Goal: Task Accomplishment & Management: Manage account settings

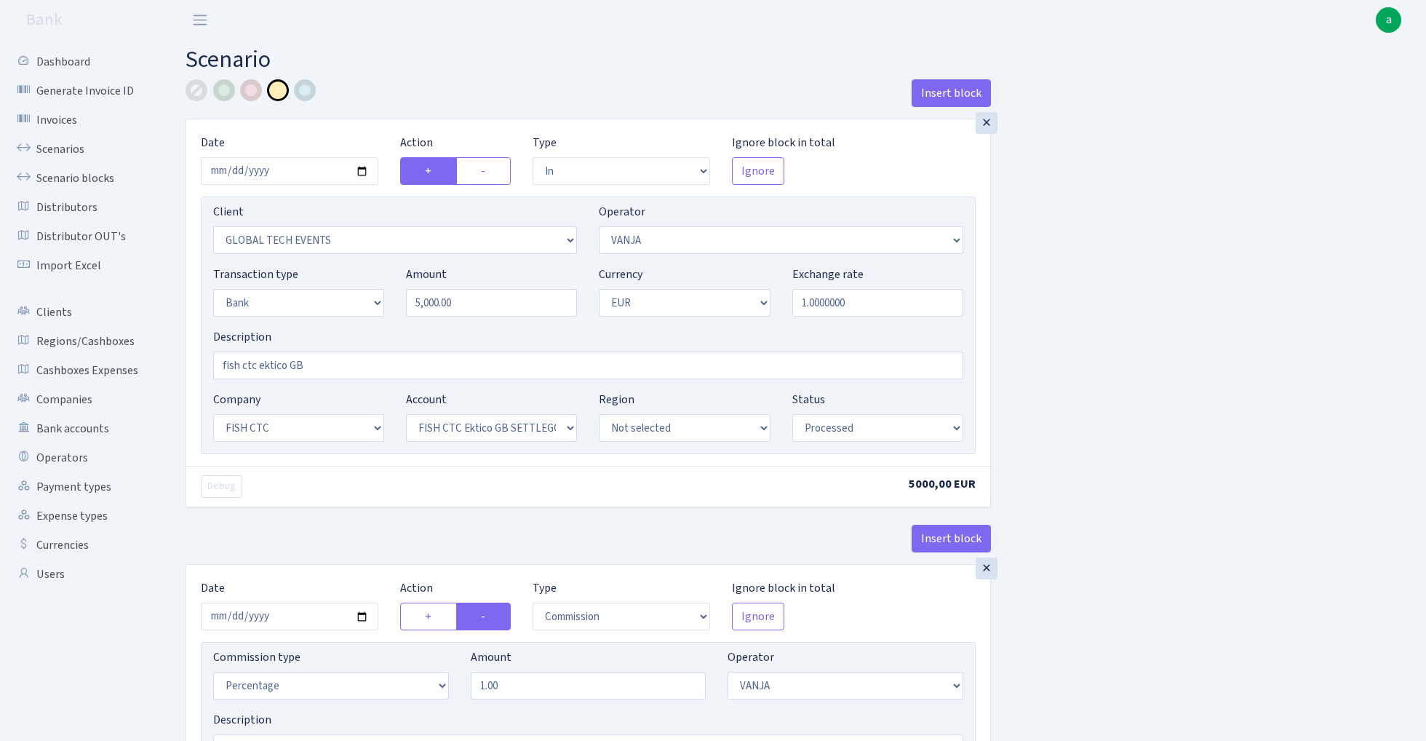
select select "in"
select select "3160"
select select "3"
select select "2"
select select "1"
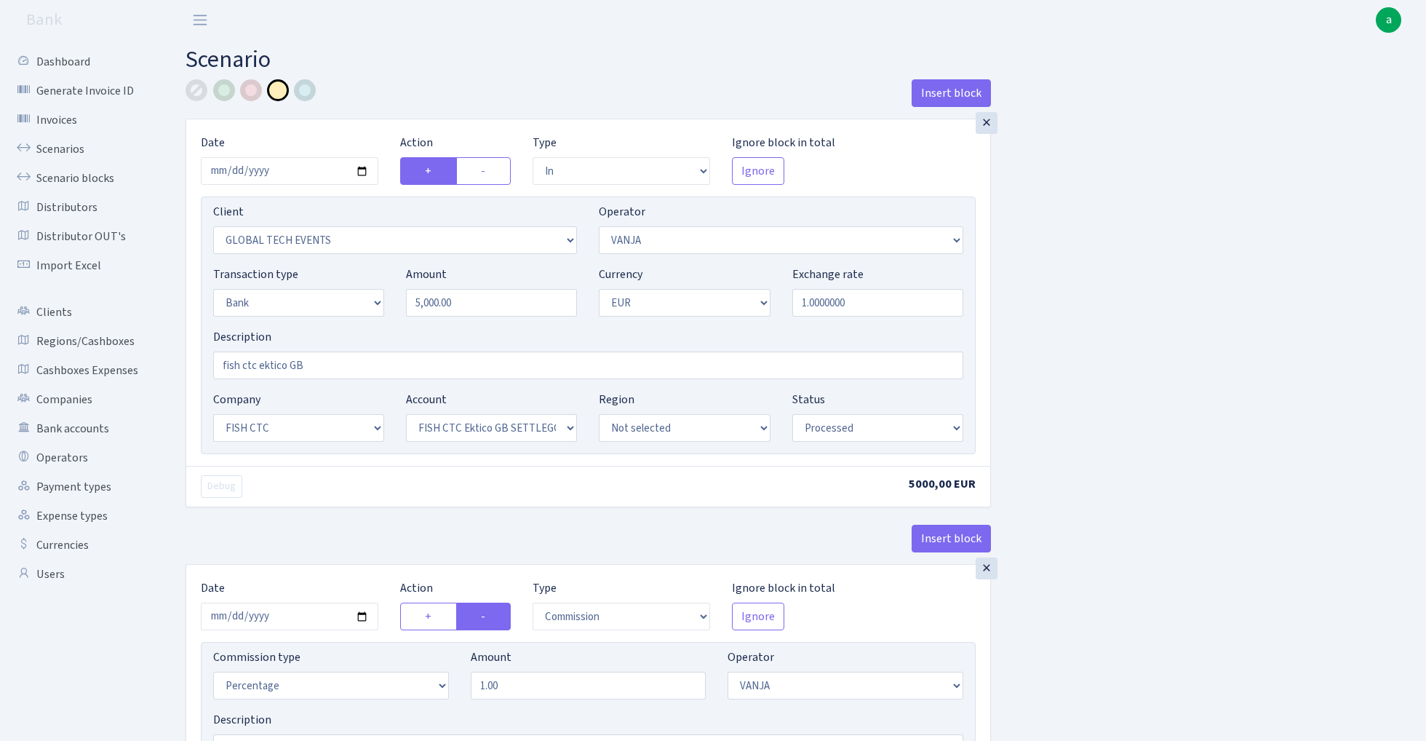
select select "24"
select select "71"
select select "processed"
select select "commission"
select select "3"
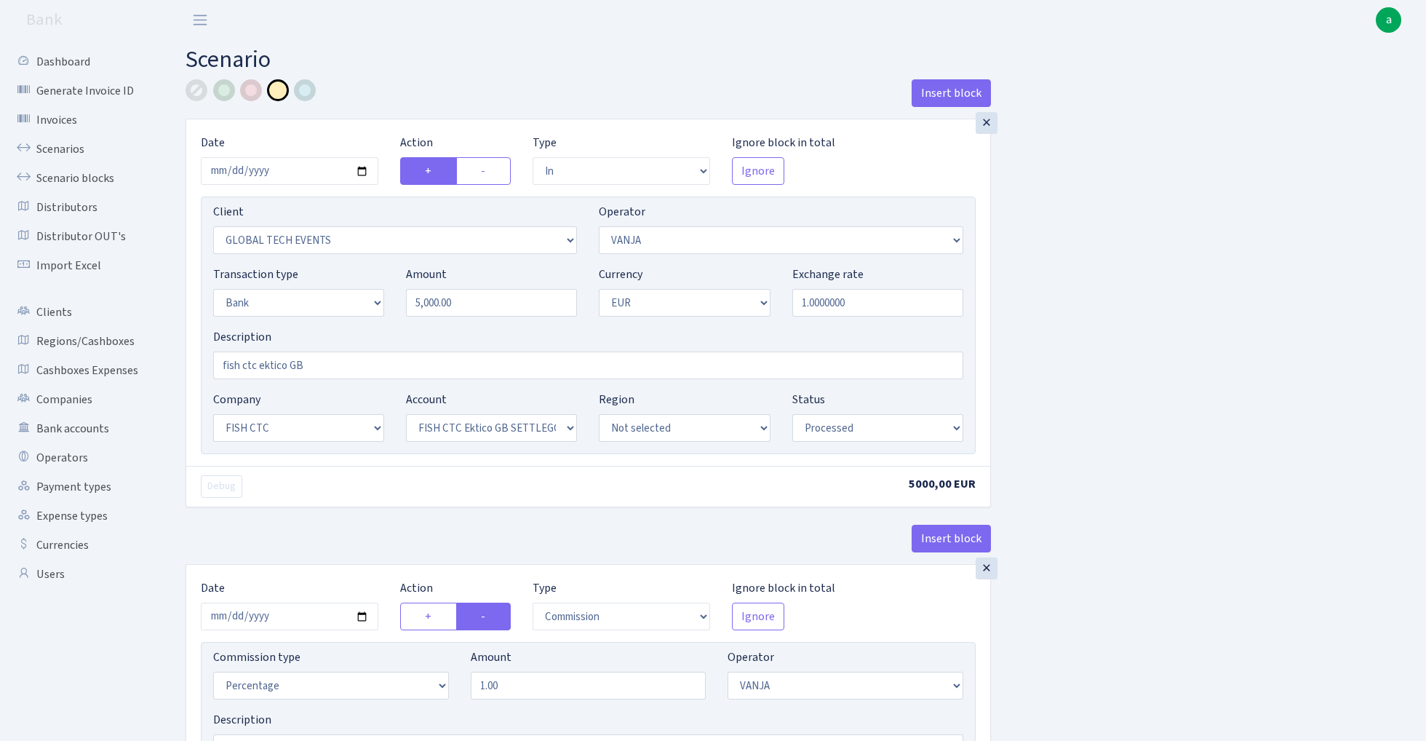
select select "processed"
select select "commission"
select select "1"
select select "24"
select select "71"
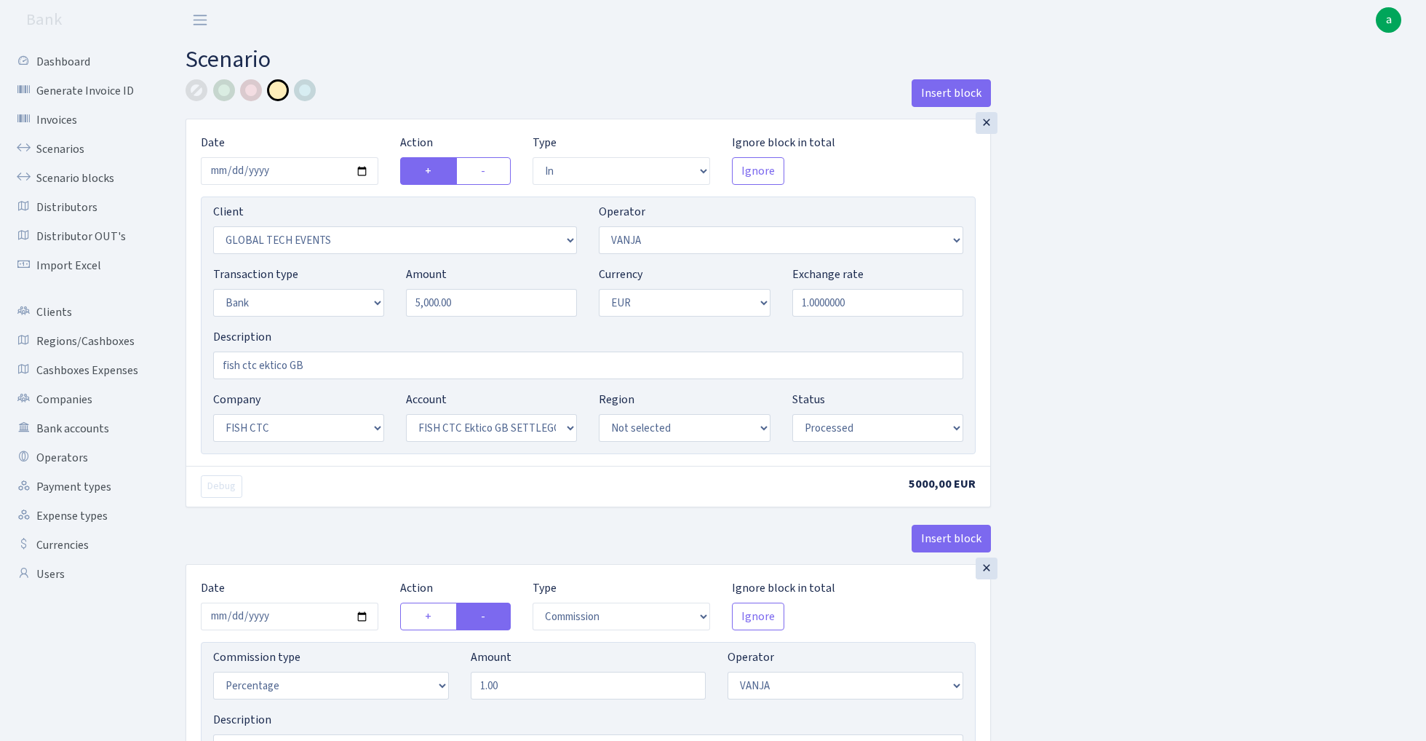
select select "processed"
click at [1302, 100] on div "Insert block × Date 2025-08-11 Action + - Type --- In Out Commission Field requ…" at bounding box center [795, 736] width 1240 height 1315
click at [80, 179] on link "Scenario blocks" at bounding box center [79, 178] width 145 height 29
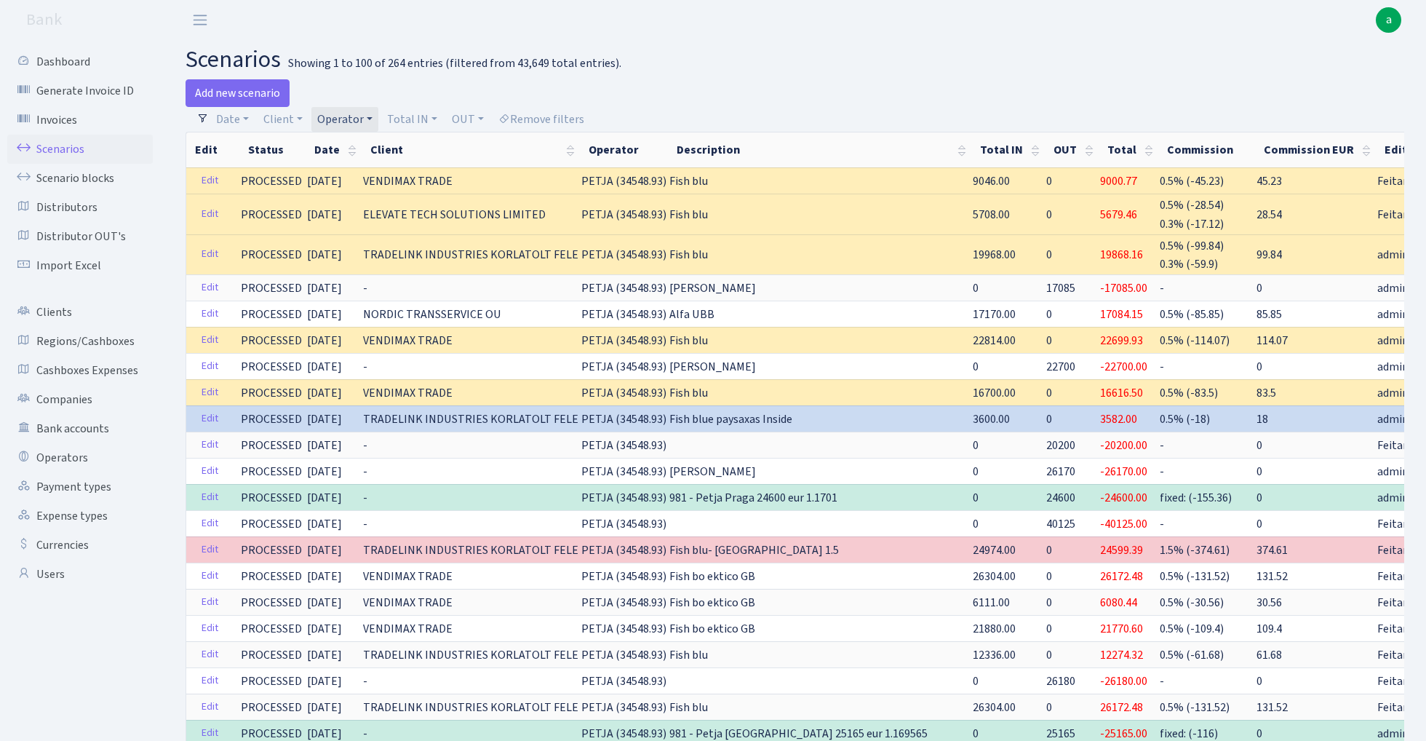
select select "100"
click at [348, 115] on link "Operator" at bounding box center [344, 119] width 67 height 25
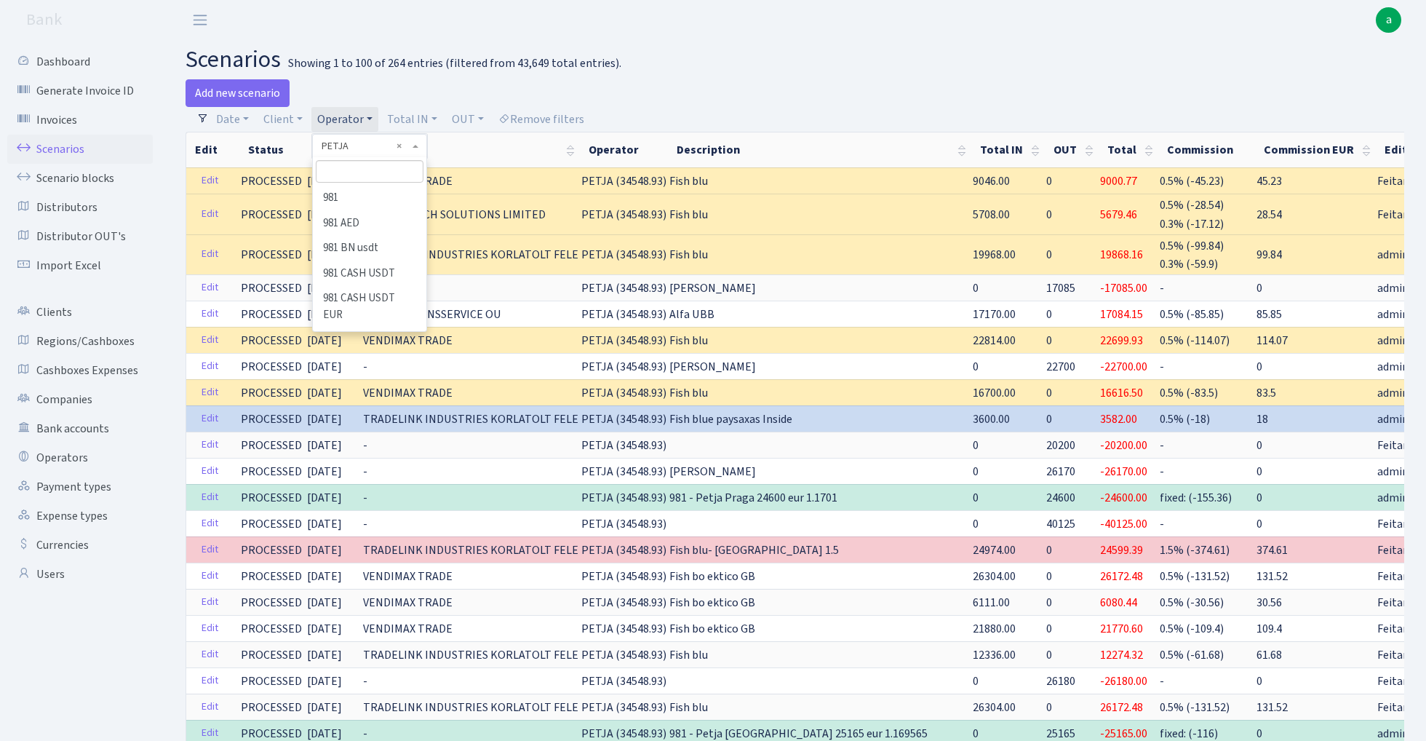
scroll to position [6064, 0]
click at [370, 170] on input "search" at bounding box center [369, 171] width 107 height 23
type input "gac"
click at [391, 223] on li "GACHA USD" at bounding box center [369, 223] width 110 height 25
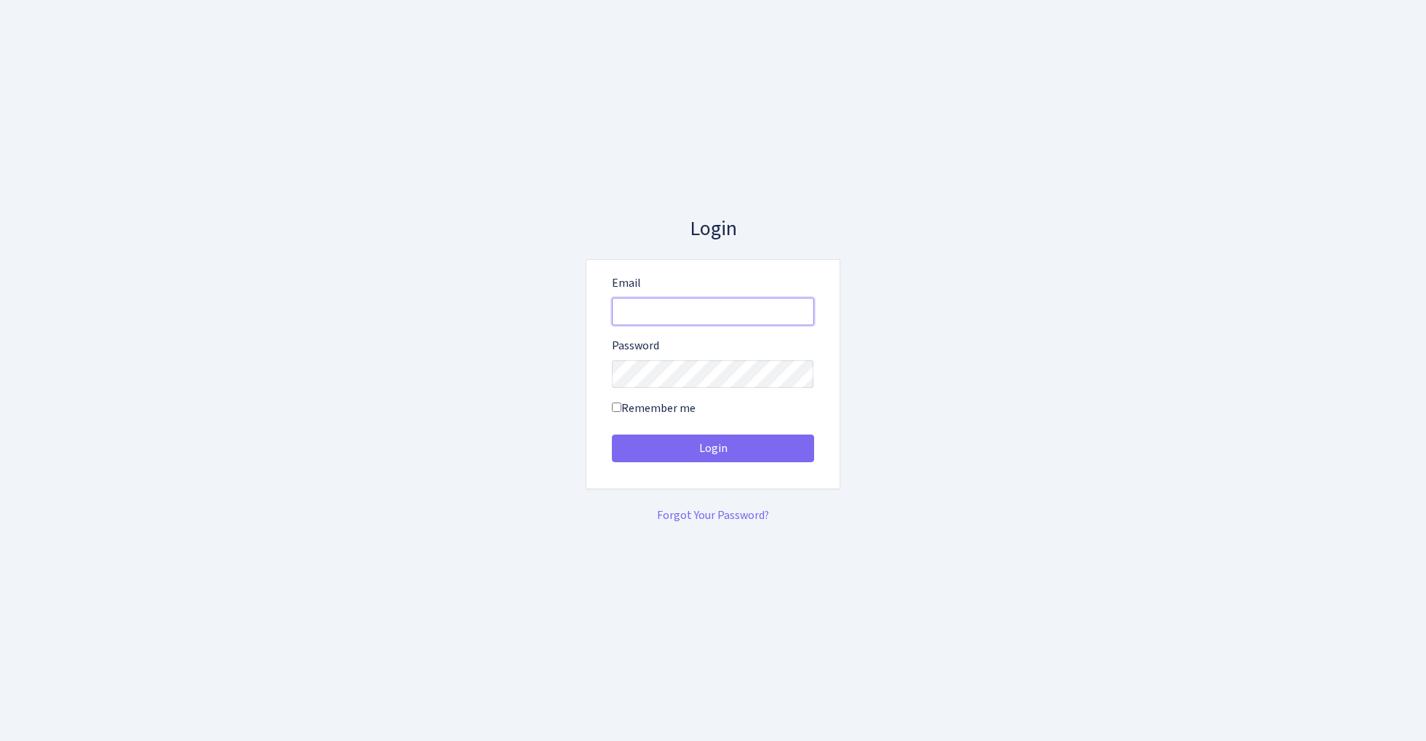
type input "admin@bank.com"
click at [712, 448] on button "Login" at bounding box center [713, 448] width 202 height 28
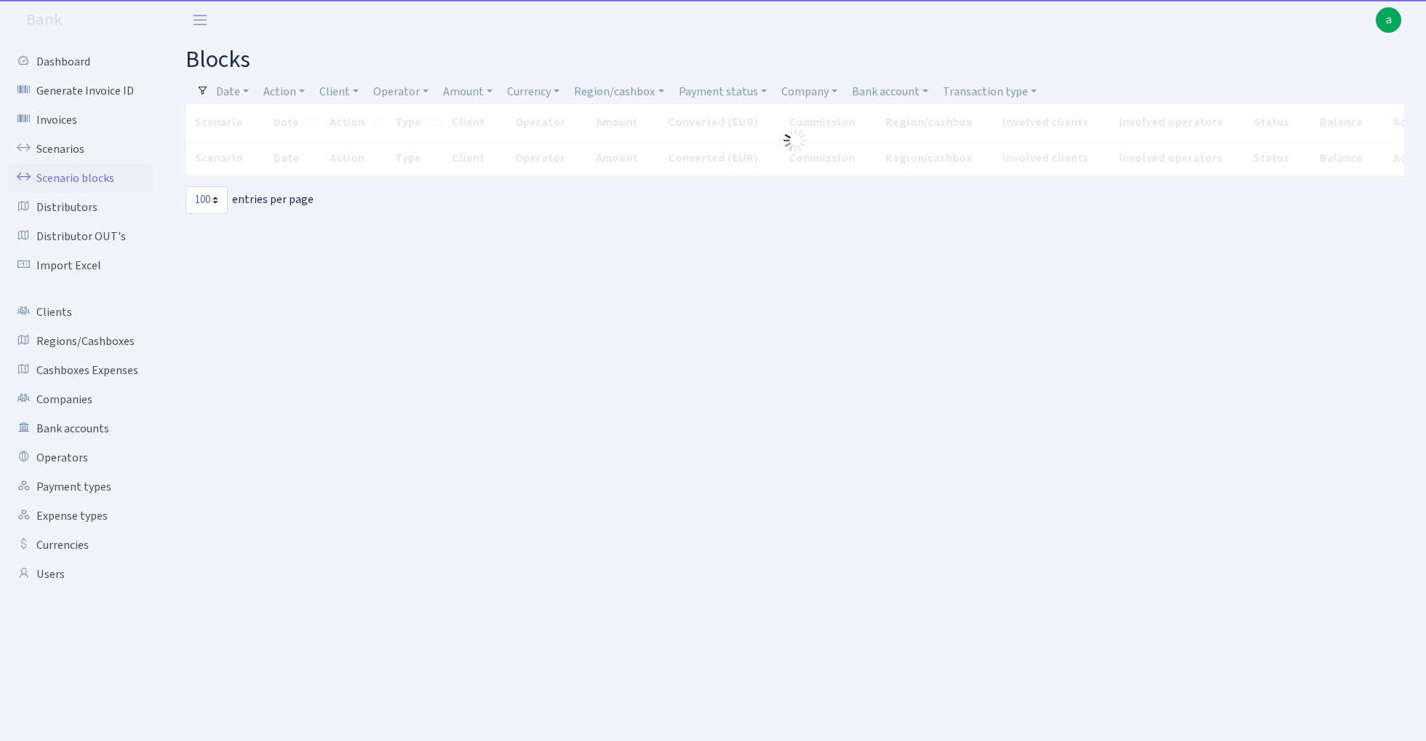
select select "100"
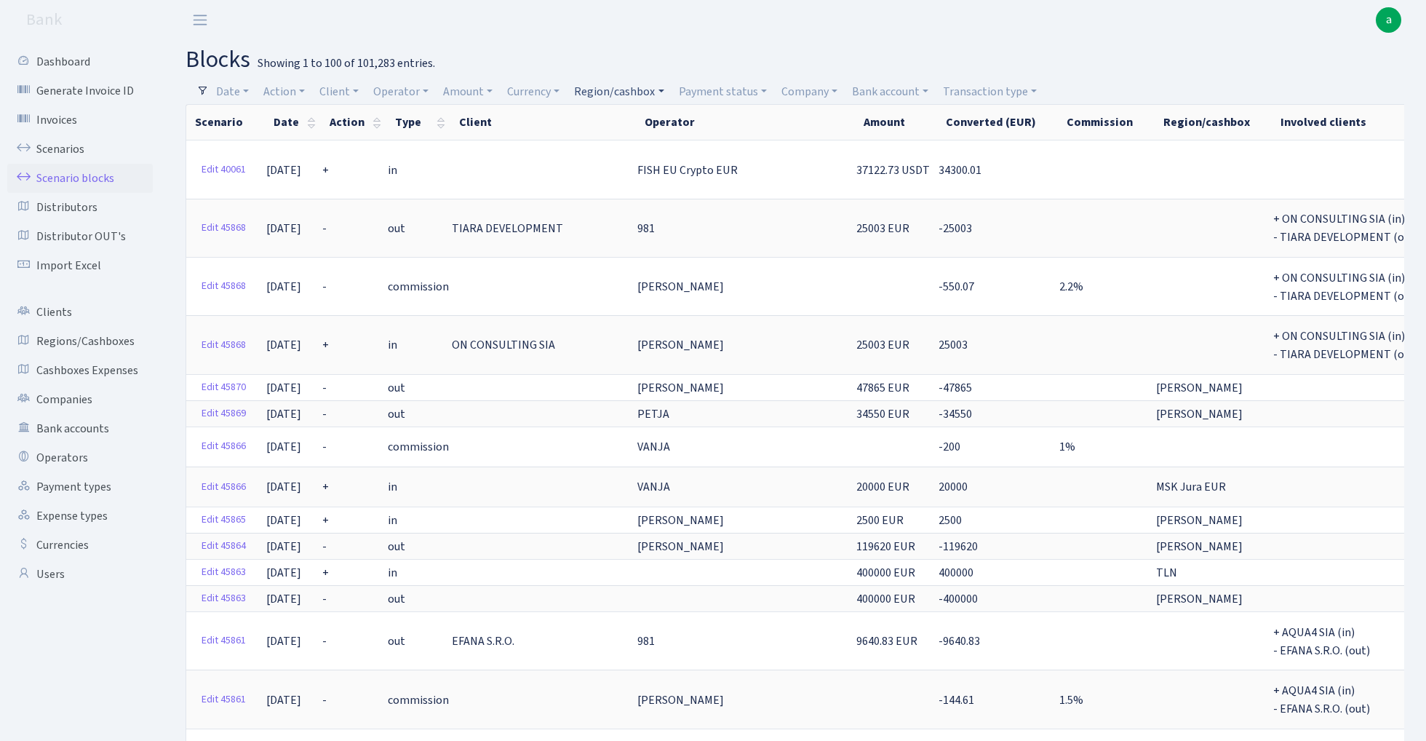
click at [614, 88] on link "Region/cashbox" at bounding box center [618, 91] width 101 height 25
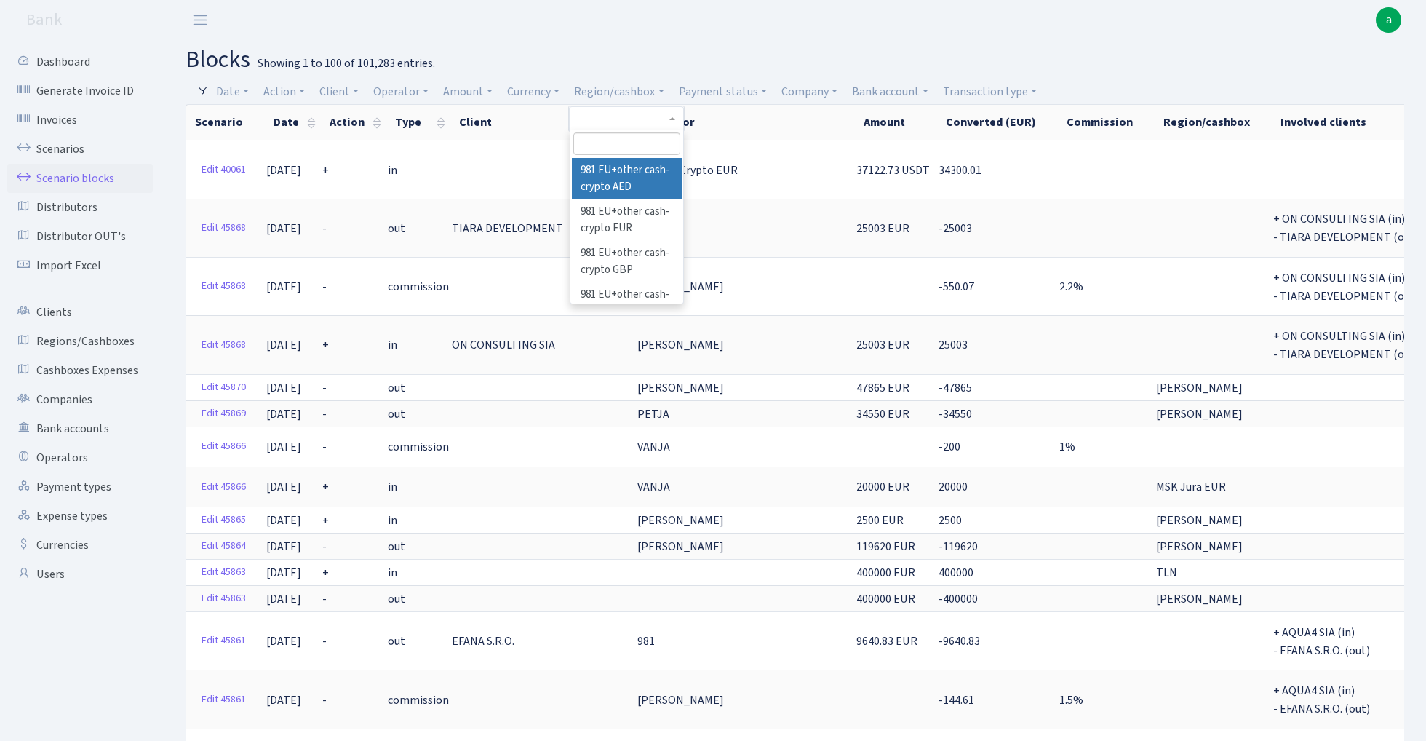
click at [617, 141] on input "search" at bounding box center [626, 143] width 107 height 23
type input "rix"
click at [669, 164] on li "[PERSON_NAME]" at bounding box center [627, 170] width 110 height 25
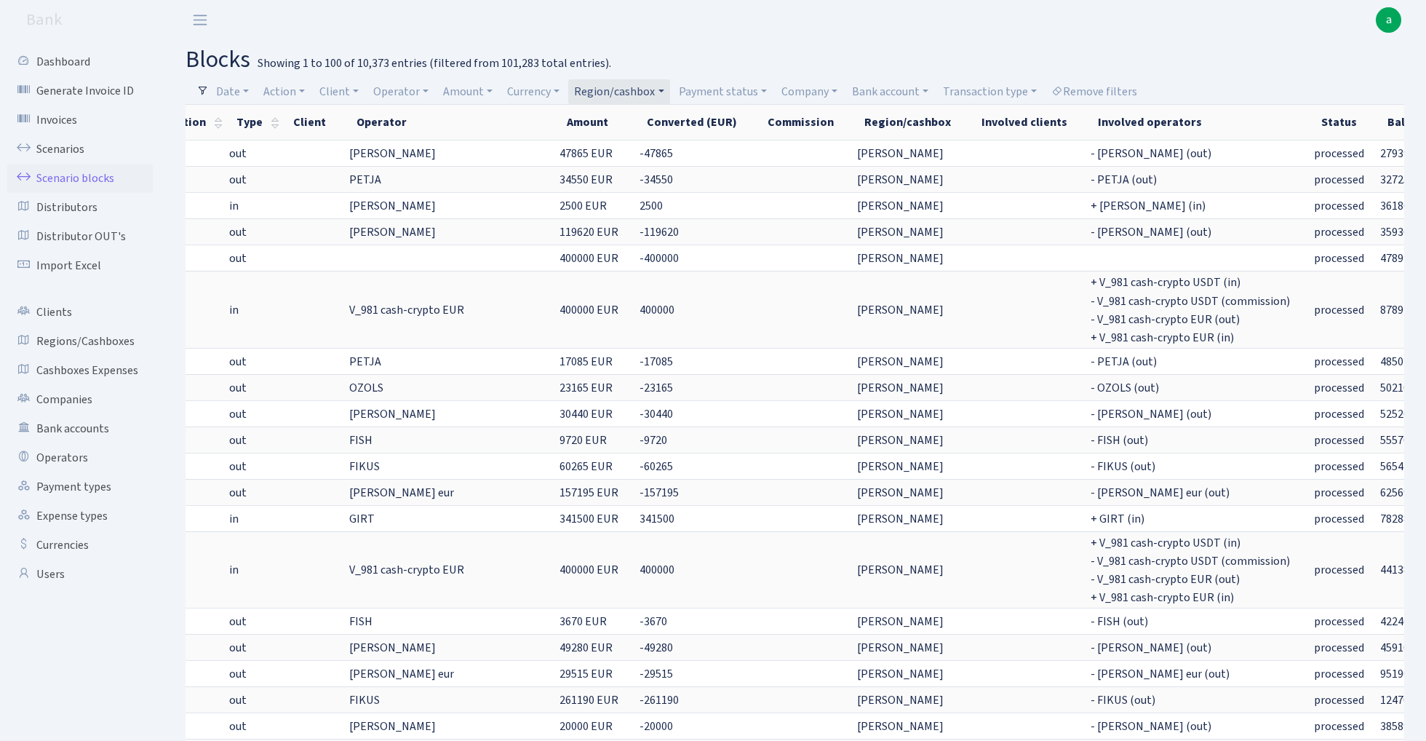
scroll to position [0, 158]
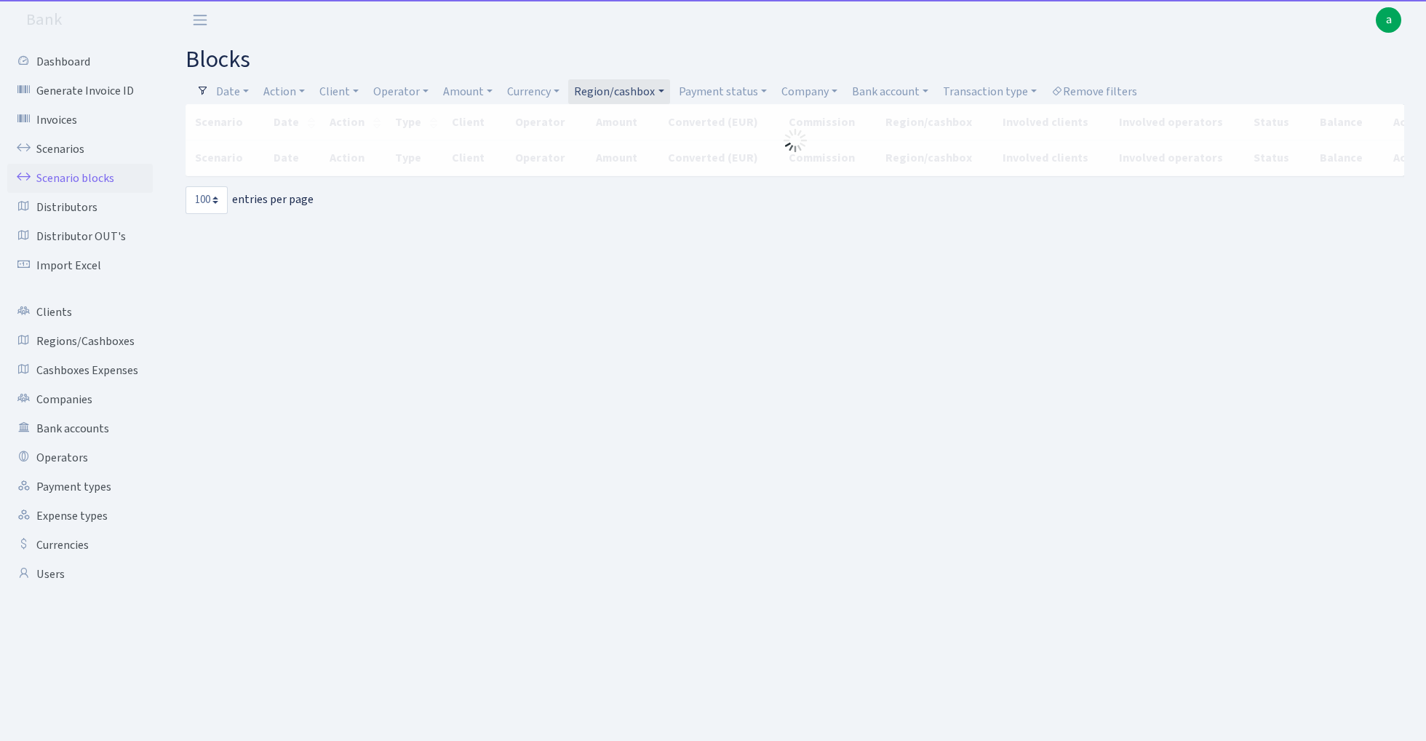
select select "100"
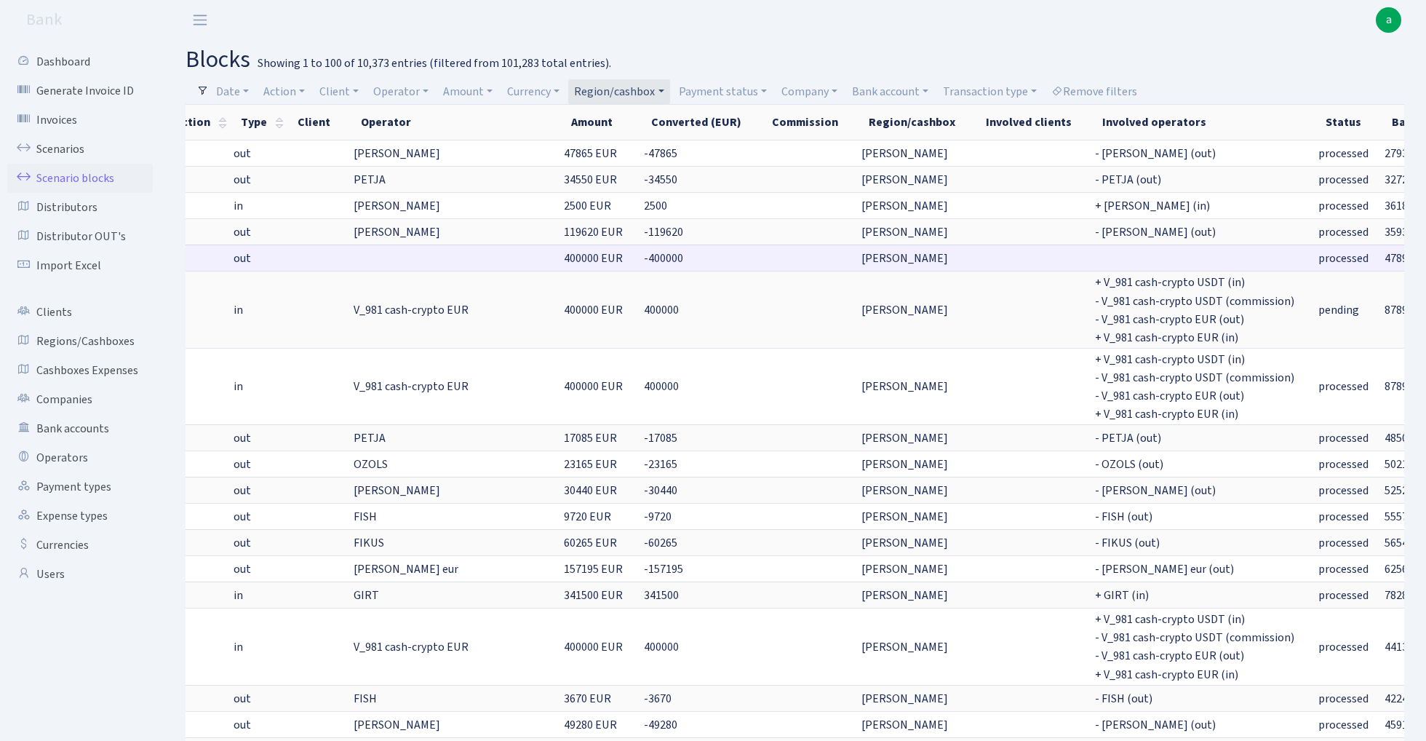
scroll to position [0, 129]
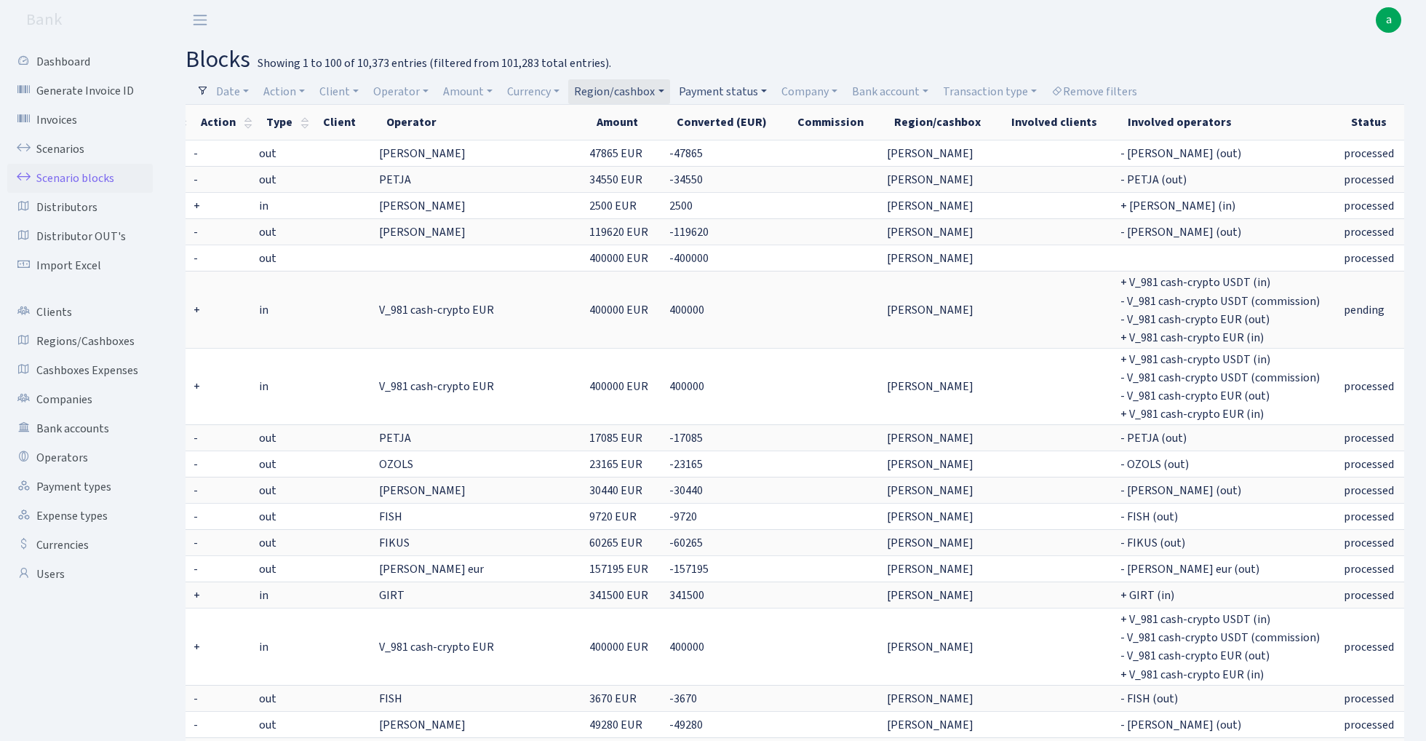
click at [737, 92] on link "Payment status" at bounding box center [723, 91] width 100 height 25
click at [731, 266] on li "processed" at bounding box center [731, 270] width 110 height 25
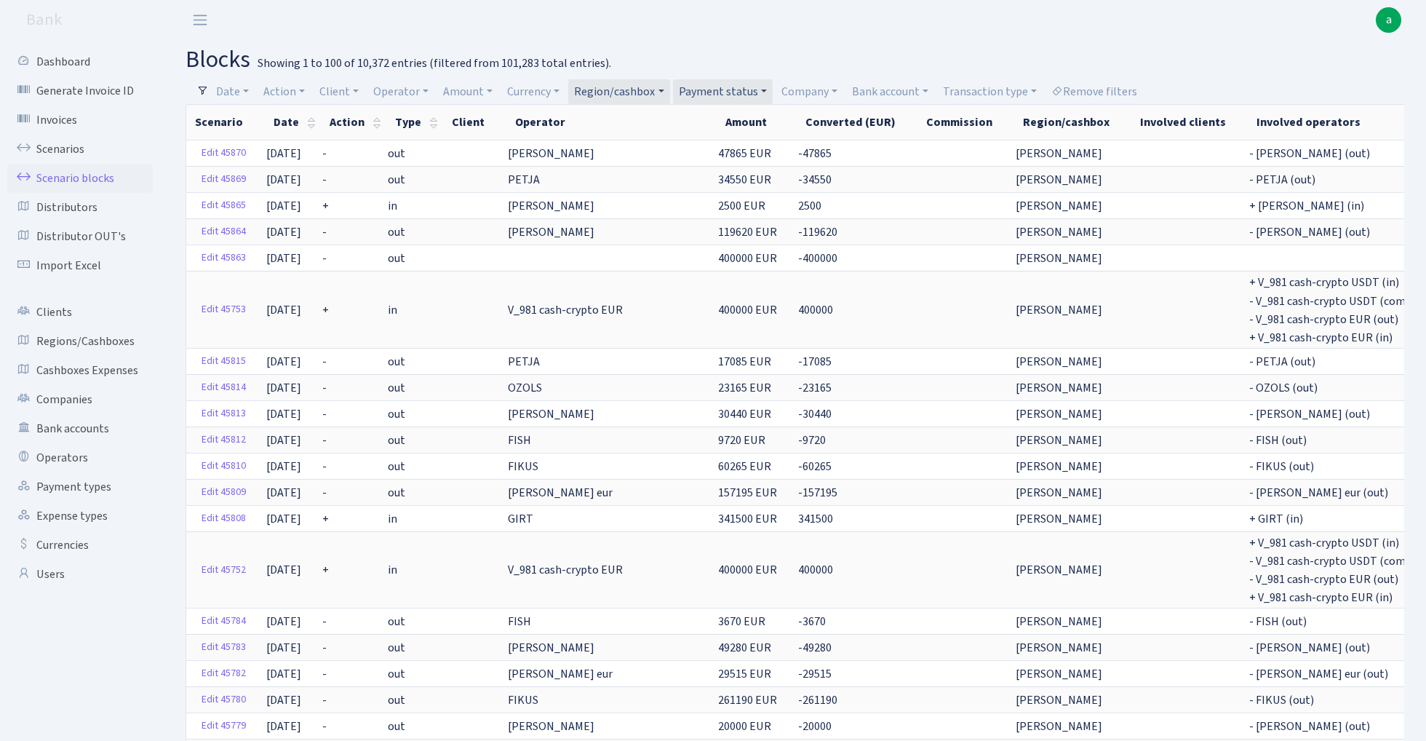
click at [631, 91] on link "Region/cashbox" at bounding box center [618, 91] width 101 height 25
click at [635, 150] on input "search" at bounding box center [626, 143] width 107 height 23
type input "tln"
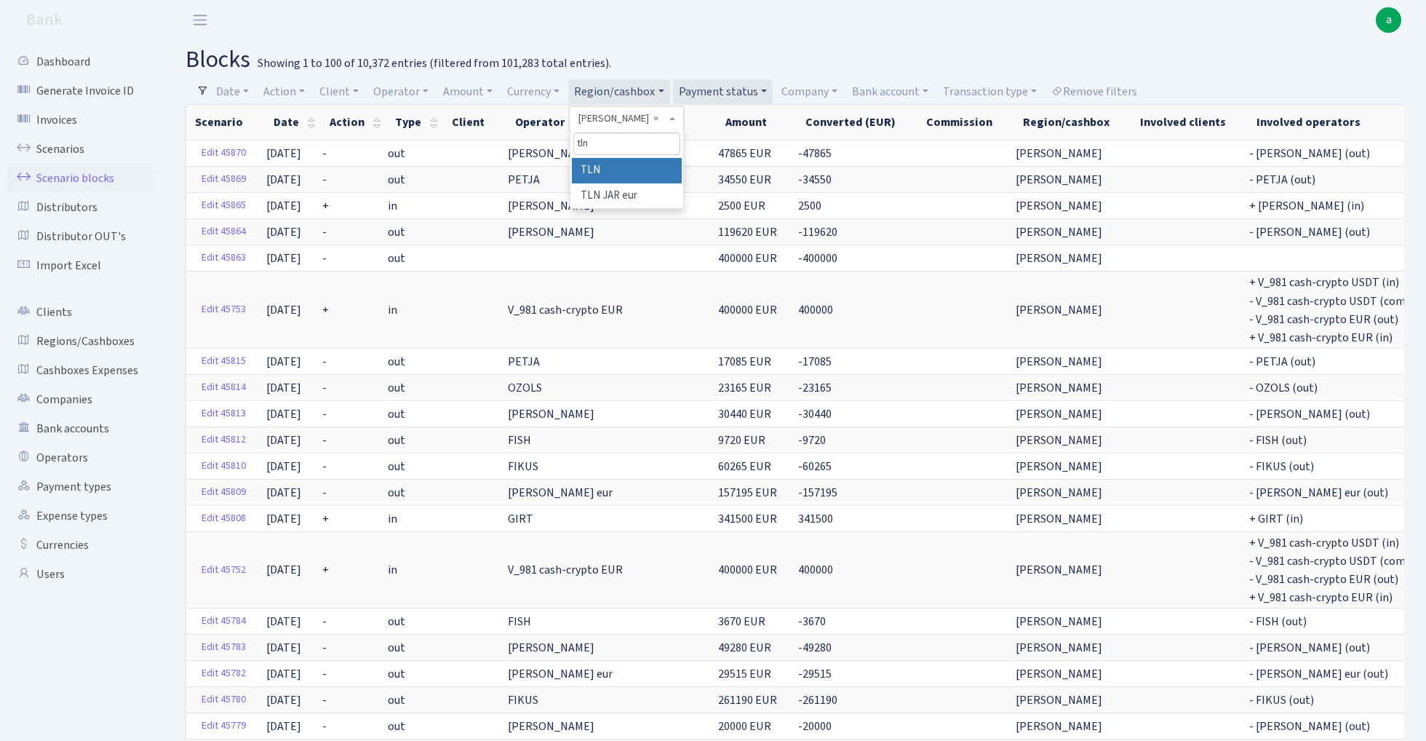
click at [646, 169] on li "TLN" at bounding box center [627, 170] width 110 height 25
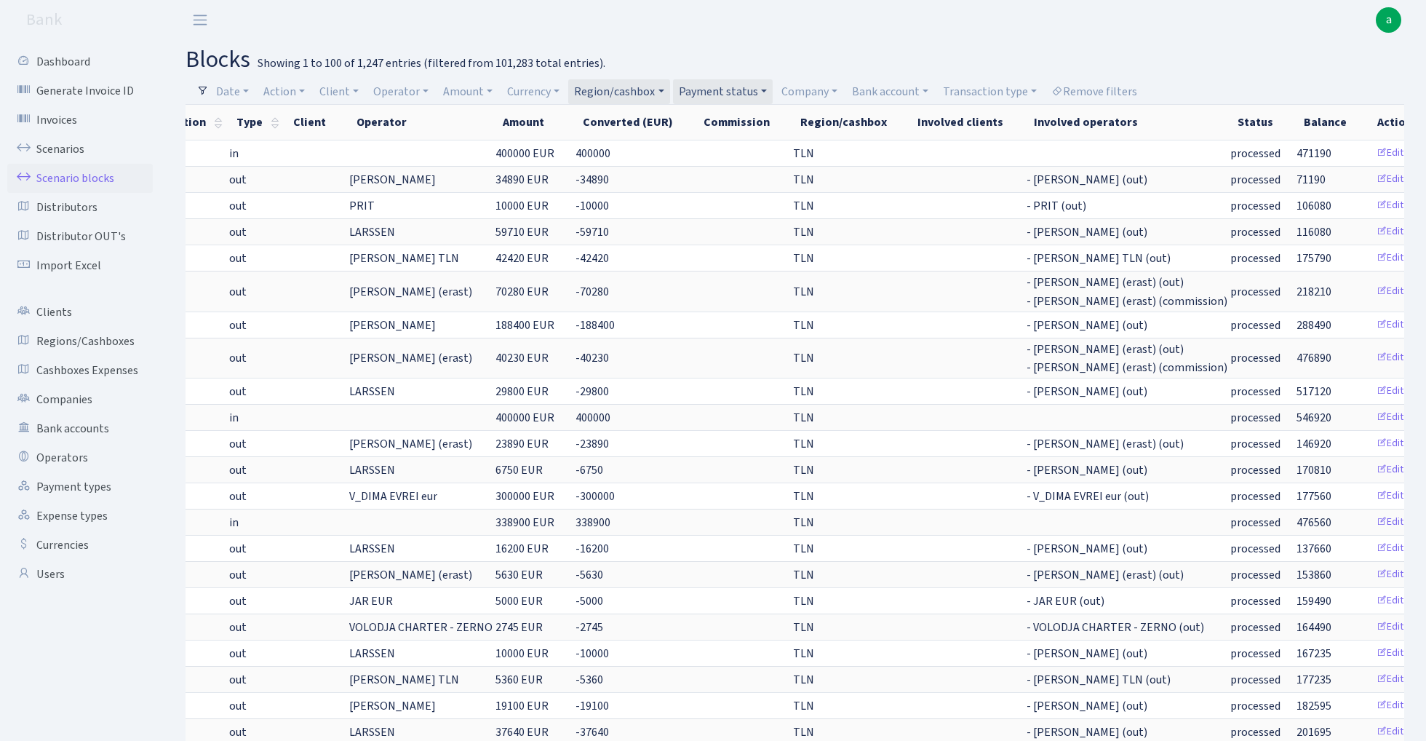
click at [646, 86] on link "Region/cashbox" at bounding box center [618, 91] width 101 height 25
click at [646, 135] on input "search" at bounding box center [626, 143] width 107 height 23
type input "msk"
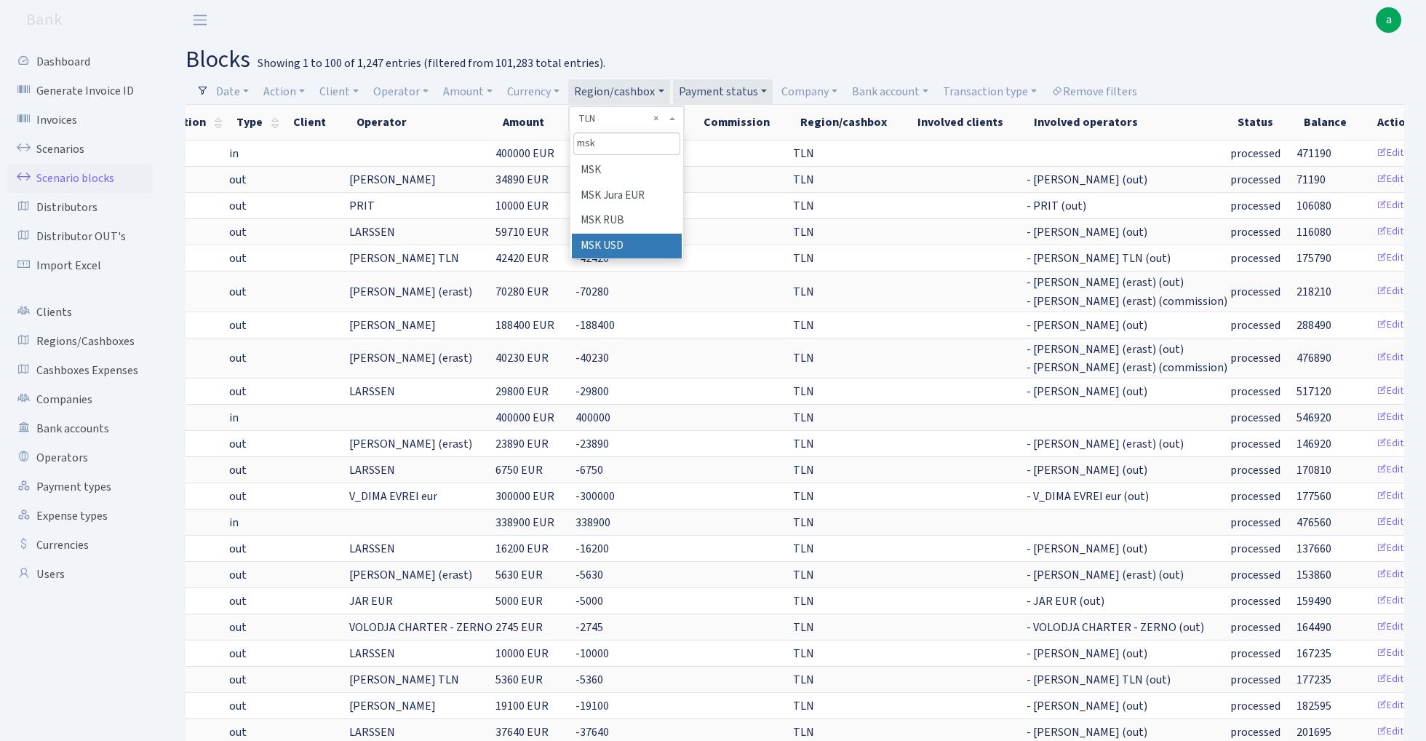
click at [634, 239] on li "MSK USD" at bounding box center [627, 246] width 110 height 25
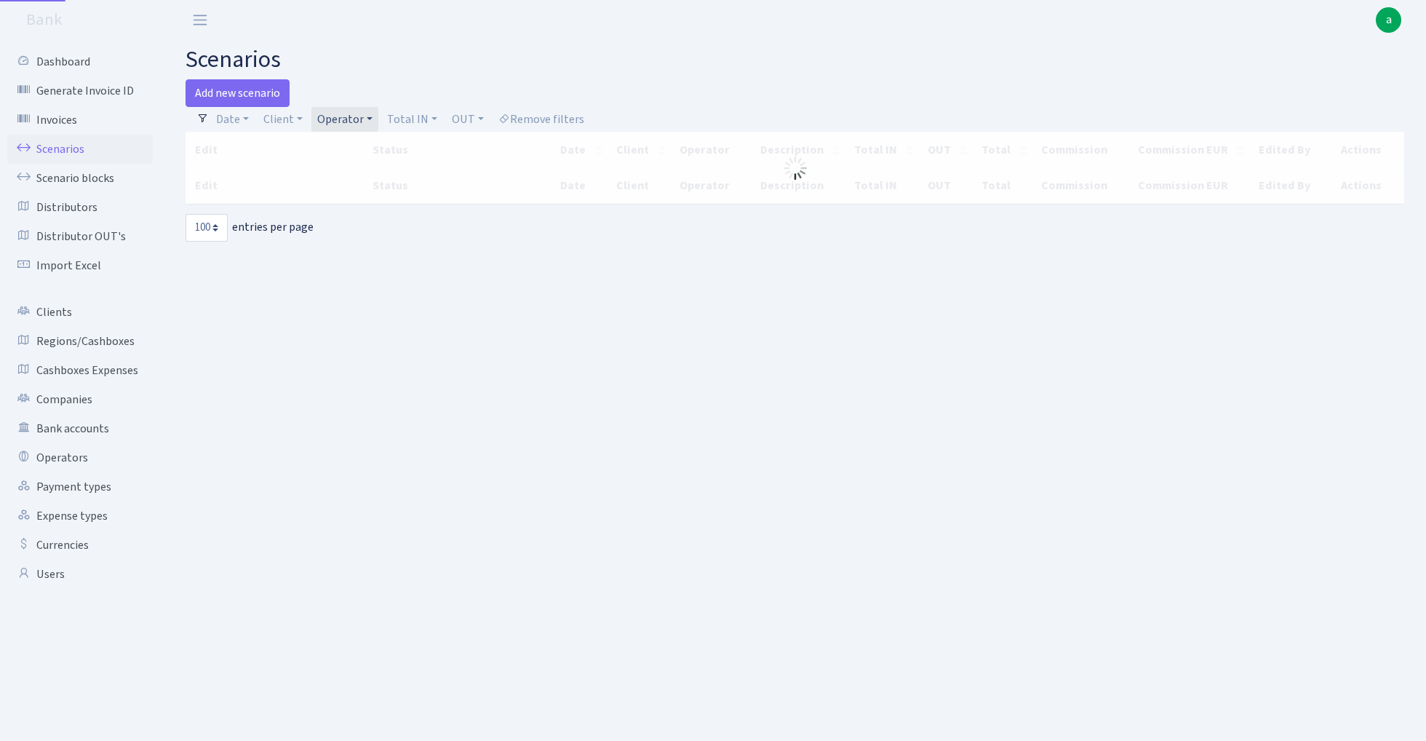
select select "100"
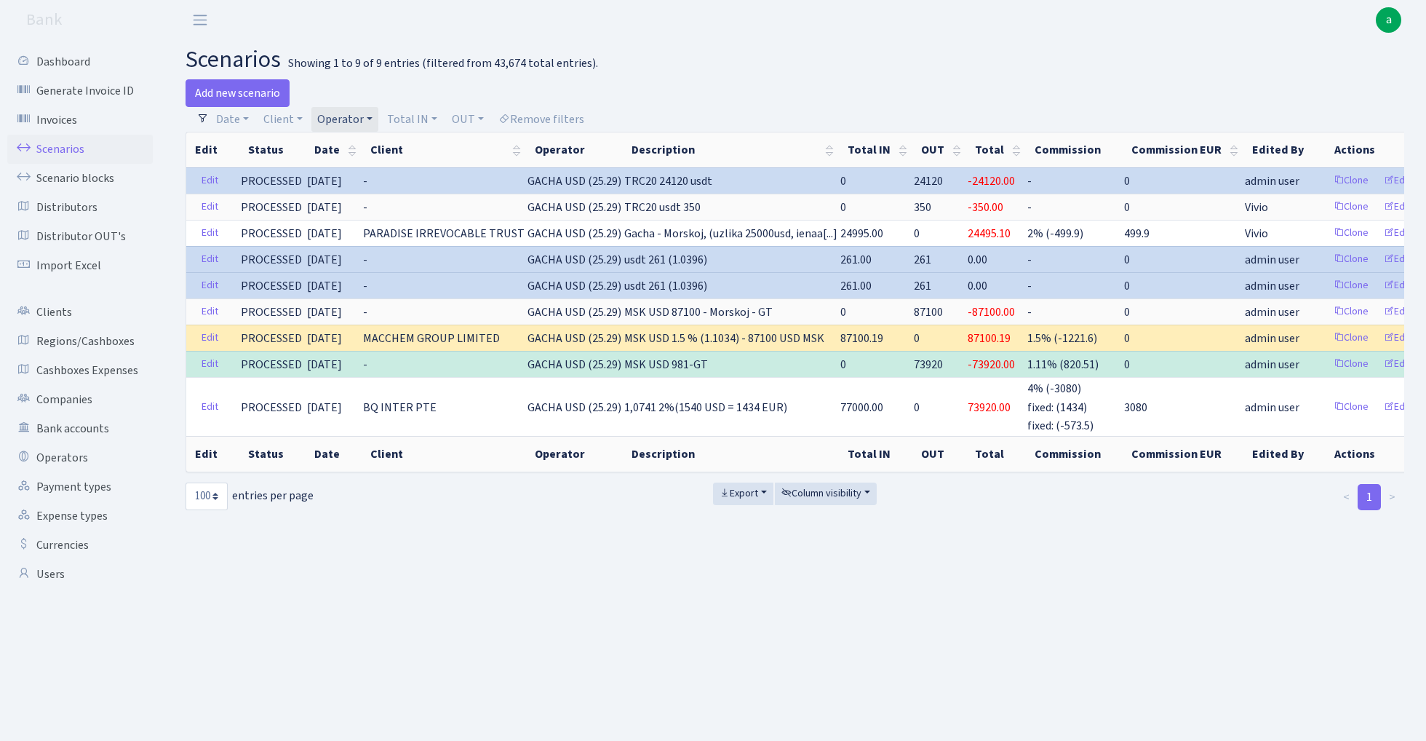
click at [351, 119] on link "Operator" at bounding box center [344, 119] width 67 height 25
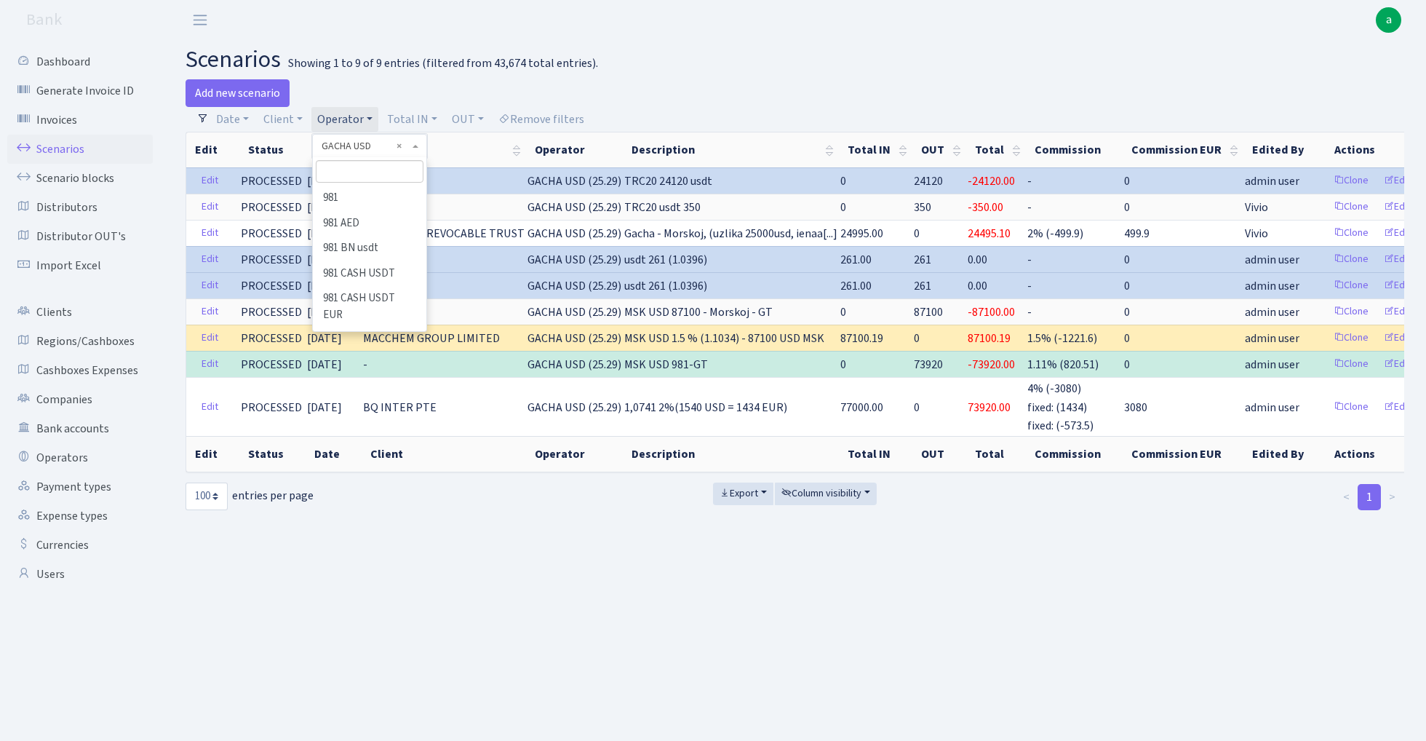
scroll to position [2980, 0]
click at [375, 583] on li "GACHA" at bounding box center [369, 595] width 110 height 25
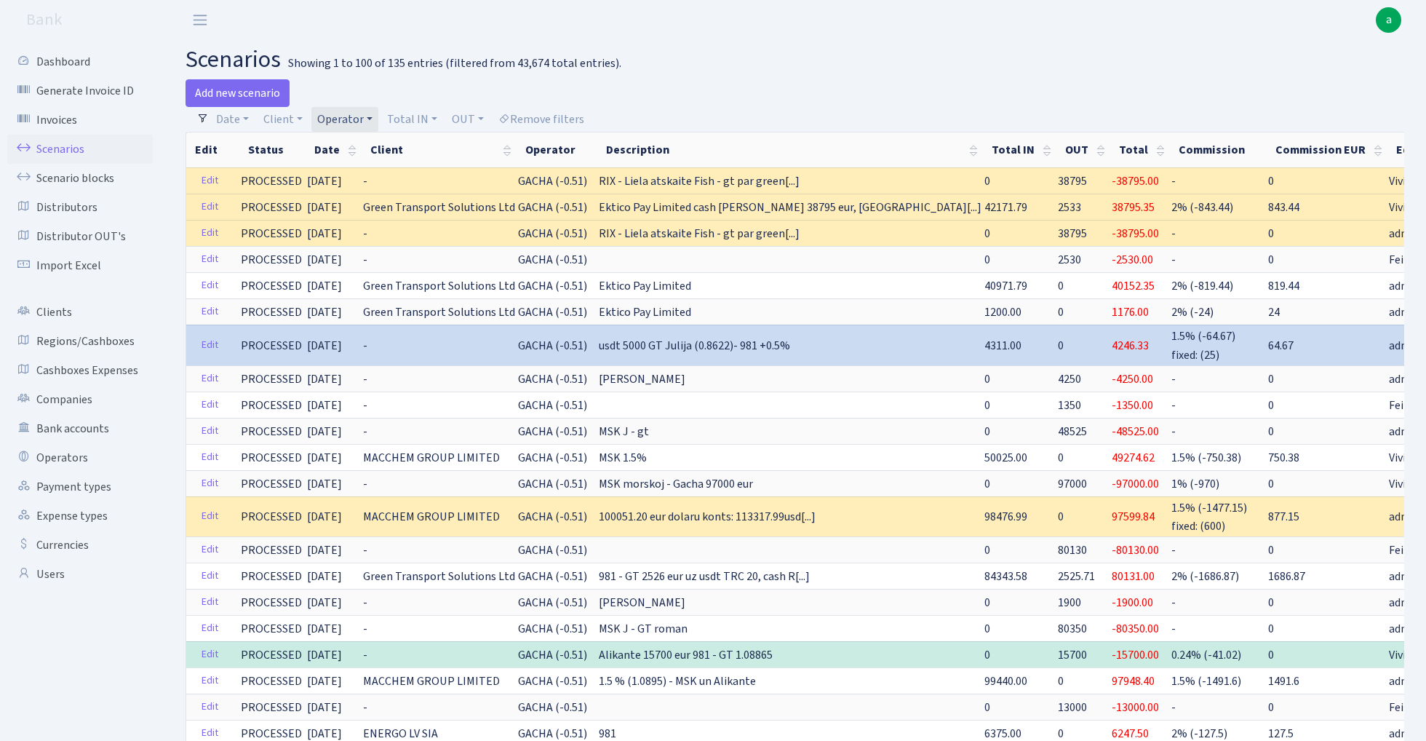
click at [349, 118] on link "Operator" at bounding box center [344, 119] width 67 height 25
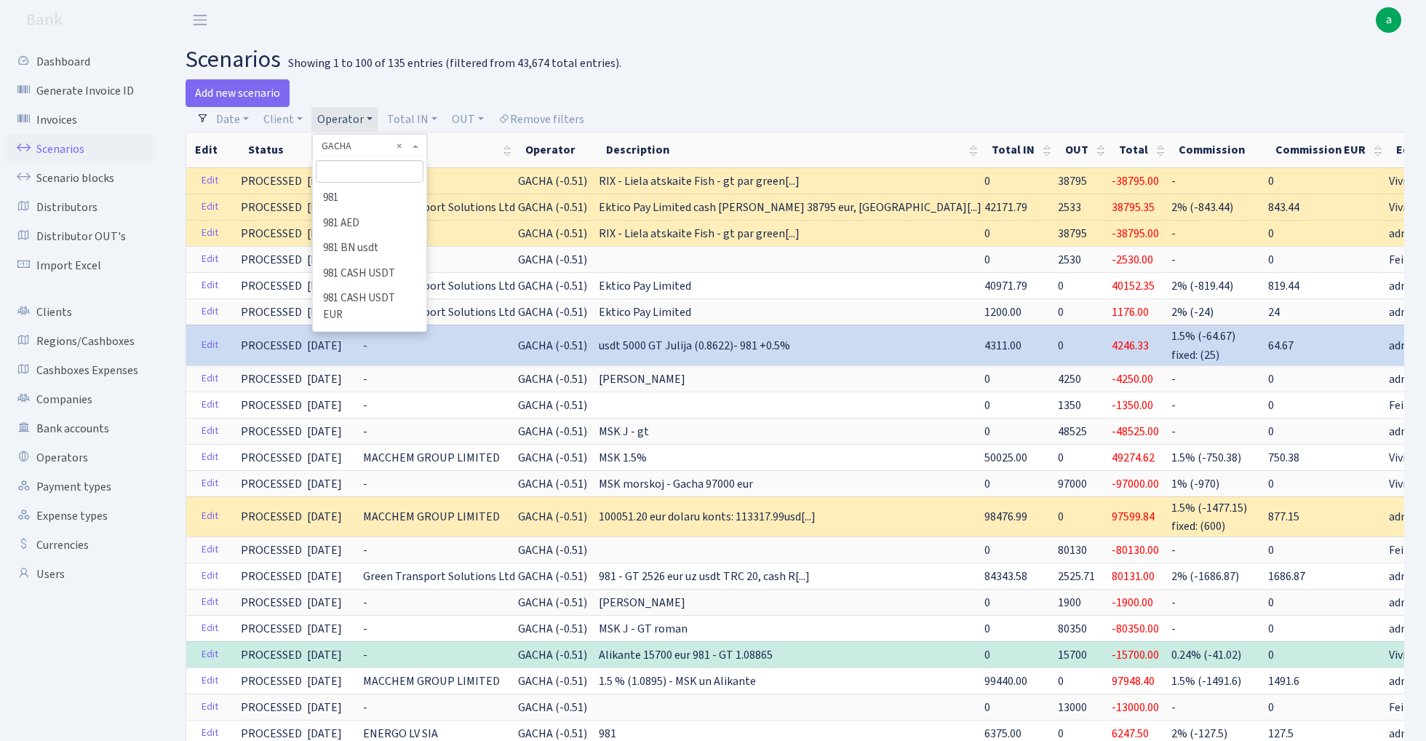
scroll to position [2980, 0]
click at [379, 633] on li "GACHA USDT" at bounding box center [369, 645] width 110 height 25
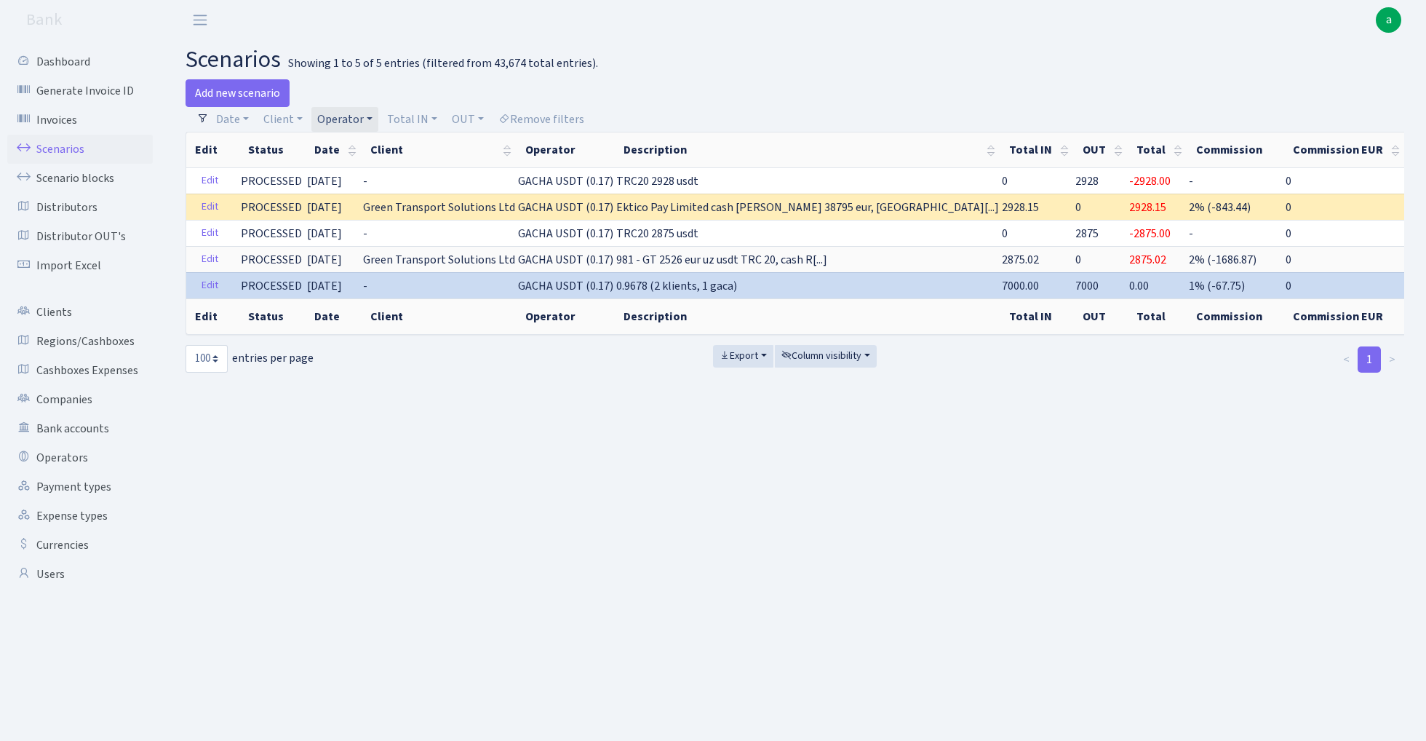
click at [345, 116] on link "Operator" at bounding box center [344, 119] width 67 height 25
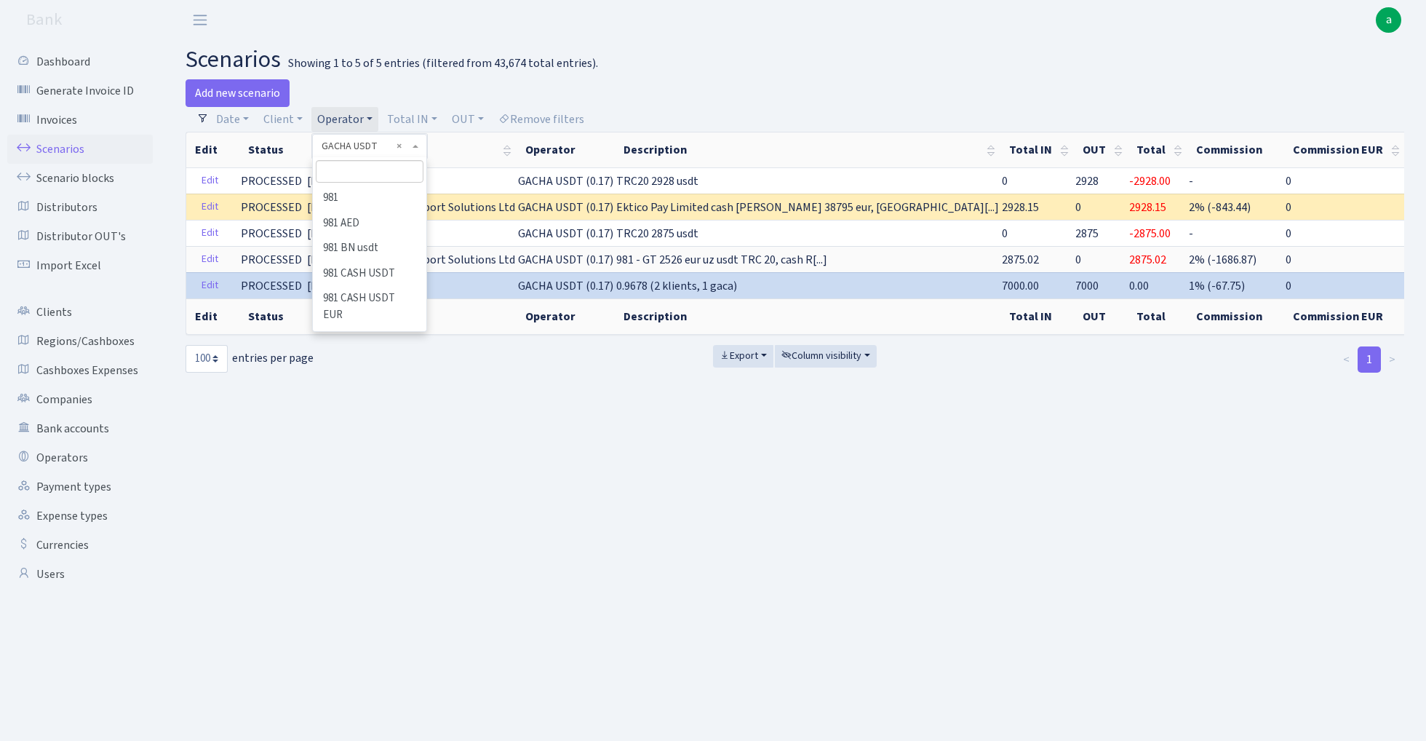
scroll to position [3029, 0]
click at [373, 559] on li "GACHA USD" at bounding box center [369, 571] width 110 height 25
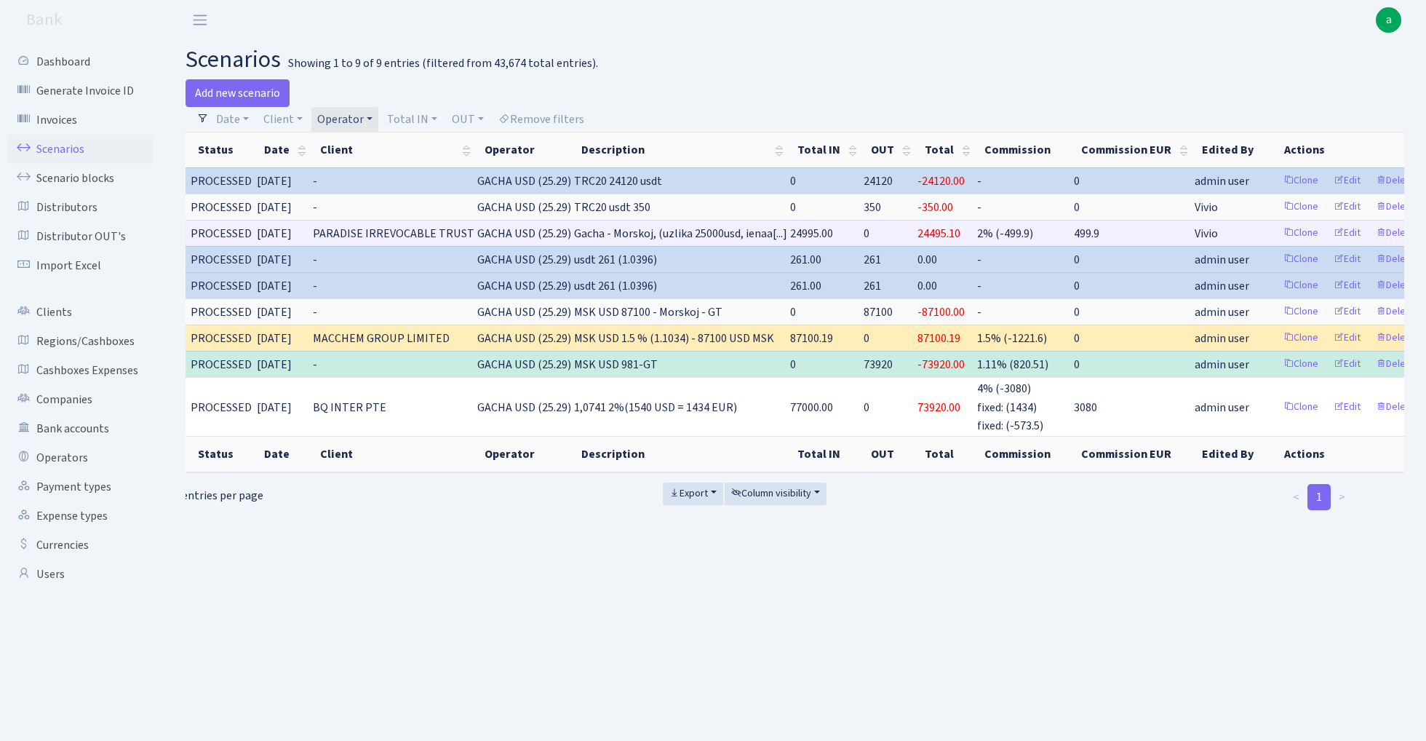
scroll to position [0, 49]
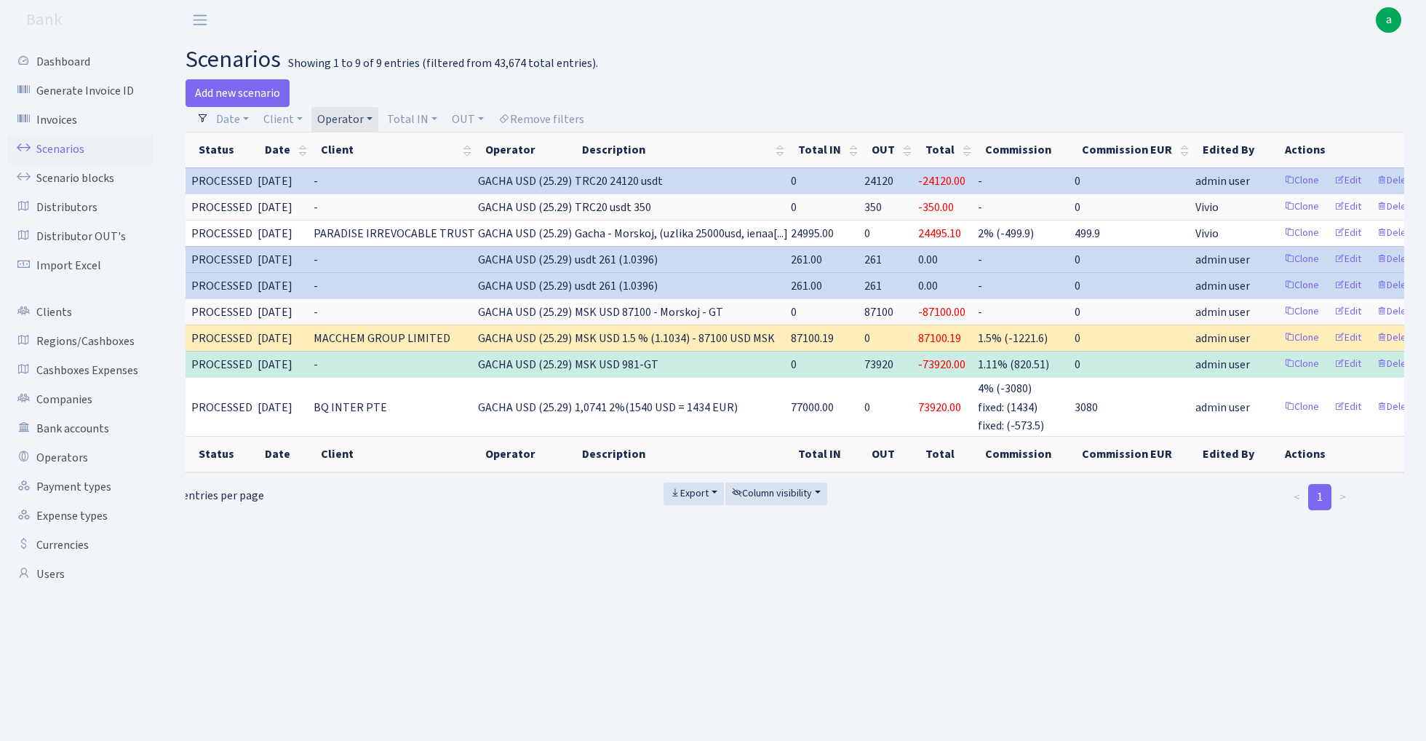
click at [338, 121] on link "Operator" at bounding box center [344, 119] width 67 height 25
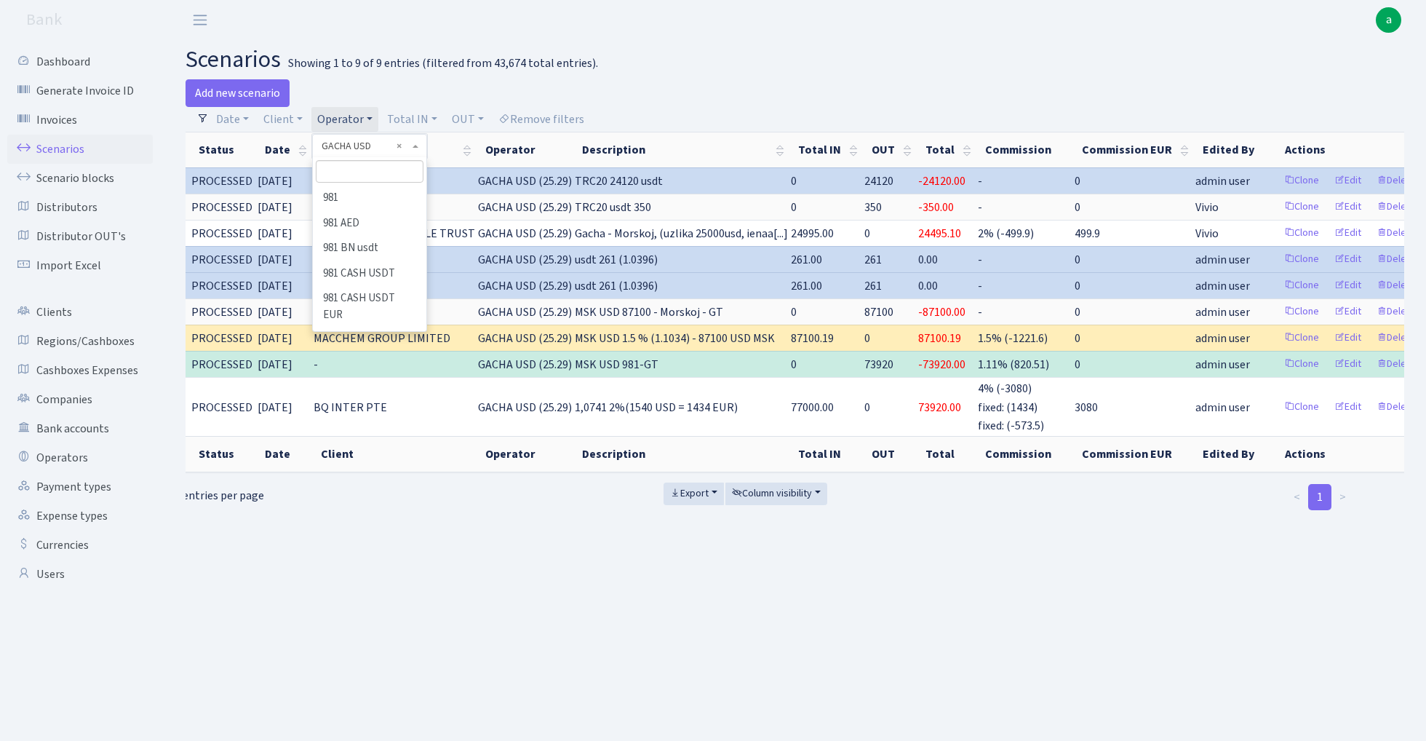
scroll to position [3006, 0]
click at [349, 170] on input "search" at bounding box center [369, 171] width 107 height 23
type input "andr"
click at [374, 202] on li "[PERSON_NAME] ( [GEOGRAPHIC_DATA])" at bounding box center [369, 206] width 110 height 41
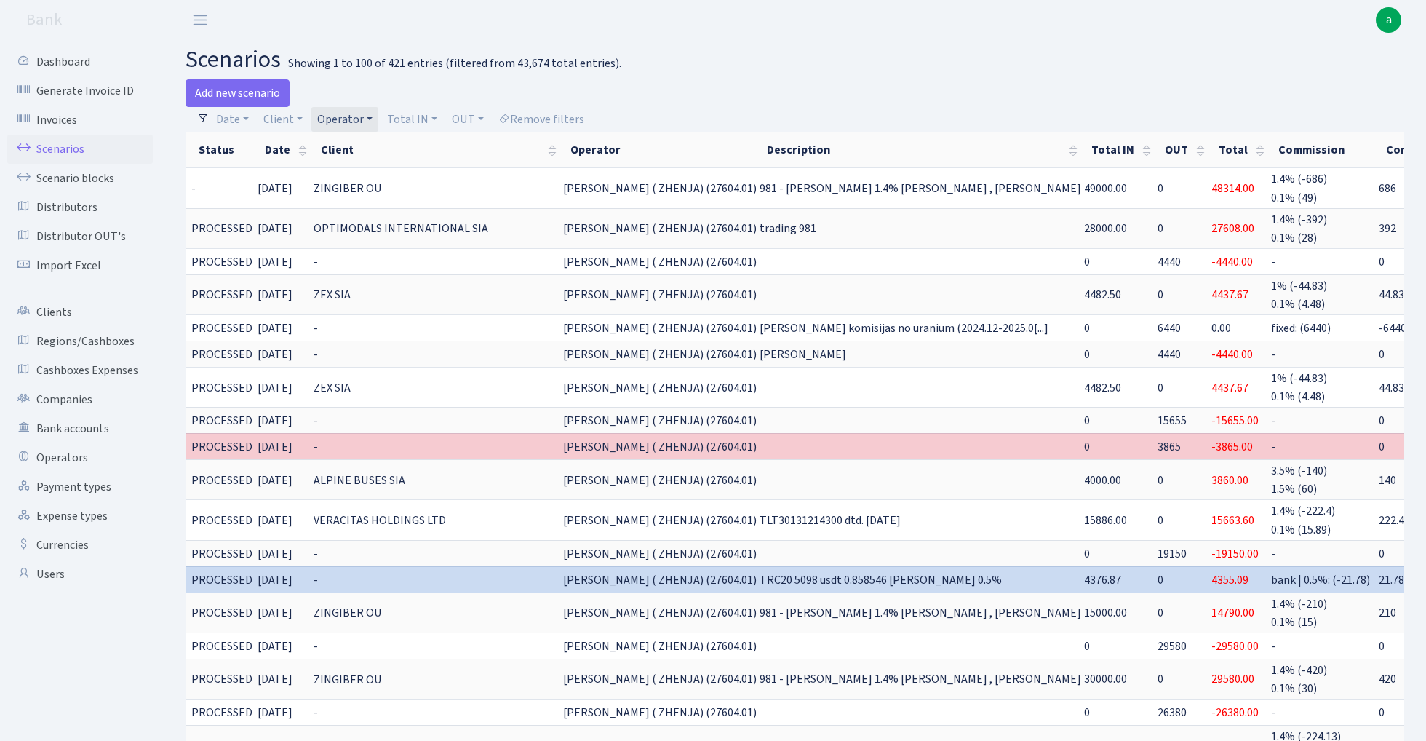
click at [348, 111] on link "Operator" at bounding box center [344, 119] width 67 height 25
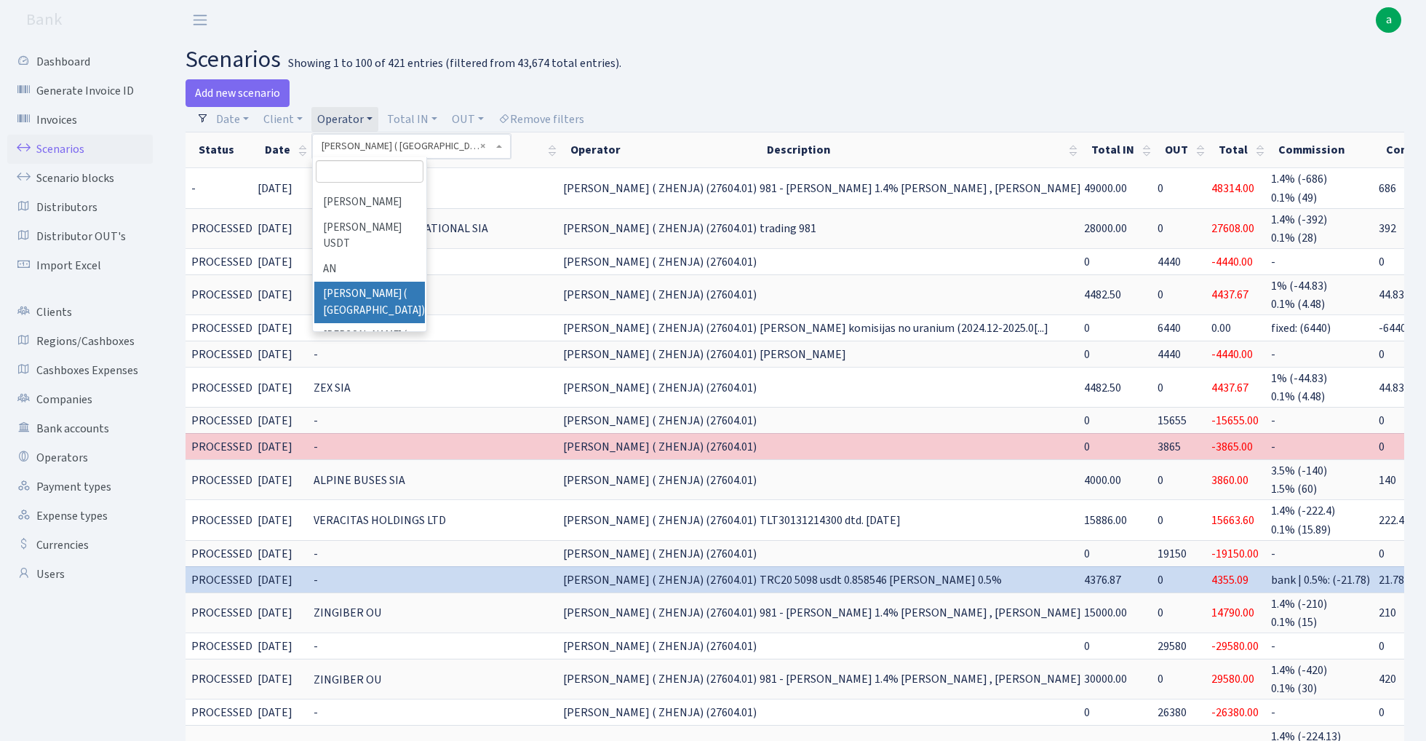
click at [351, 175] on input "search" at bounding box center [369, 171] width 107 height 23
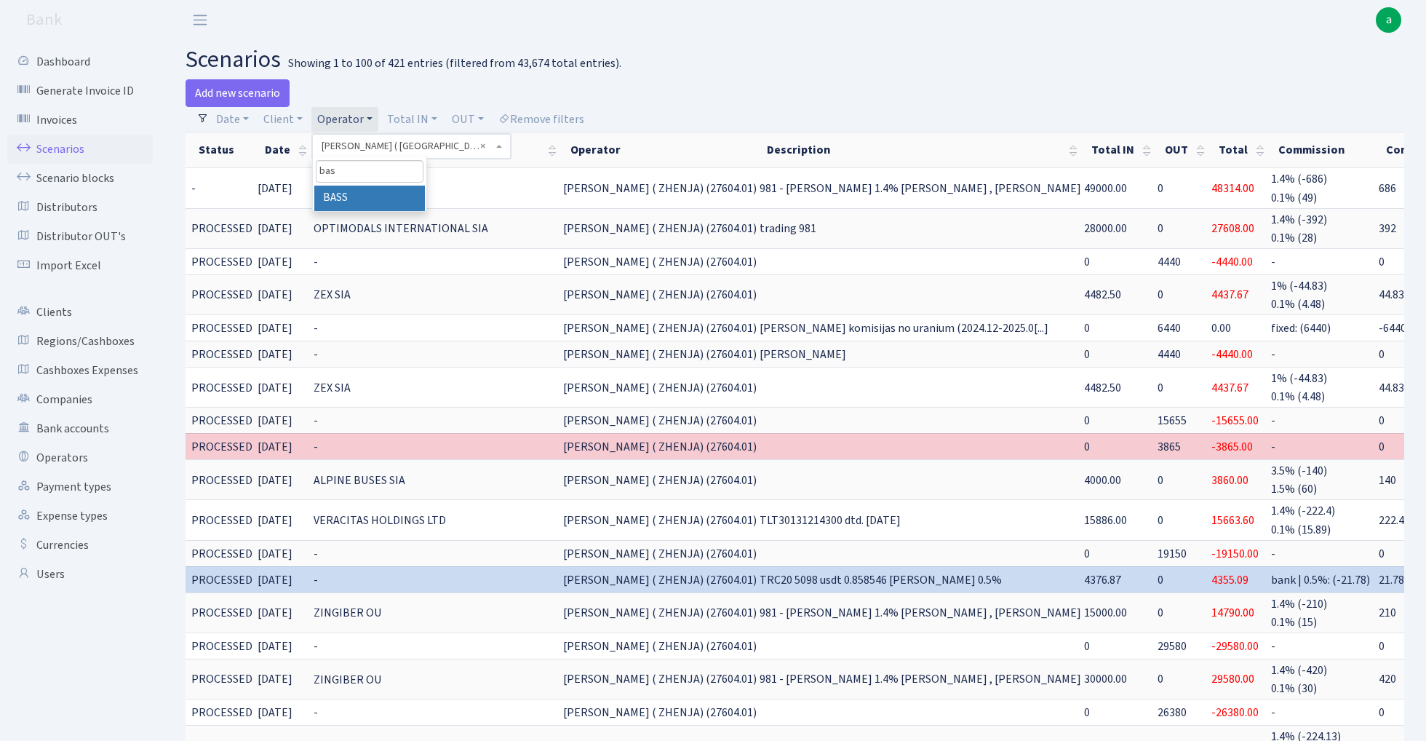
type input "bas"
click at [356, 192] on li "BASS" at bounding box center [369, 198] width 110 height 25
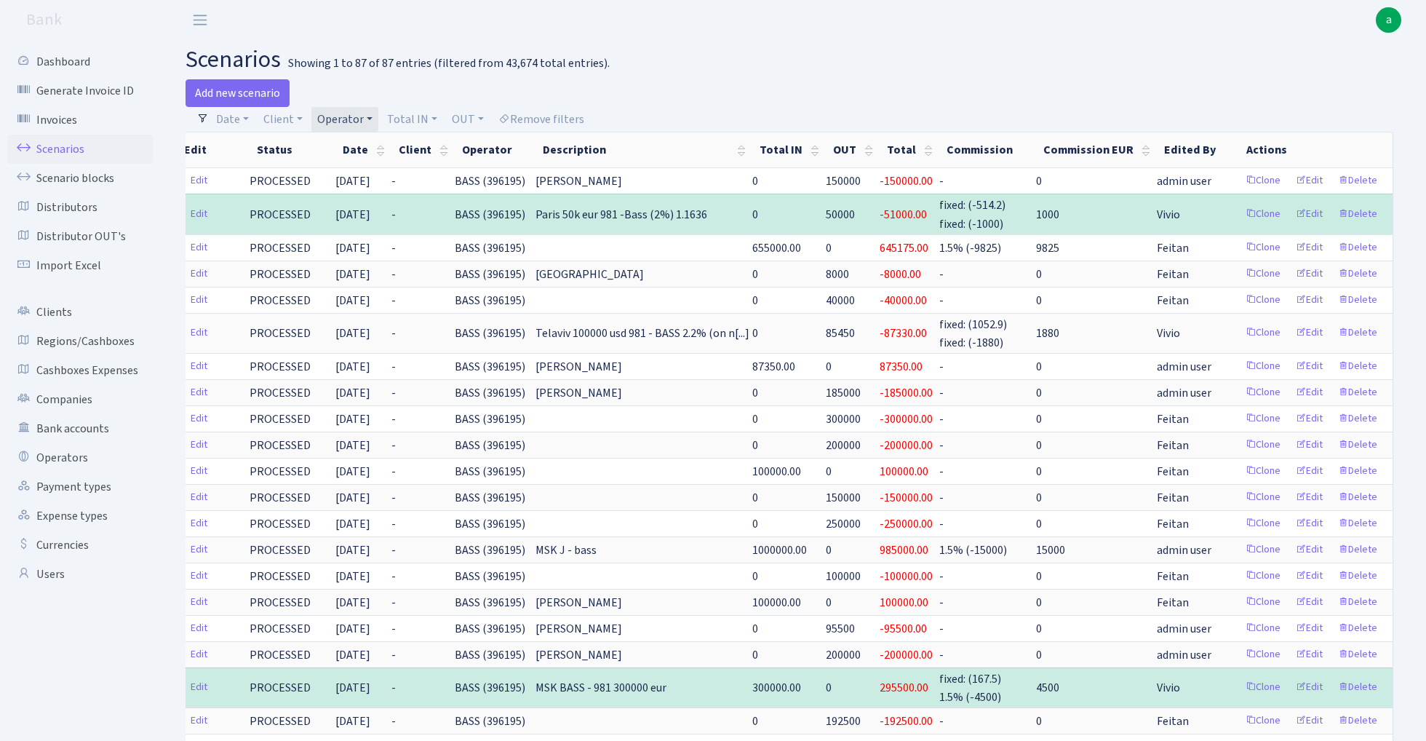
scroll to position [0, 12]
click at [346, 117] on link "Operator" at bounding box center [344, 119] width 67 height 25
click at [371, 175] on input "search" at bounding box center [369, 171] width 107 height 23
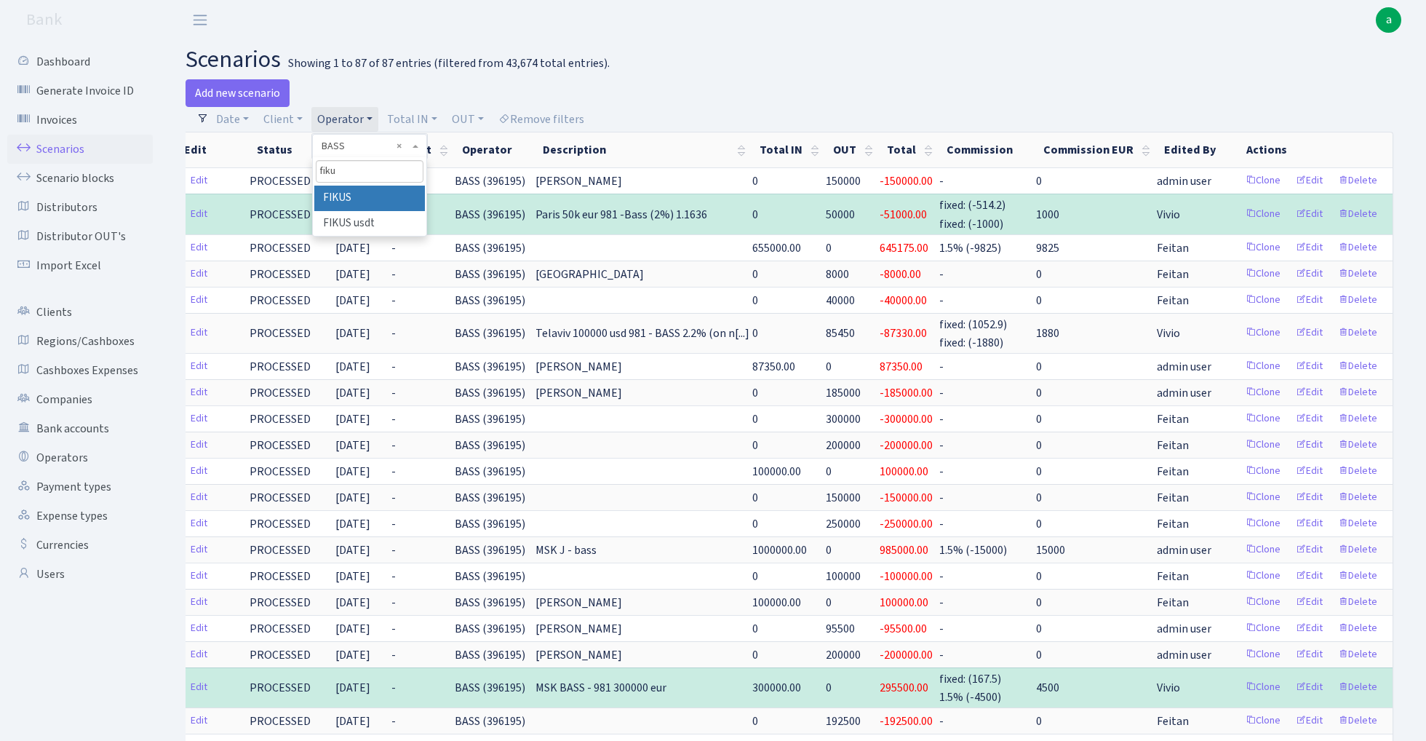
type input "fiku"
click at [391, 196] on li "FIKUS" at bounding box center [369, 198] width 110 height 25
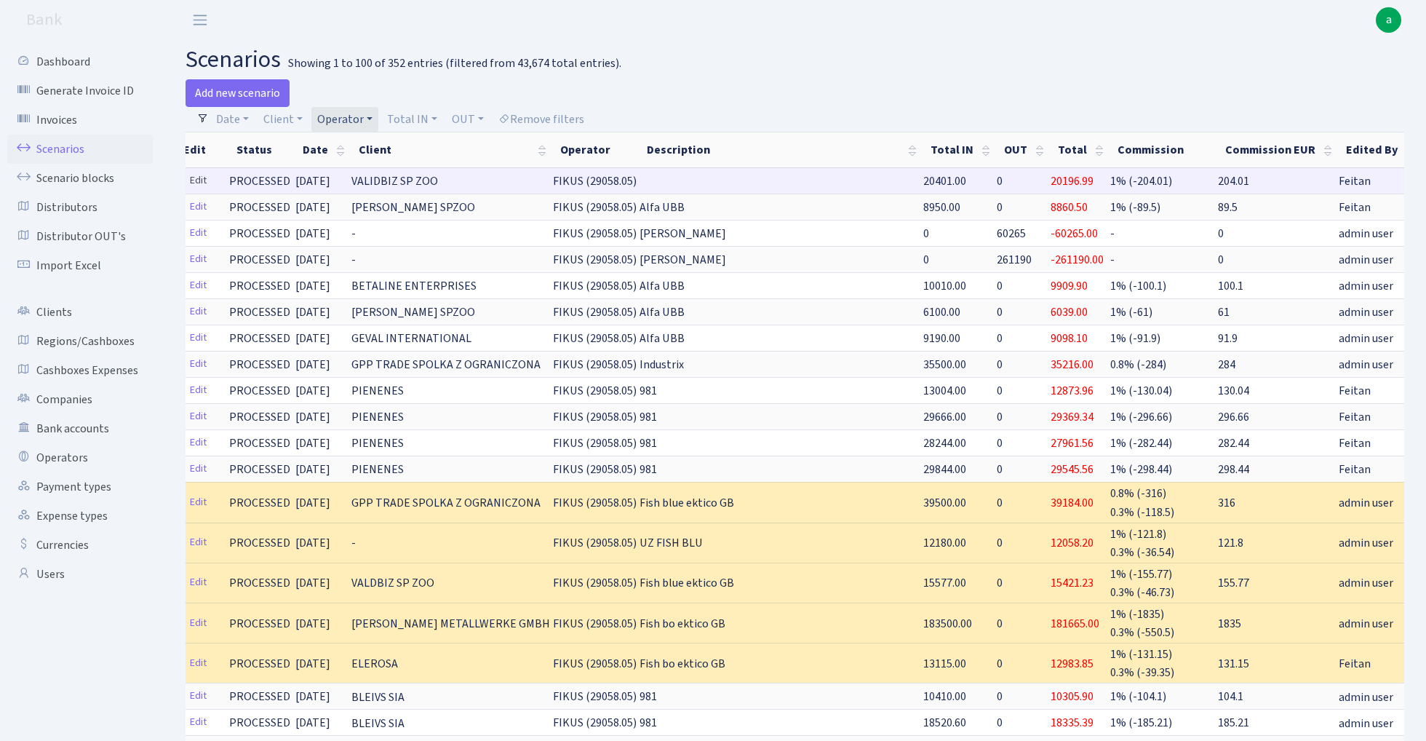
click at [196, 181] on link "Edit" at bounding box center [198, 180] width 30 height 23
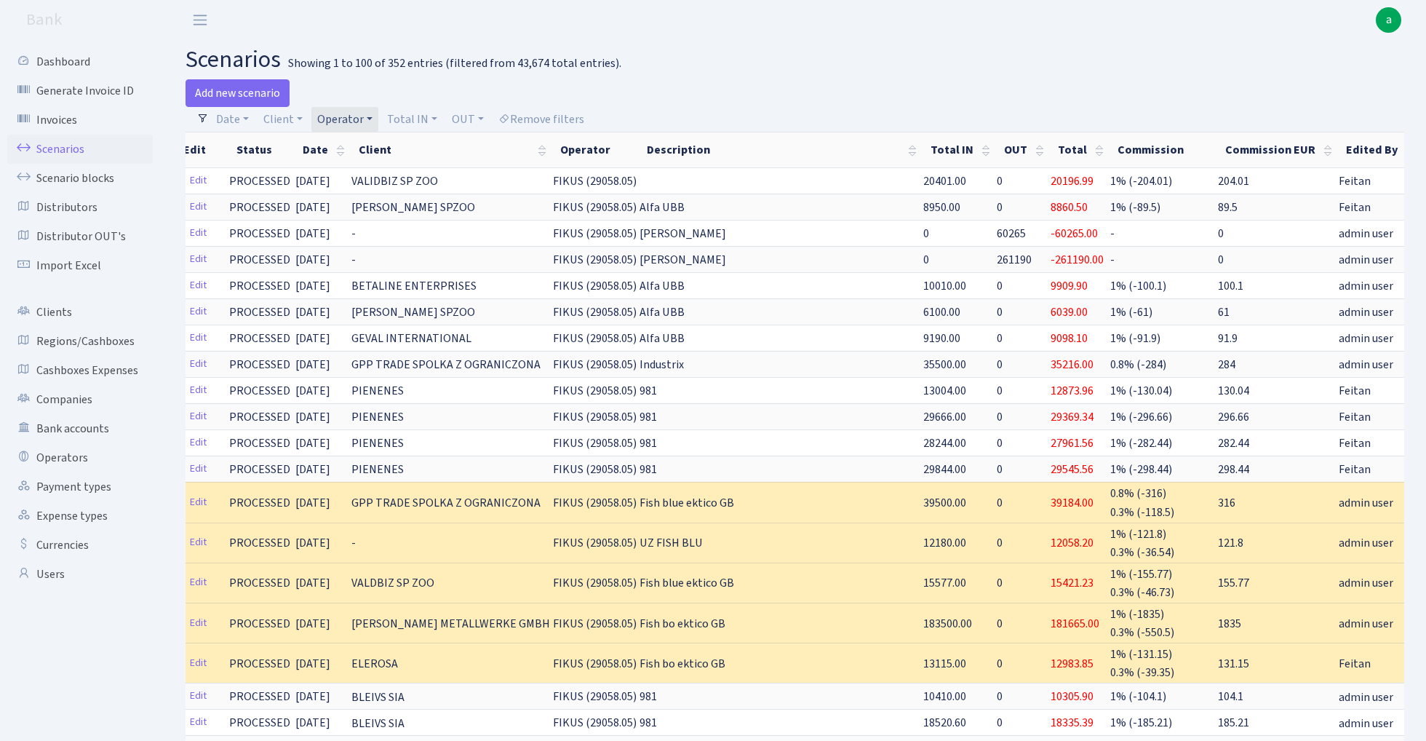
click at [353, 119] on link "Operator" at bounding box center [344, 119] width 67 height 25
click at [359, 175] on input "search" at bounding box center [369, 171] width 107 height 23
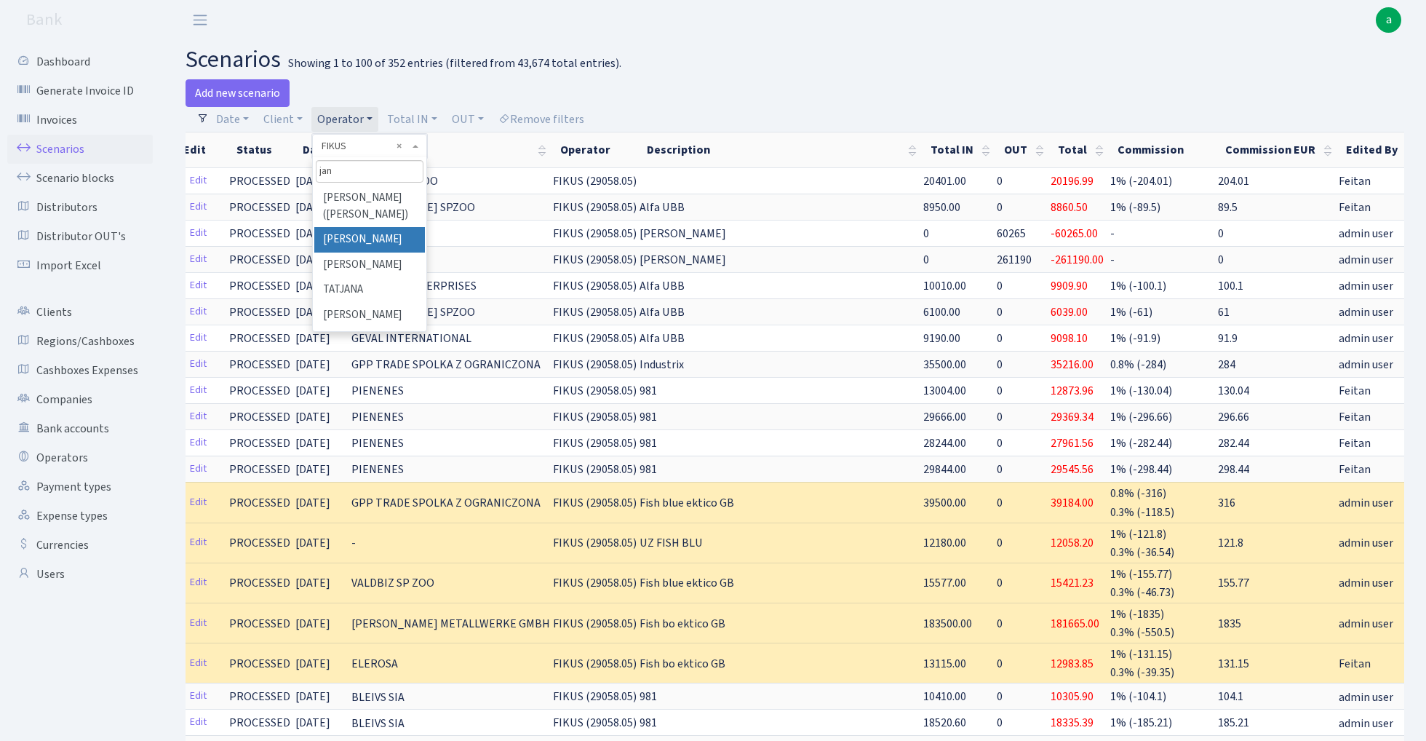
type input "jan"
click at [367, 233] on li "[PERSON_NAME]" at bounding box center [369, 239] width 110 height 25
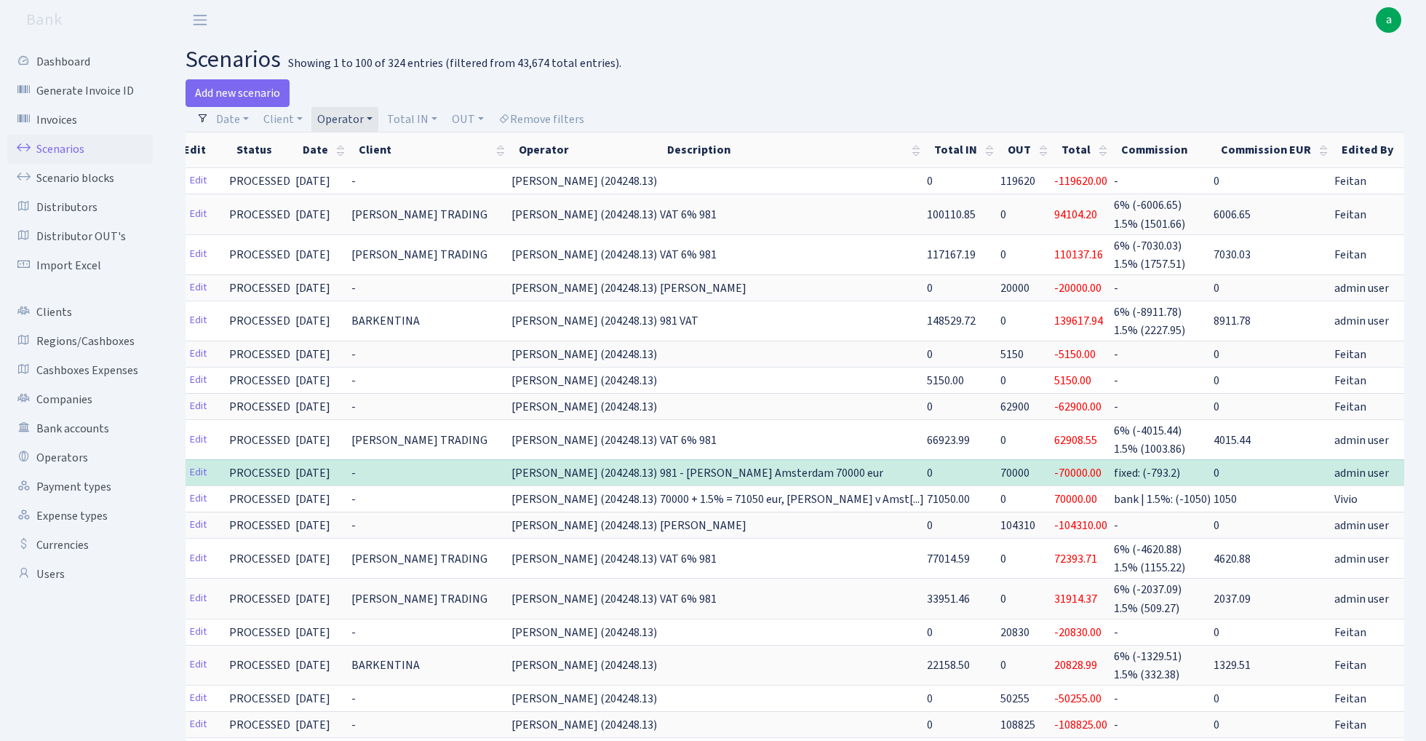
click at [358, 118] on link "Operator" at bounding box center [344, 119] width 67 height 25
click at [358, 167] on input "search" at bounding box center [369, 171] width 107 height 23
type input "edz"
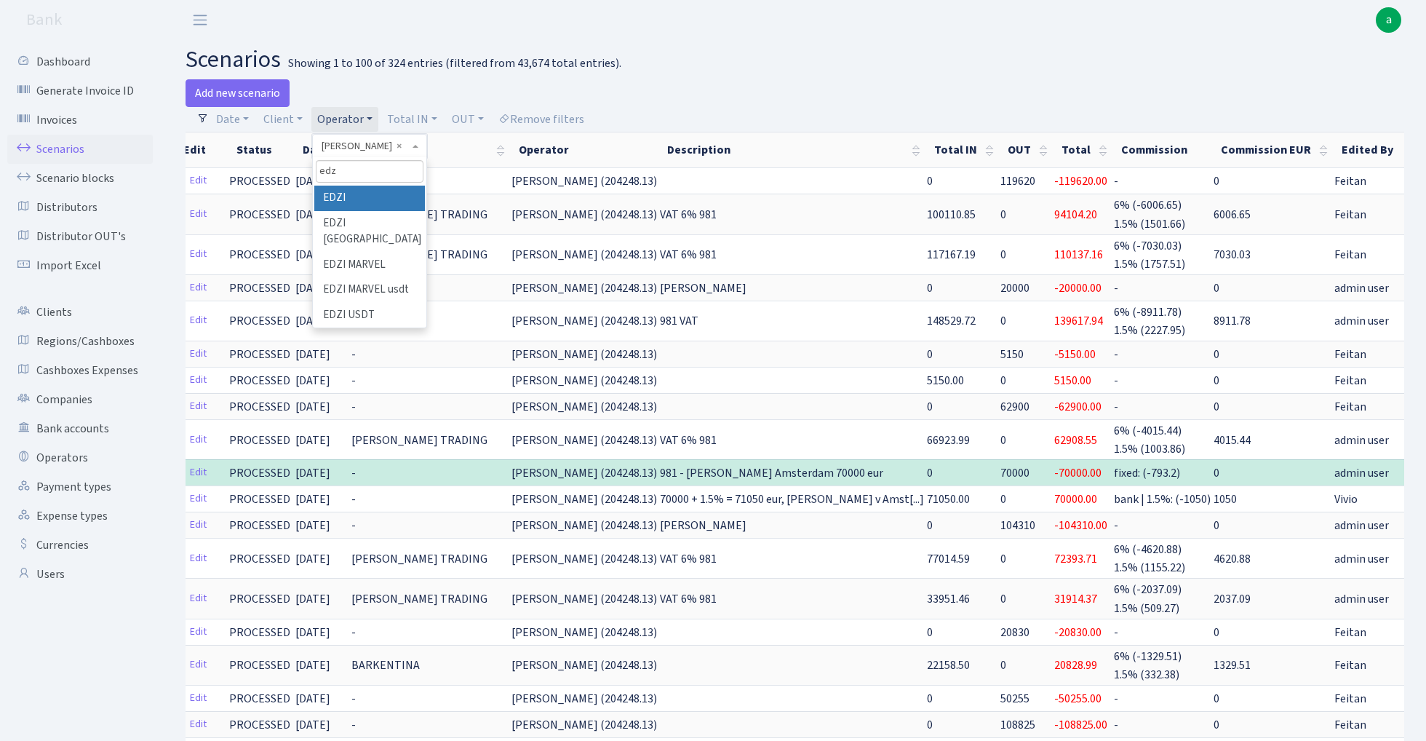
click at [333, 198] on li "EDZI" at bounding box center [369, 198] width 110 height 25
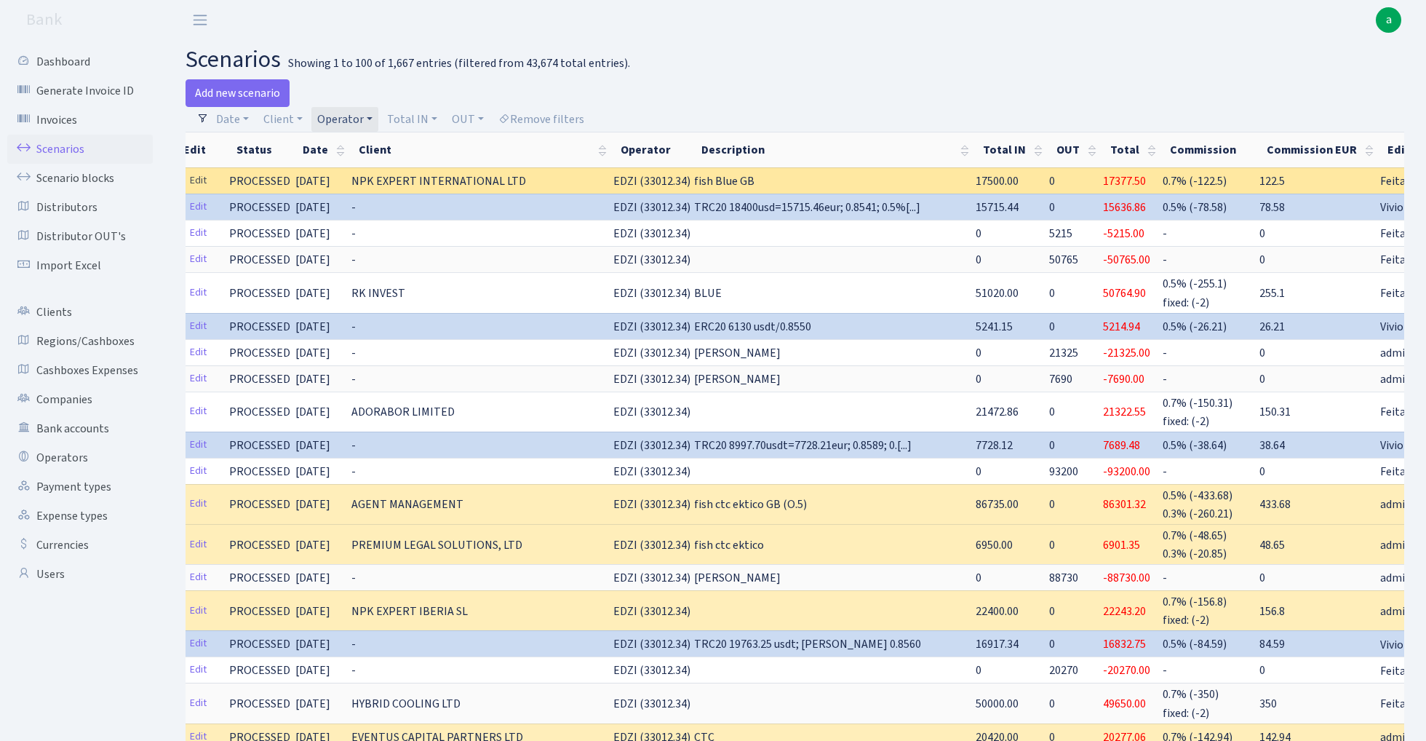
click at [202, 175] on link "Edit" at bounding box center [198, 180] width 30 height 23
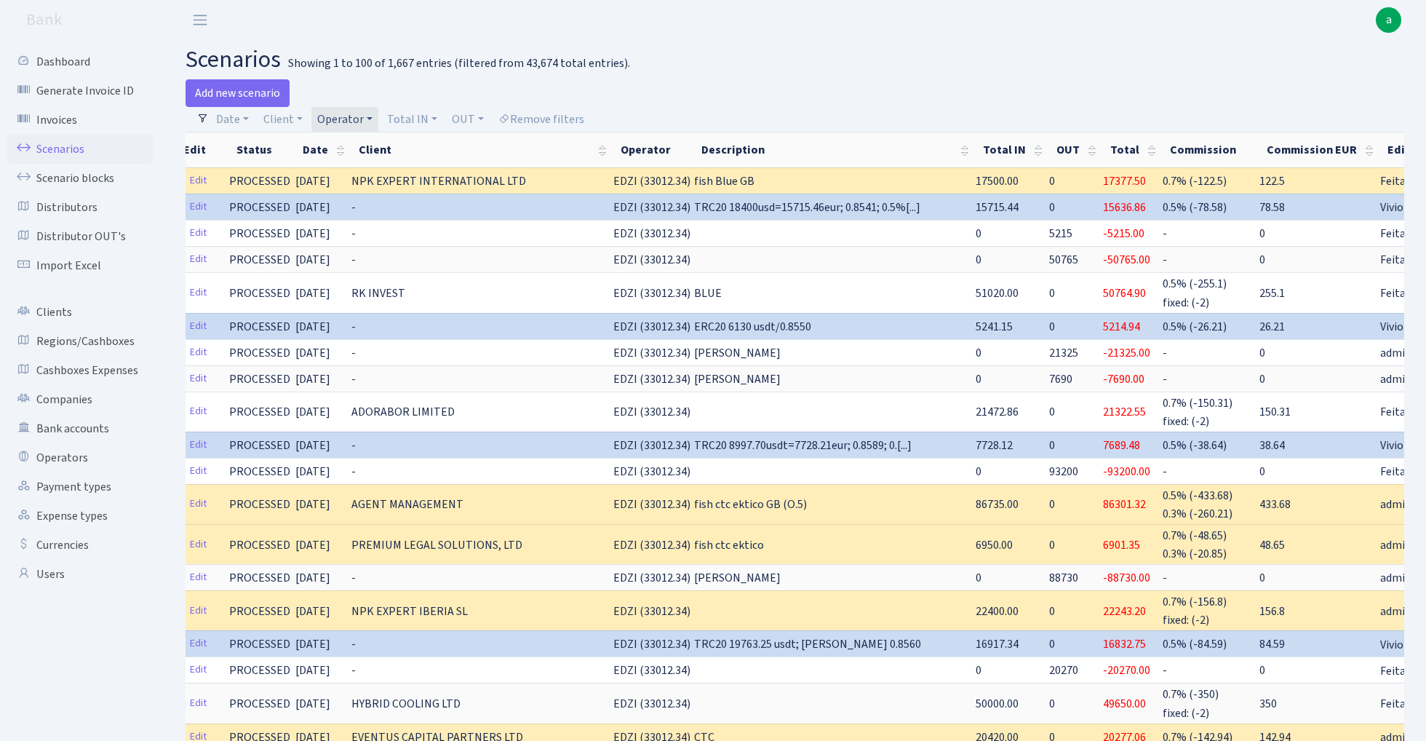
click at [344, 122] on link "Operator" at bounding box center [344, 119] width 67 height 25
click at [370, 178] on input "search" at bounding box center [369, 171] width 107 height 23
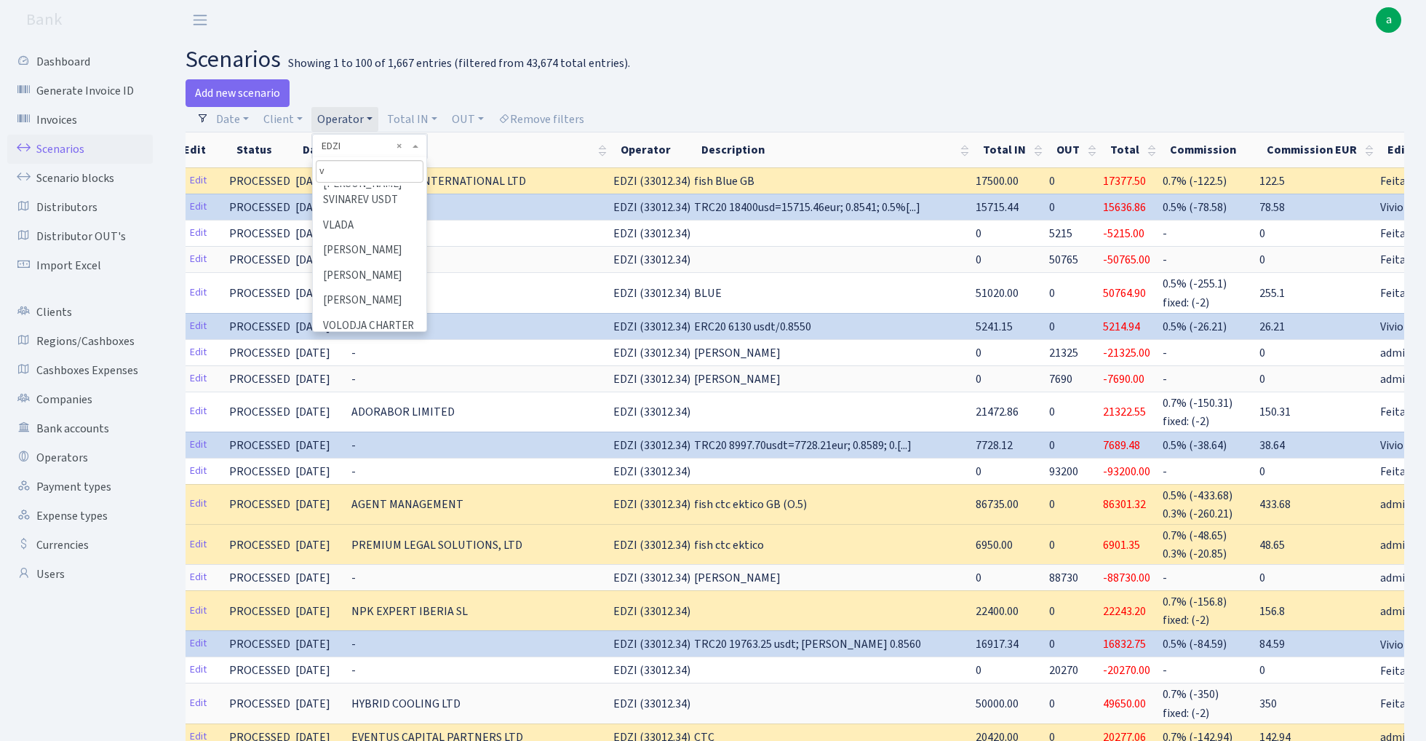
scroll to position [0, 0]
type input "vanj"
click at [352, 196] on li "VANJA" at bounding box center [369, 198] width 110 height 25
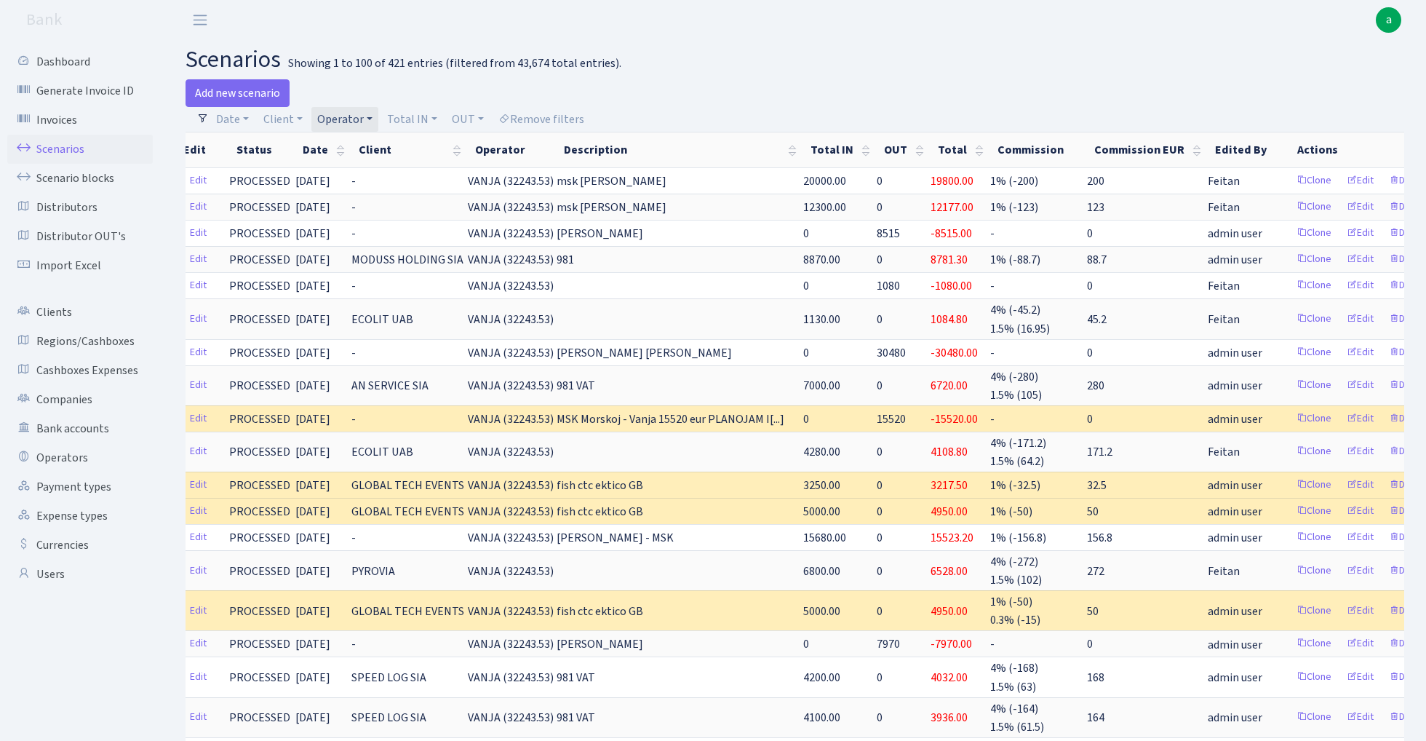
click at [358, 115] on link "Operator" at bounding box center [344, 119] width 67 height 25
click at [358, 172] on input "search" at bounding box center [369, 171] width 107 height 23
type input "peri"
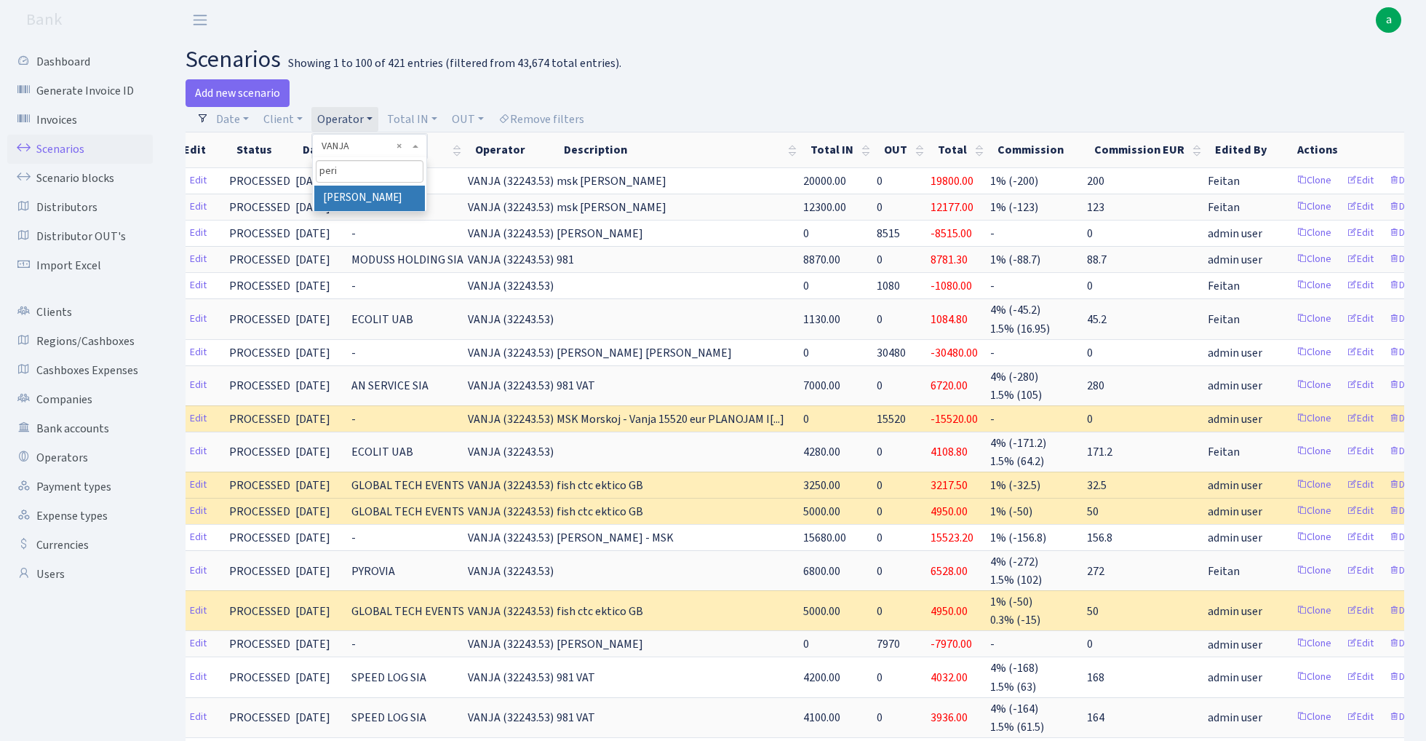
click at [335, 199] on li "[PERSON_NAME]" at bounding box center [369, 198] width 110 height 25
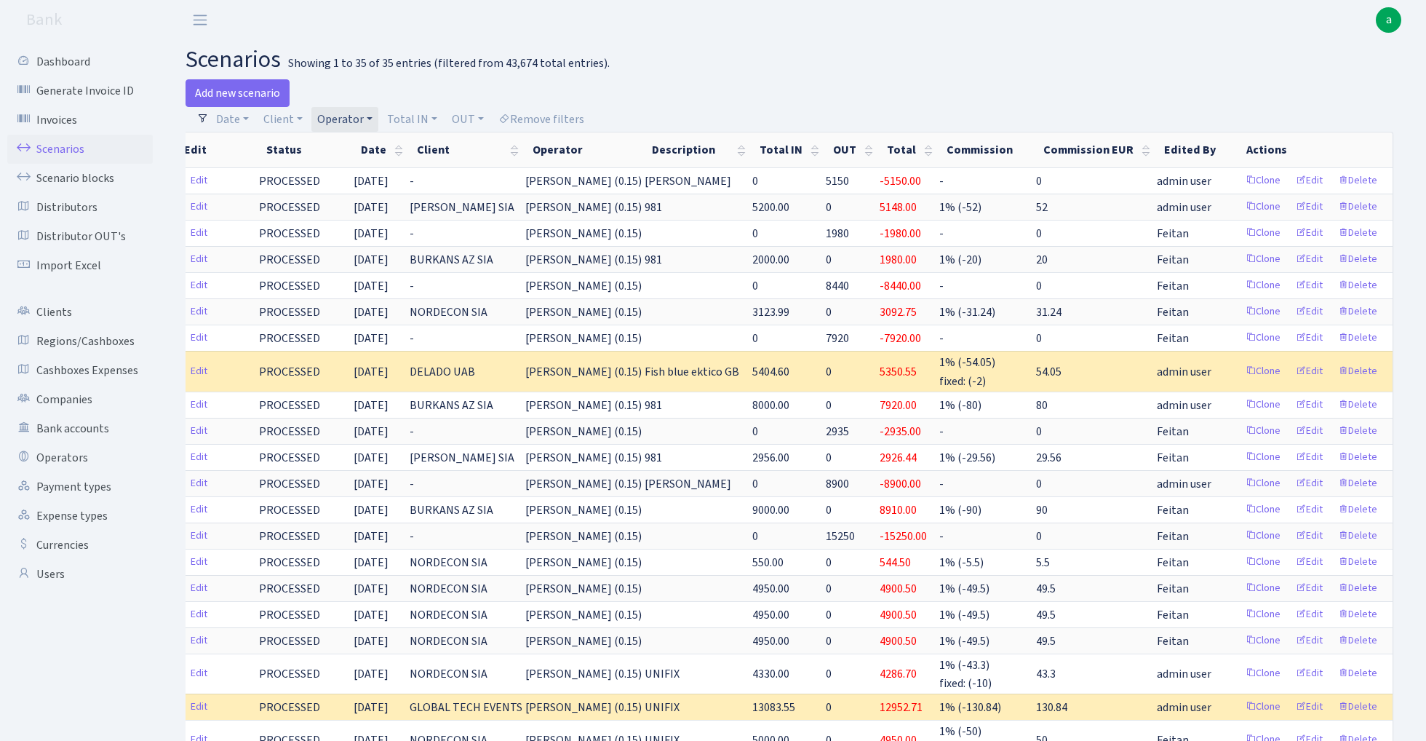
click at [353, 118] on link "Operator" at bounding box center [344, 119] width 67 height 25
click at [355, 175] on input "search" at bounding box center [369, 171] width 107 height 23
type input "vanj"
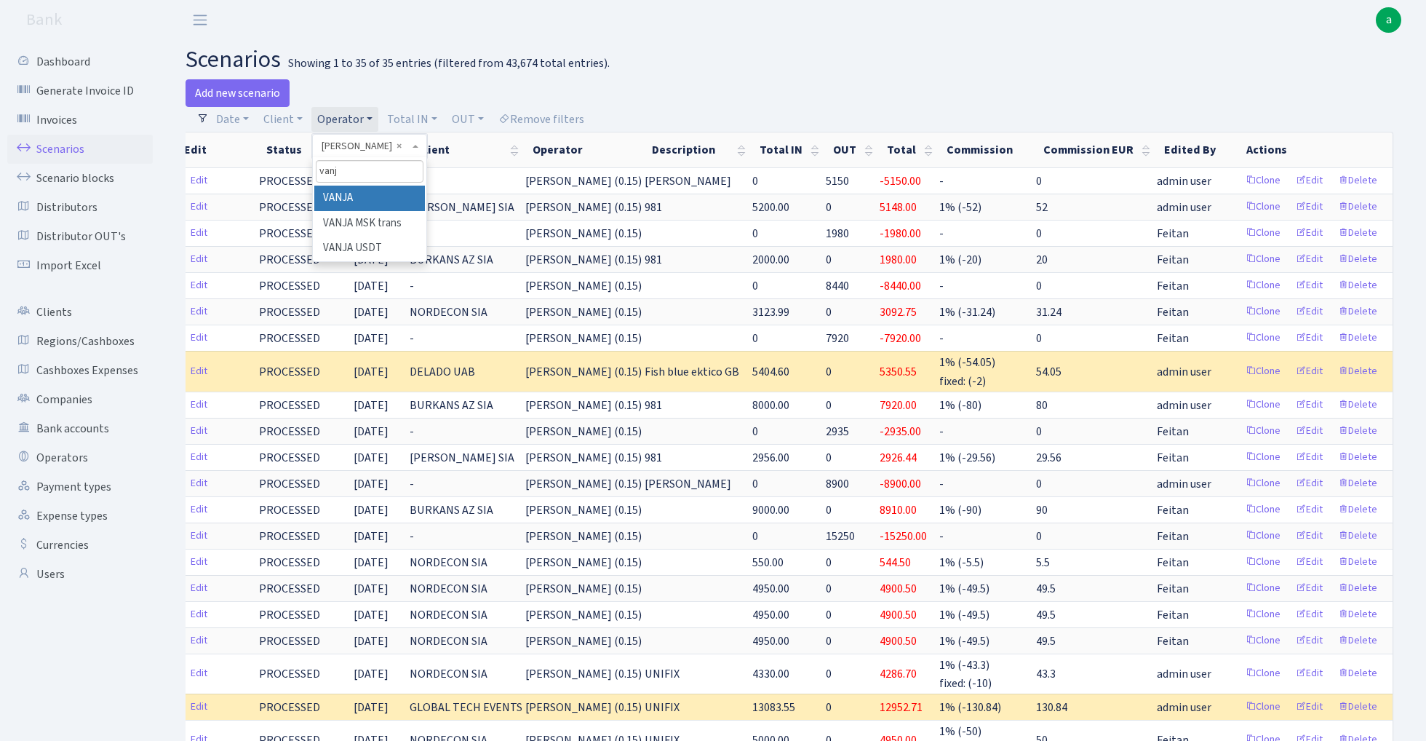
click at [386, 199] on li "VANJA" at bounding box center [369, 198] width 110 height 25
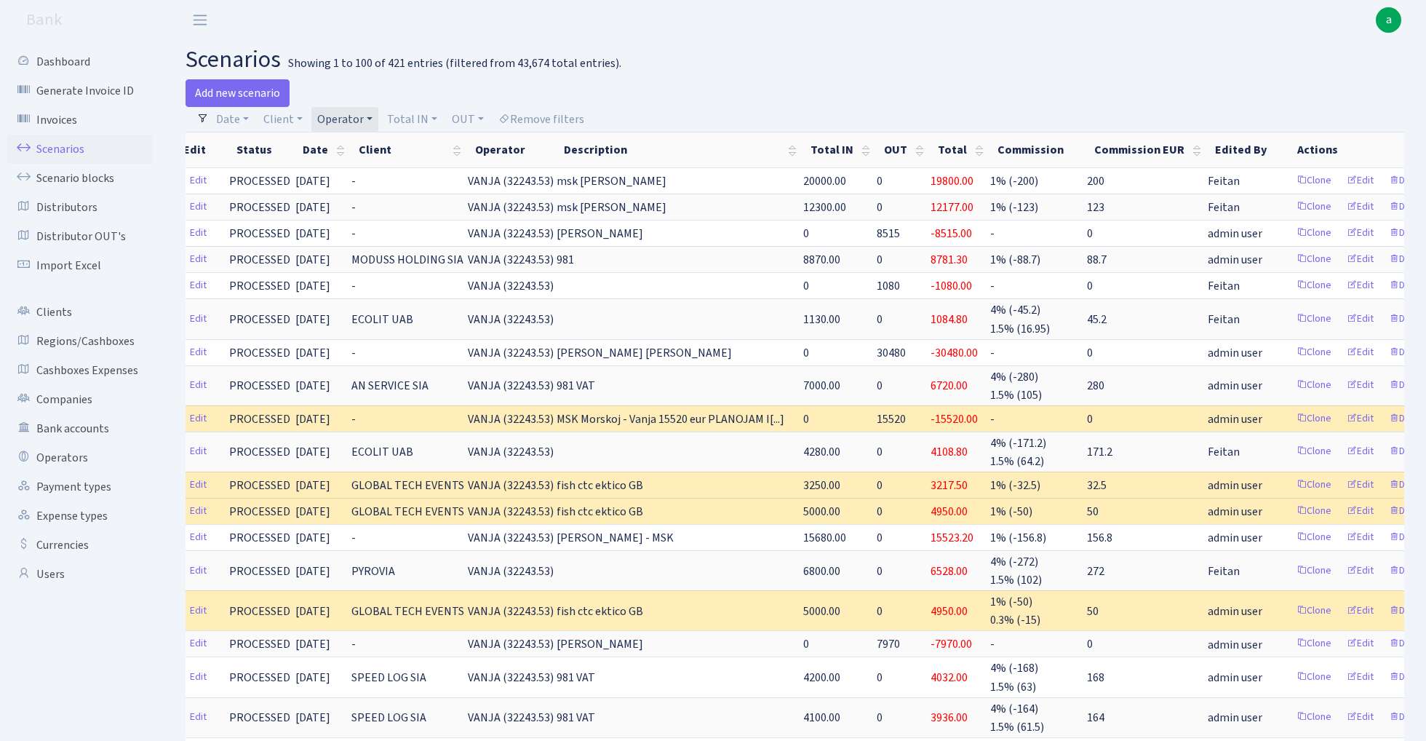
click at [746, 60] on h2 "scenarios Showing 1 to 100 of 421 entries (filtered from 43,674 total entries)." at bounding box center [795, 60] width 1219 height 28
click at [354, 125] on link "Operator" at bounding box center [344, 119] width 67 height 25
click at [359, 172] on input "search" at bounding box center [369, 171] width 107 height 23
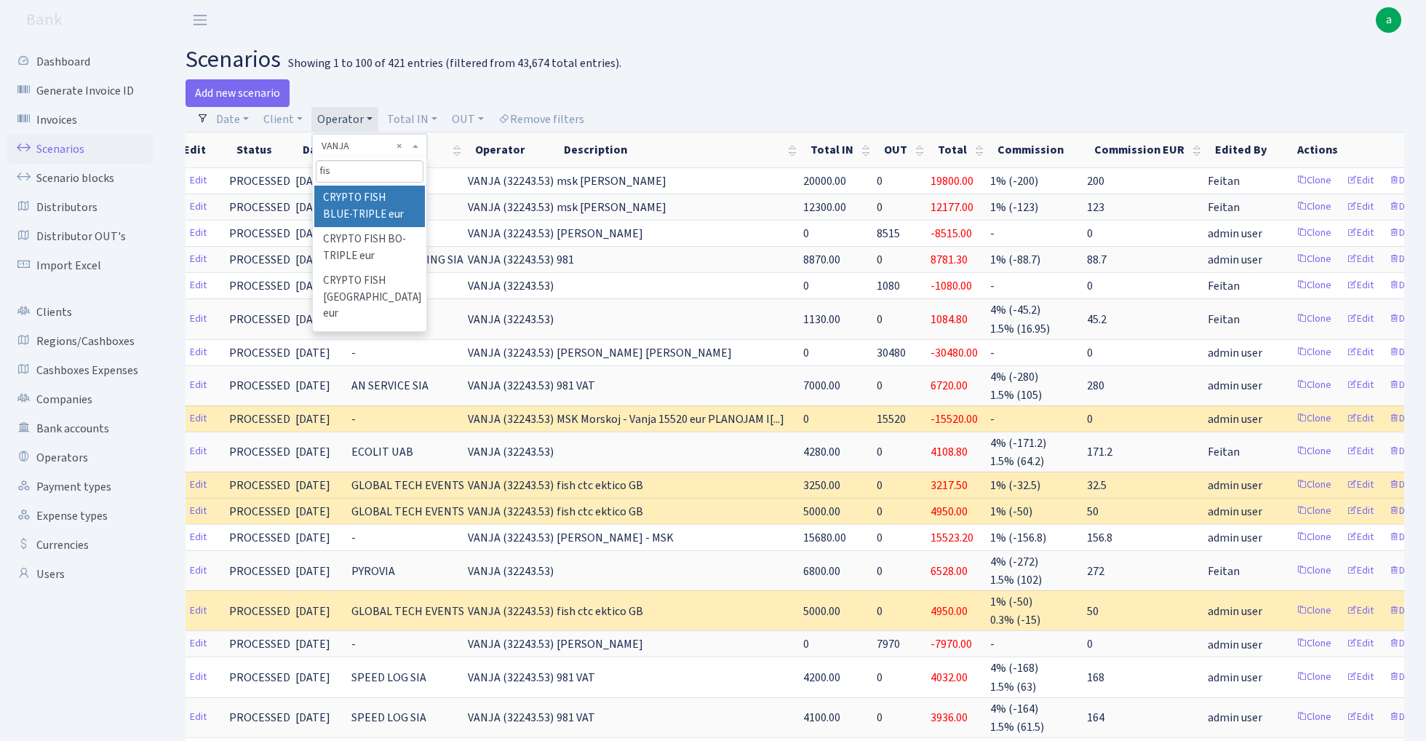
type input "fish"
select select "44"
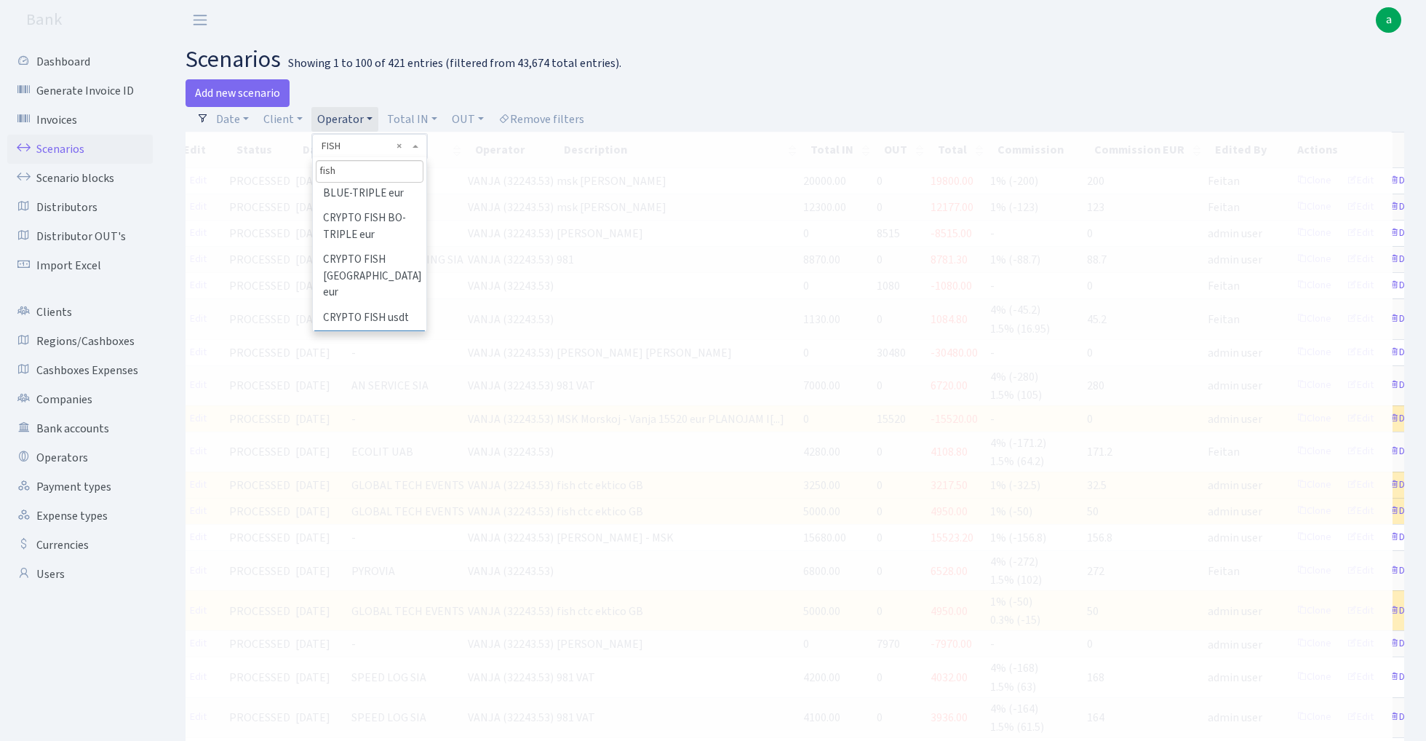
type input "fish"
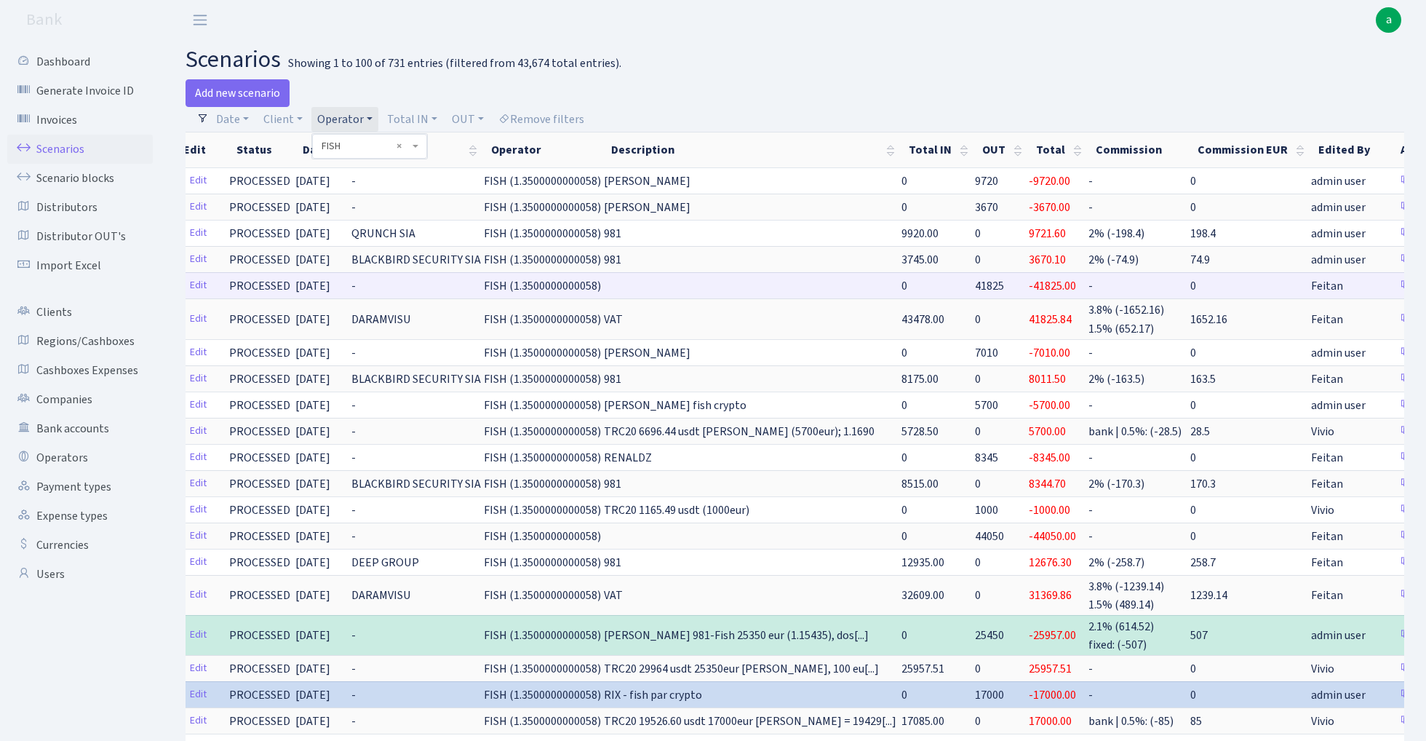
click at [975, 281] on span "41825" at bounding box center [989, 286] width 29 height 16
copy span "41825"
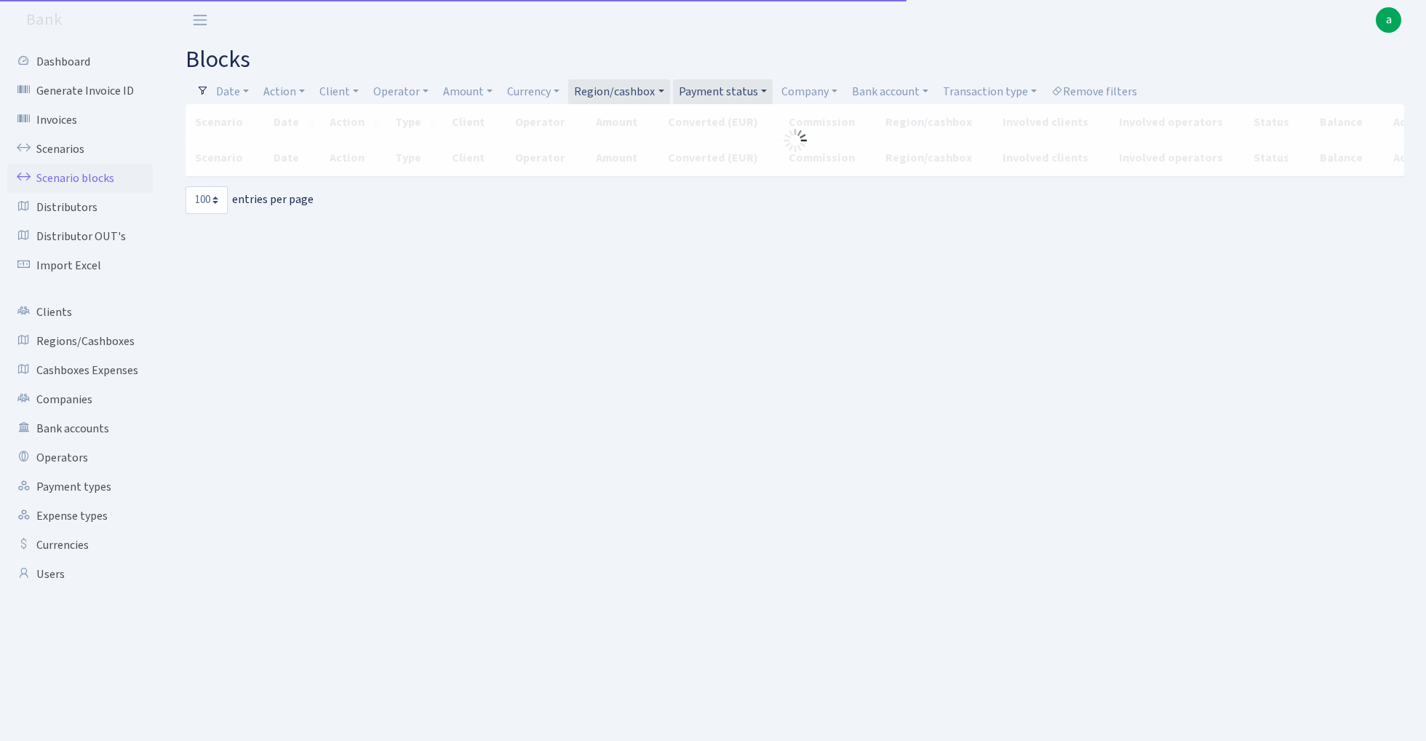
select select "100"
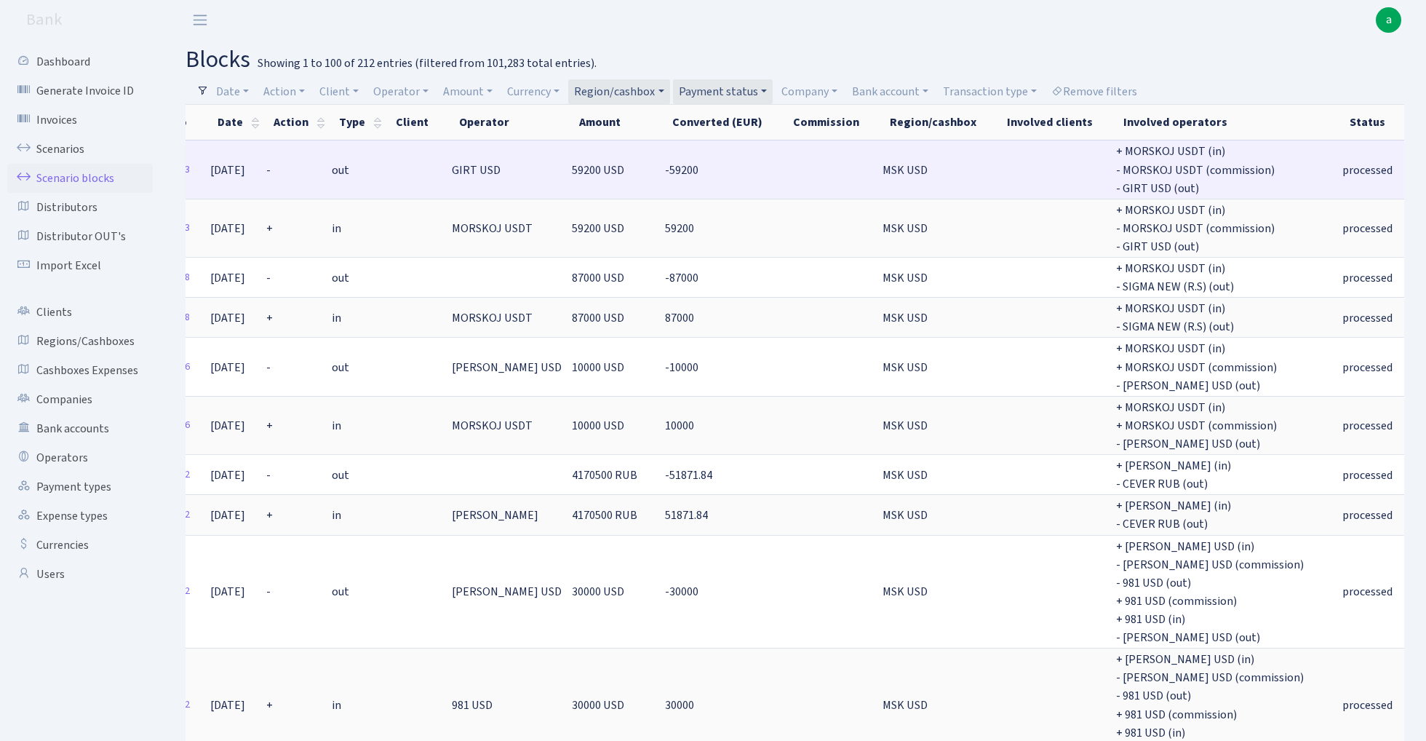
scroll to position [0, 62]
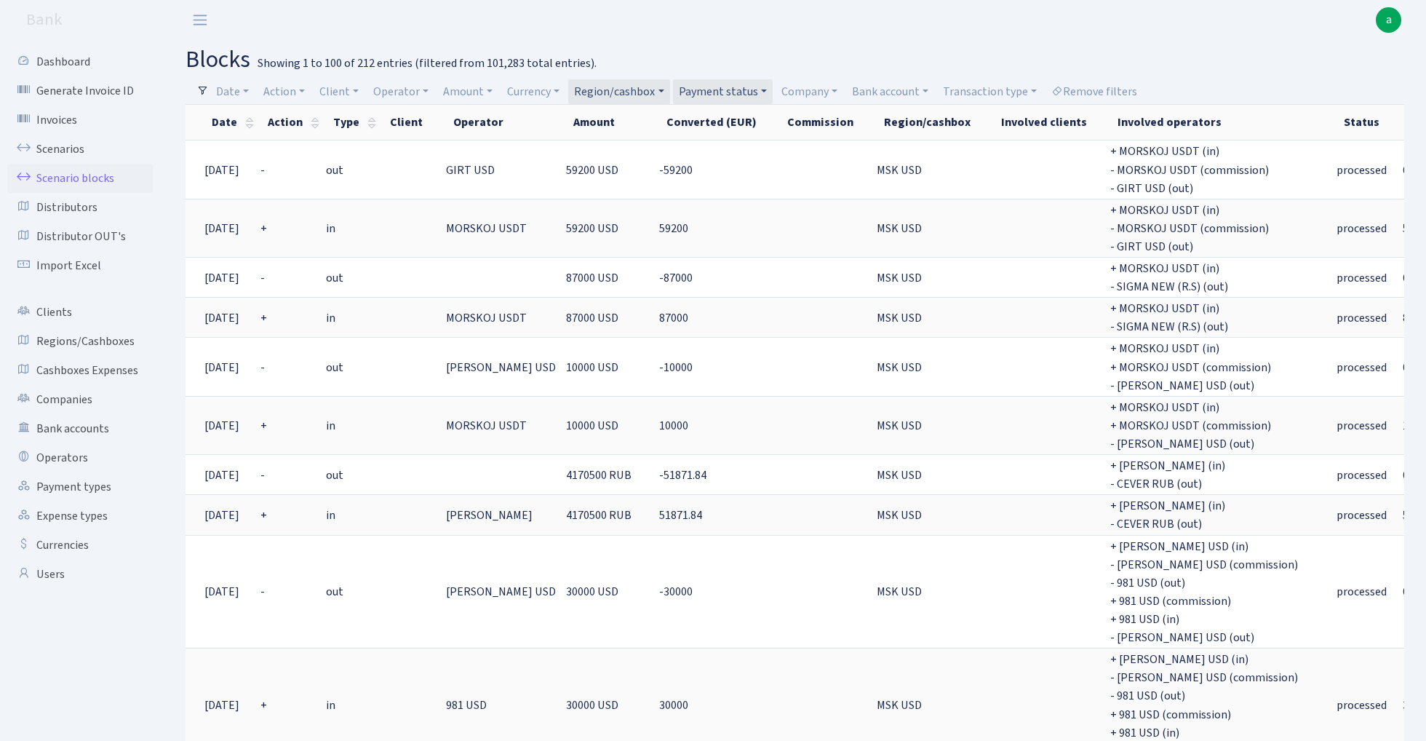
click at [640, 84] on link "Region/cashbox" at bounding box center [618, 91] width 101 height 25
click at [1056, 33] on header "Bank a My Account Logout" at bounding box center [713, 20] width 1426 height 40
click at [639, 94] on link "Region/cashbox" at bounding box center [618, 91] width 101 height 25
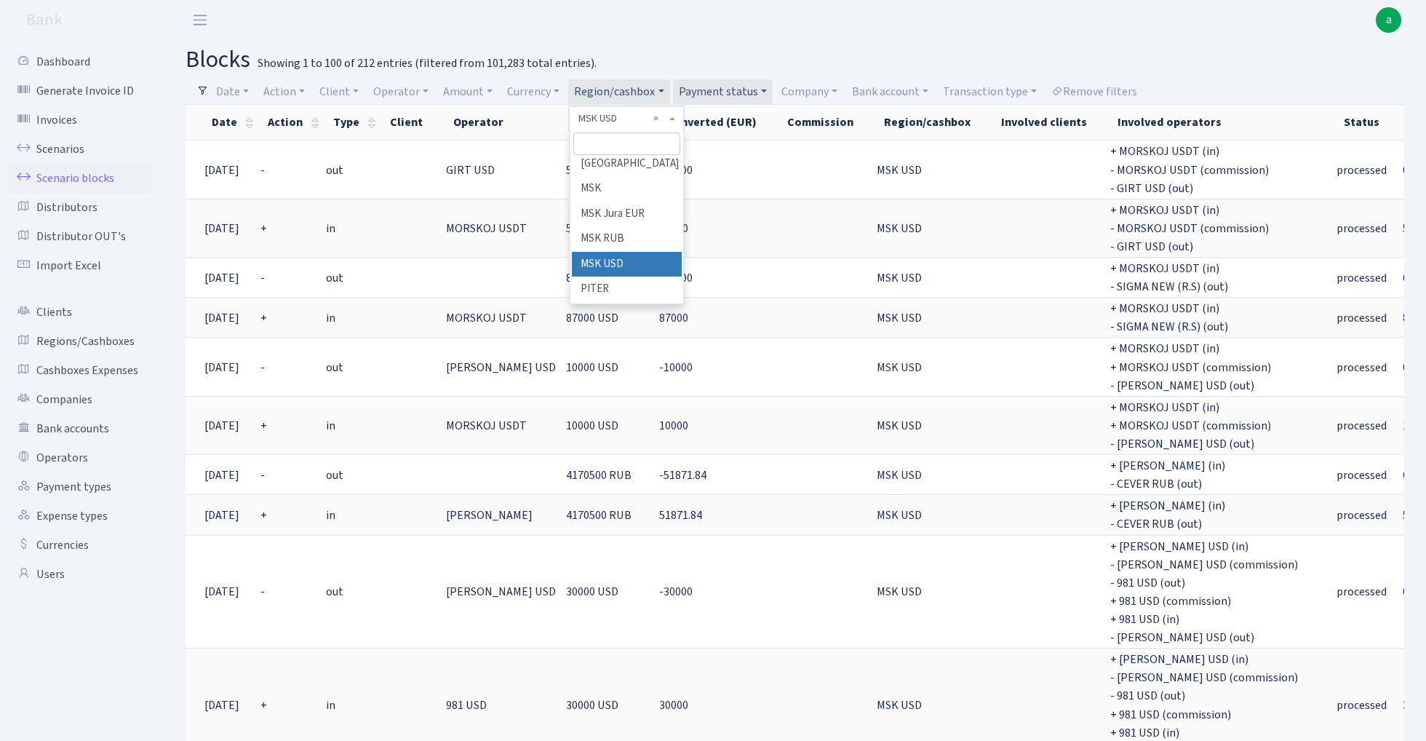
click at [639, 94] on link "Region/cashbox" at bounding box center [618, 91] width 101 height 25
click at [711, 28] on header "Bank a My Account Logout" at bounding box center [713, 20] width 1426 height 40
click at [637, 95] on link "Region/cashbox" at bounding box center [618, 91] width 101 height 25
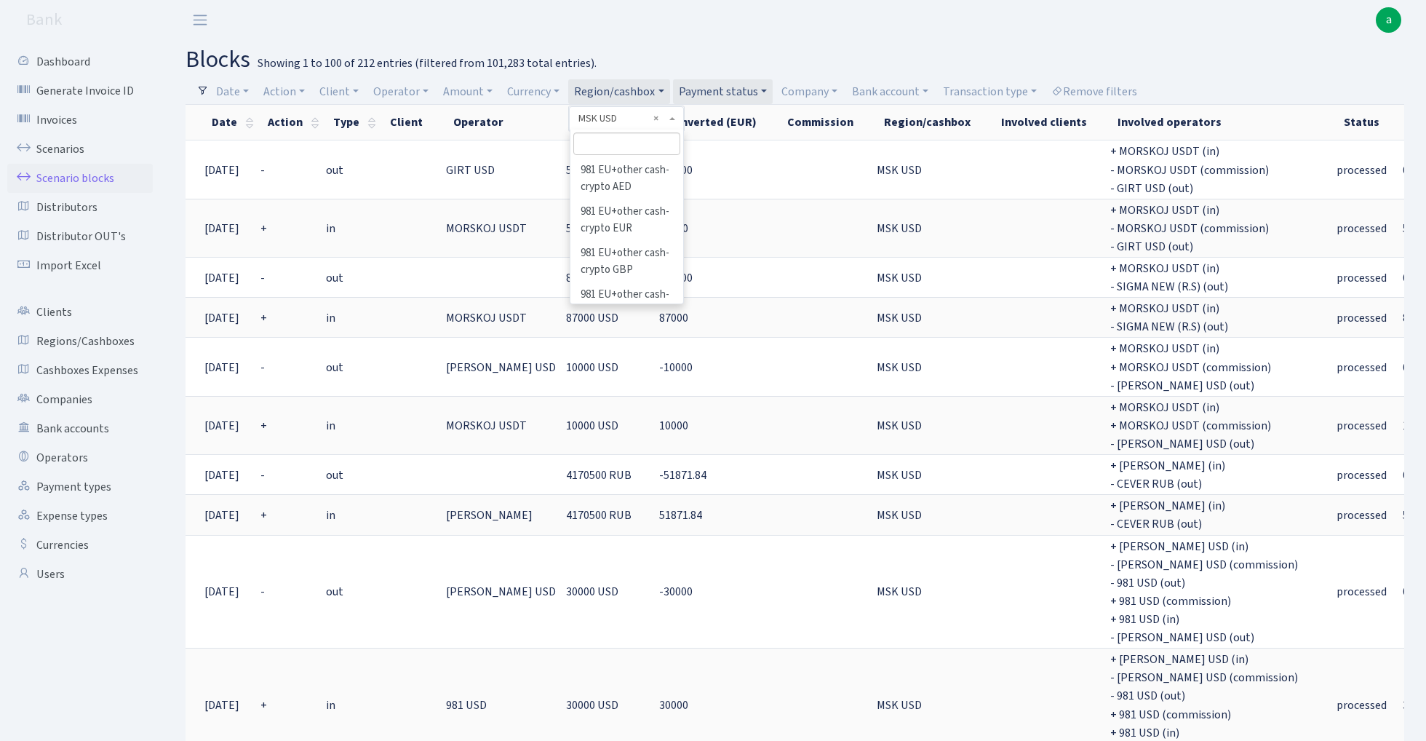
scroll to position [464, 0]
click at [629, 278] on li "[PERSON_NAME]" at bounding box center [627, 290] width 110 height 25
select select "1"
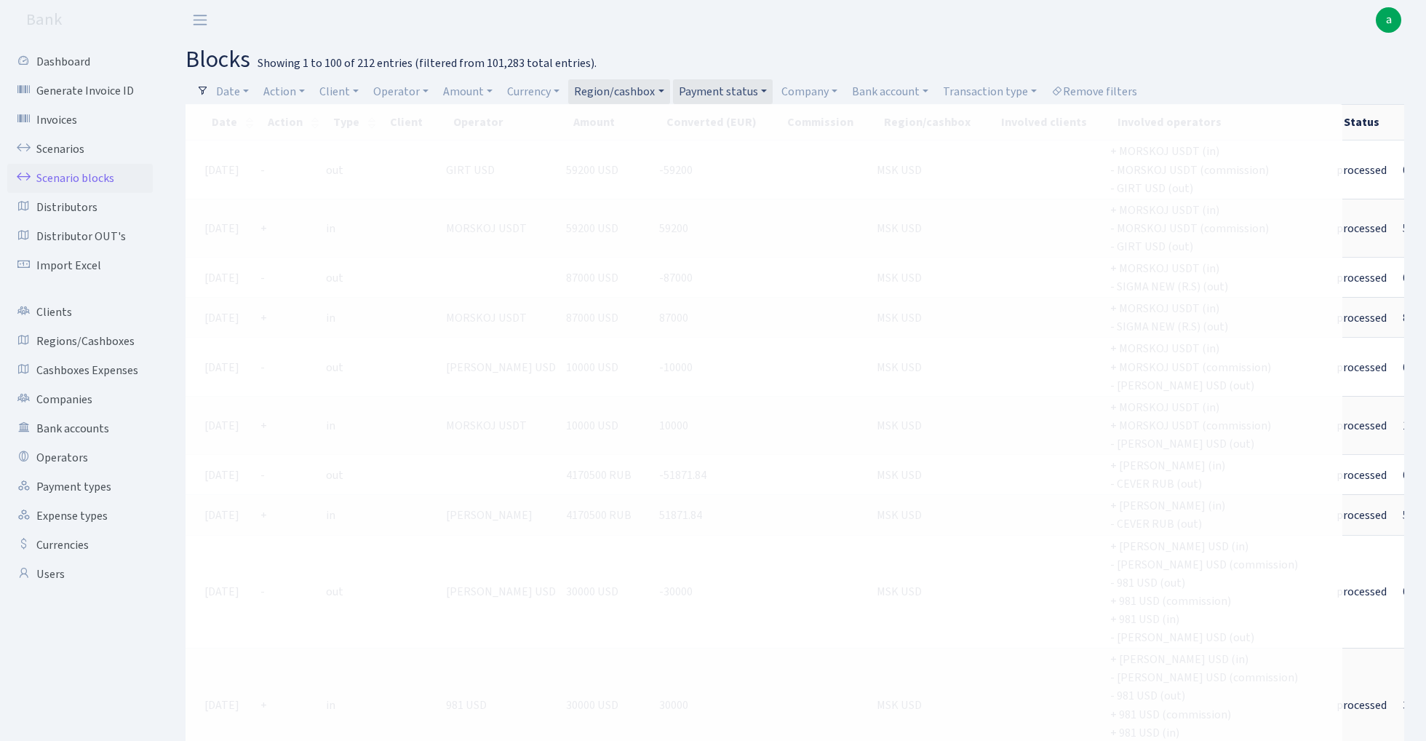
click at [636, 92] on link "Region/cashbox" at bounding box center [618, 91] width 101 height 25
click at [646, 297] on li "Random USD" at bounding box center [627, 309] width 110 height 25
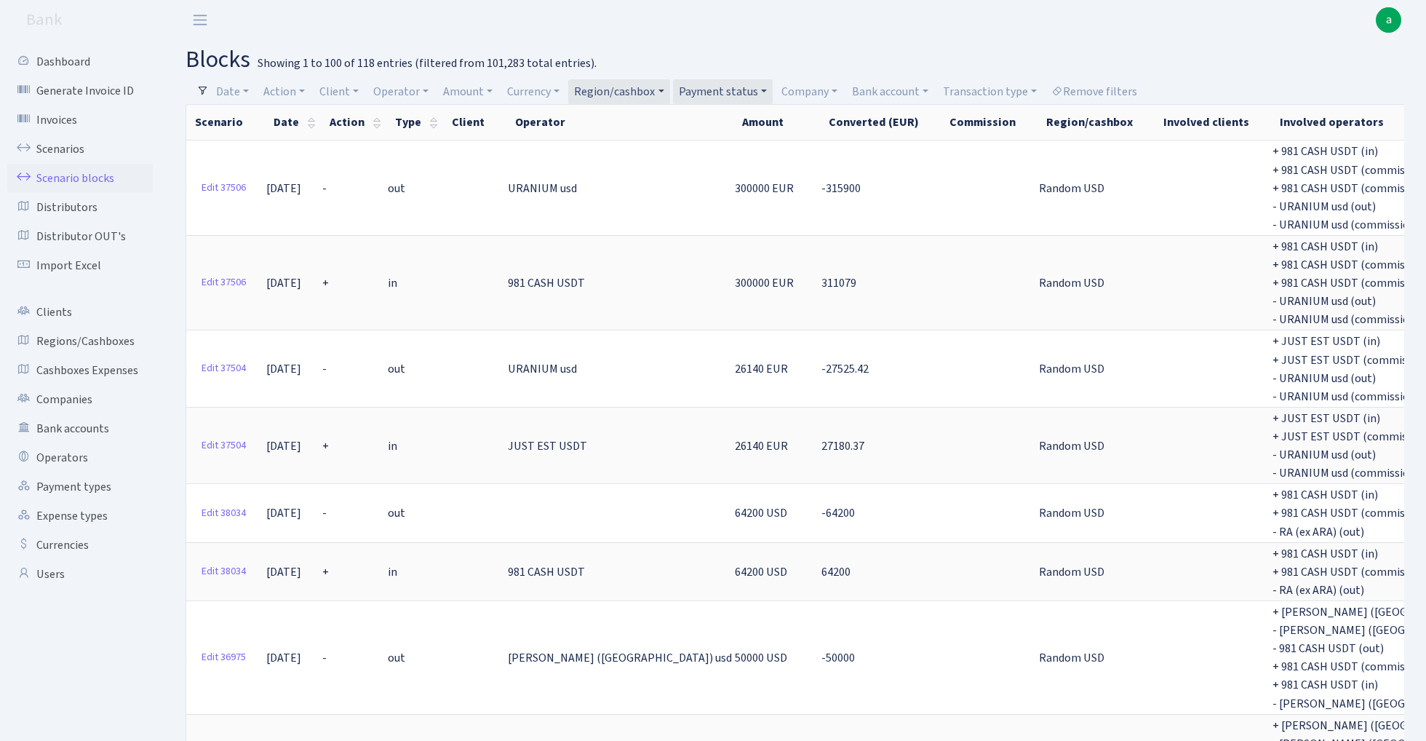
click at [636, 86] on link "Region/cashbox" at bounding box center [618, 91] width 101 height 25
click at [631, 146] on input "search" at bounding box center [626, 143] width 107 height 23
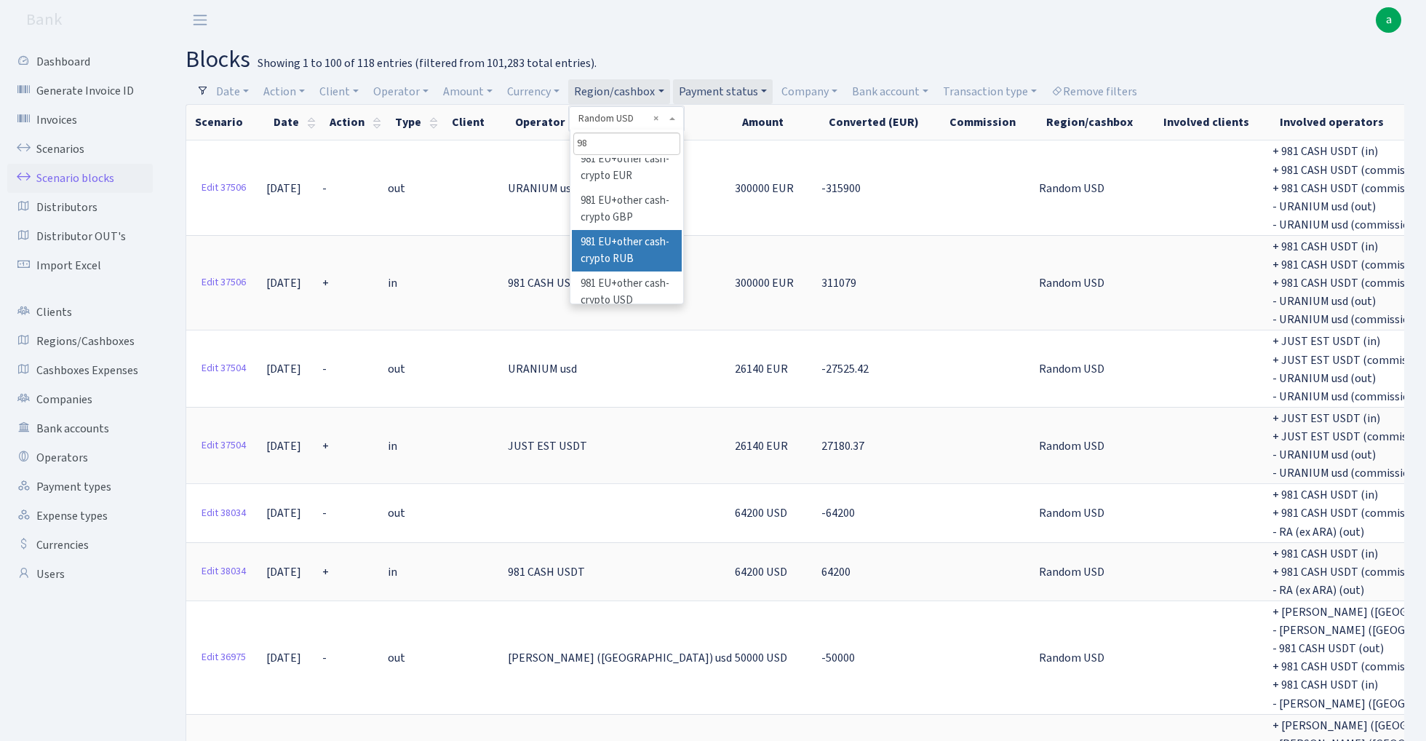
scroll to position [52, 0]
type input "98"
click at [624, 272] on li "981 EU+other cash-crypto USD" at bounding box center [627, 291] width 110 height 41
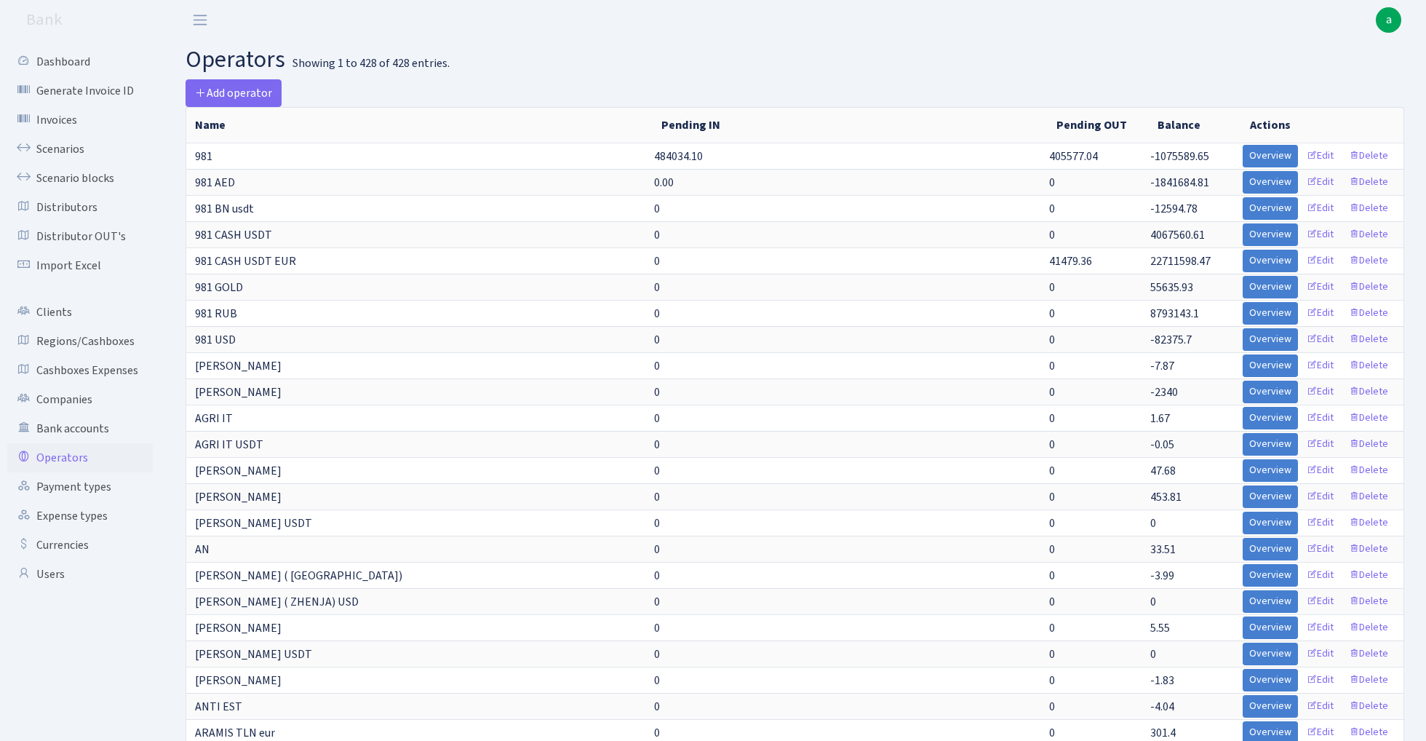
select select "-1"
click at [84, 370] on link "Cashboxes Expenses" at bounding box center [79, 370] width 145 height 29
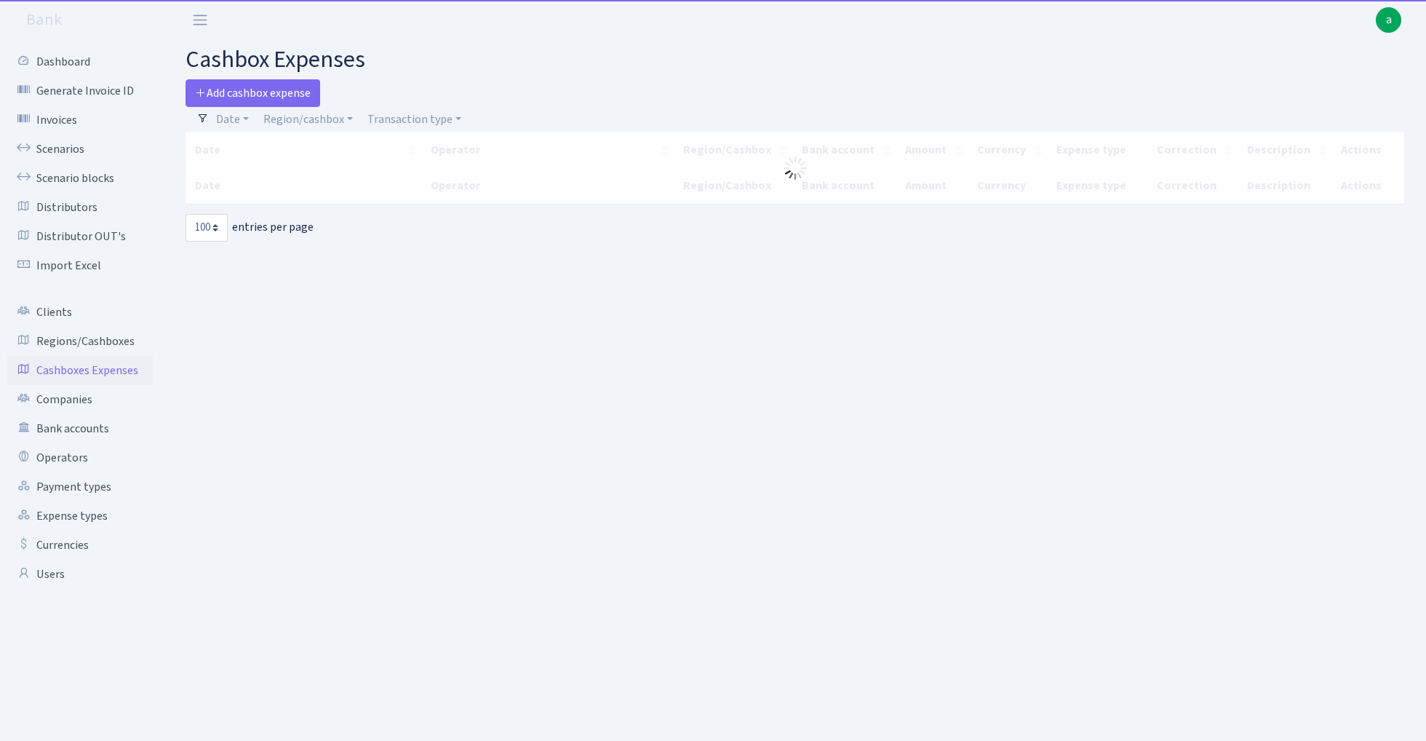
select select "100"
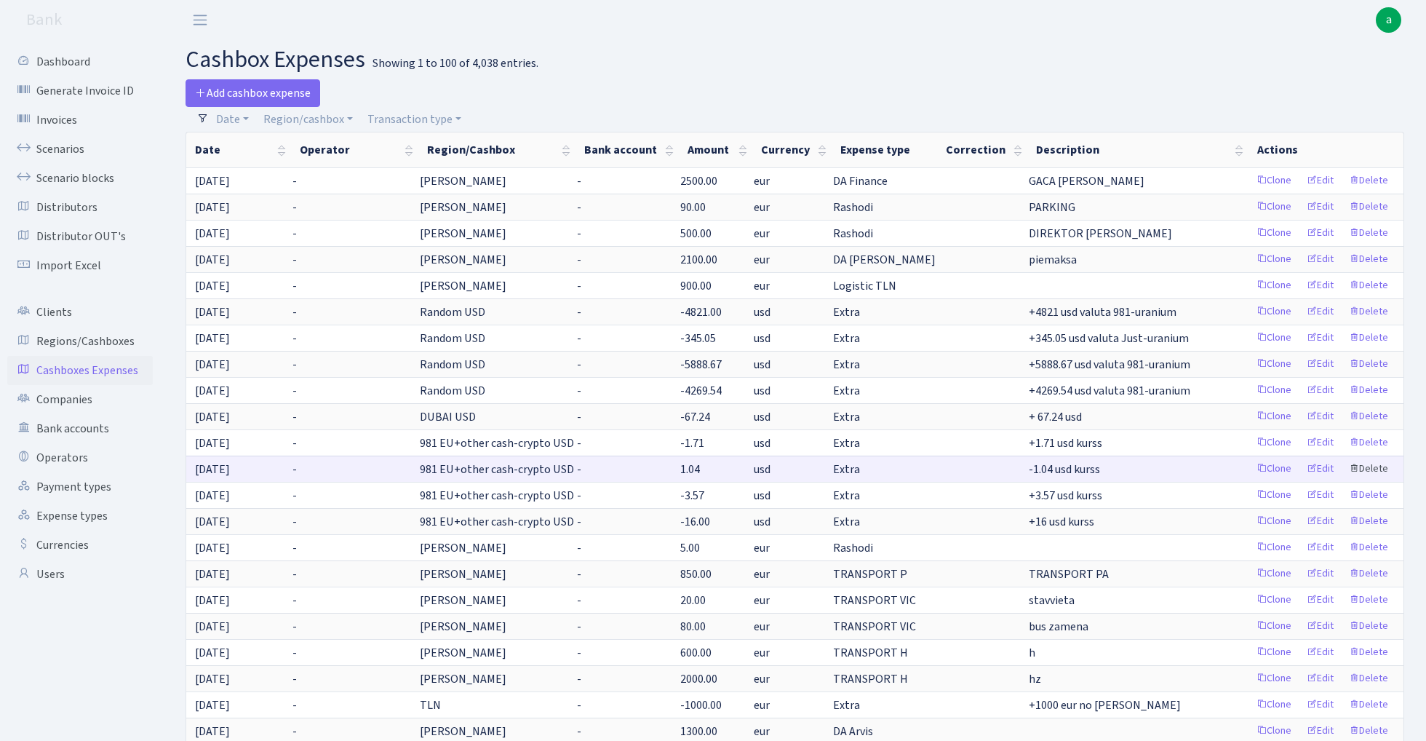
click at [1369, 468] on link "Delete" at bounding box center [1368, 469] width 52 height 23
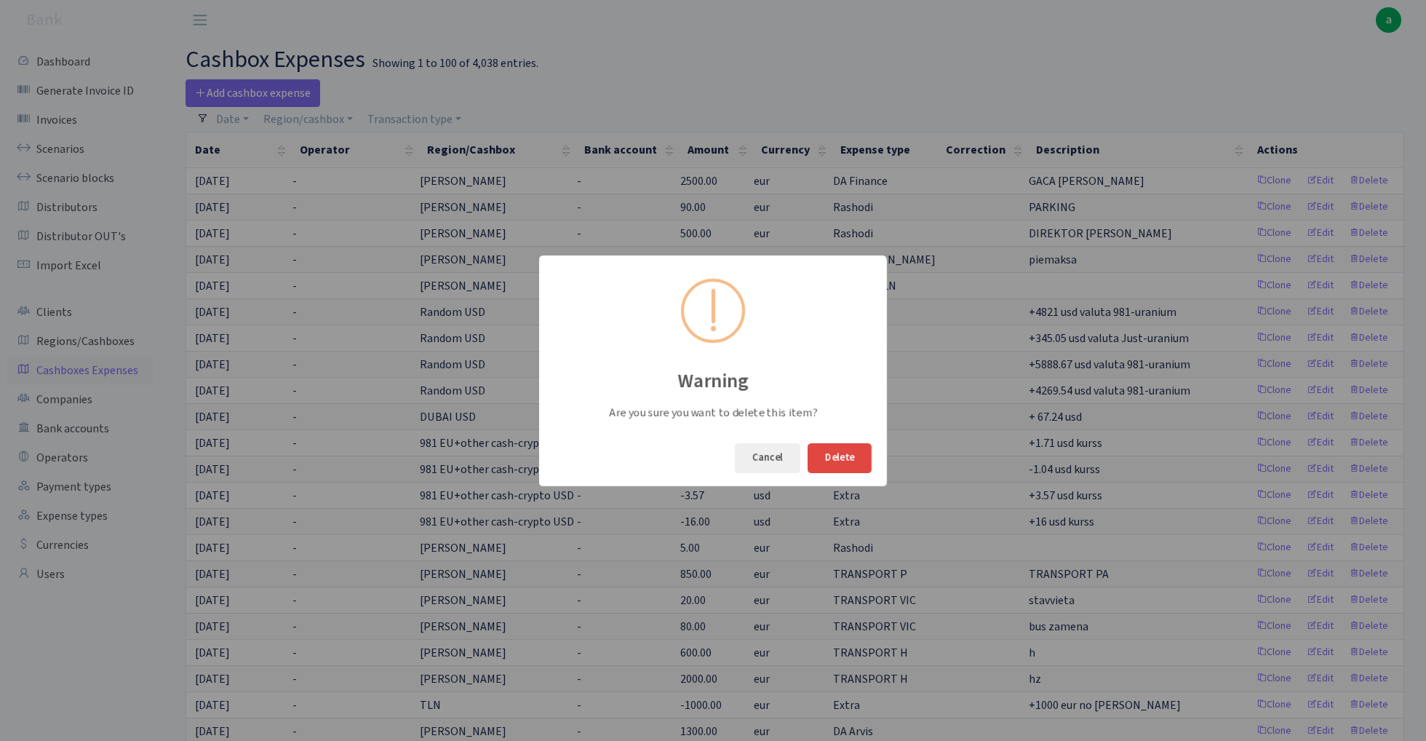
click at [847, 457] on button "Delete" at bounding box center [839, 458] width 64 height 30
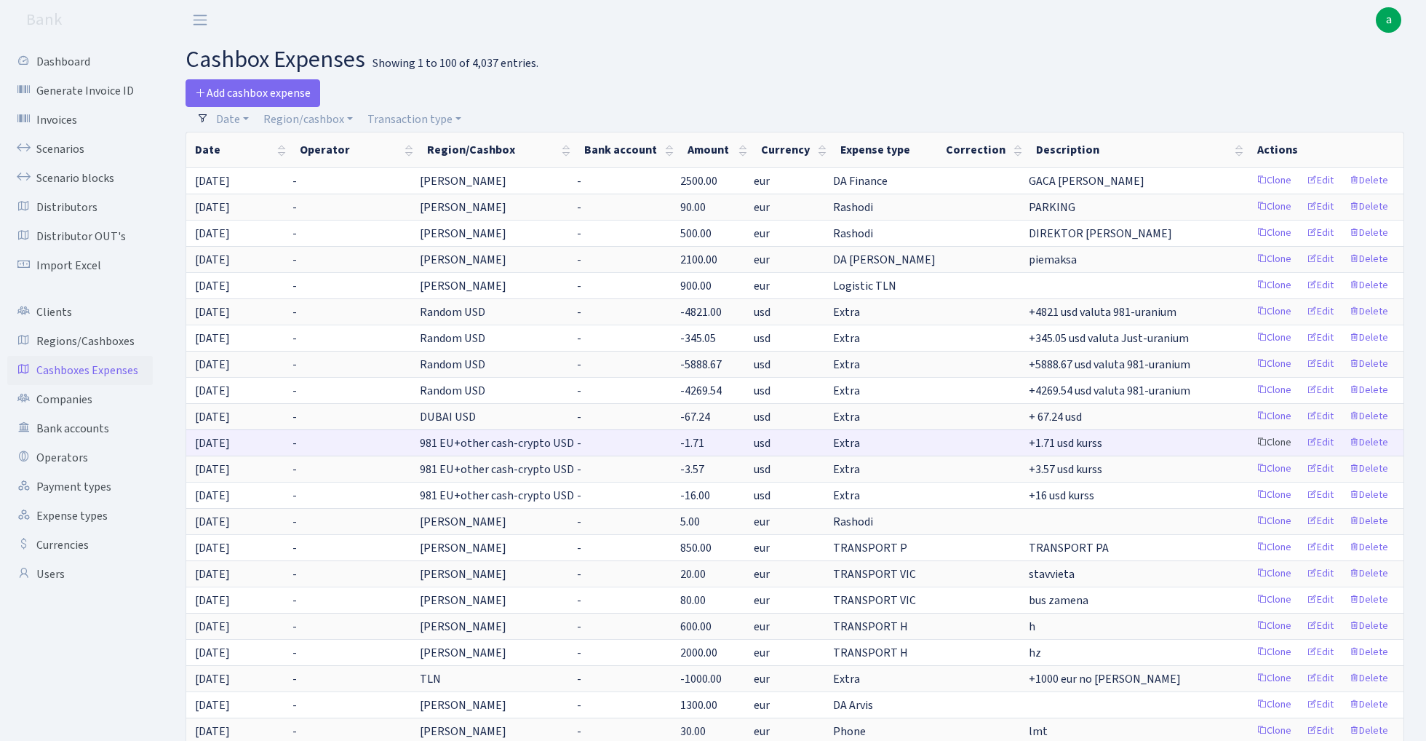
click at [1270, 447] on link "Clone" at bounding box center [1274, 442] width 48 height 23
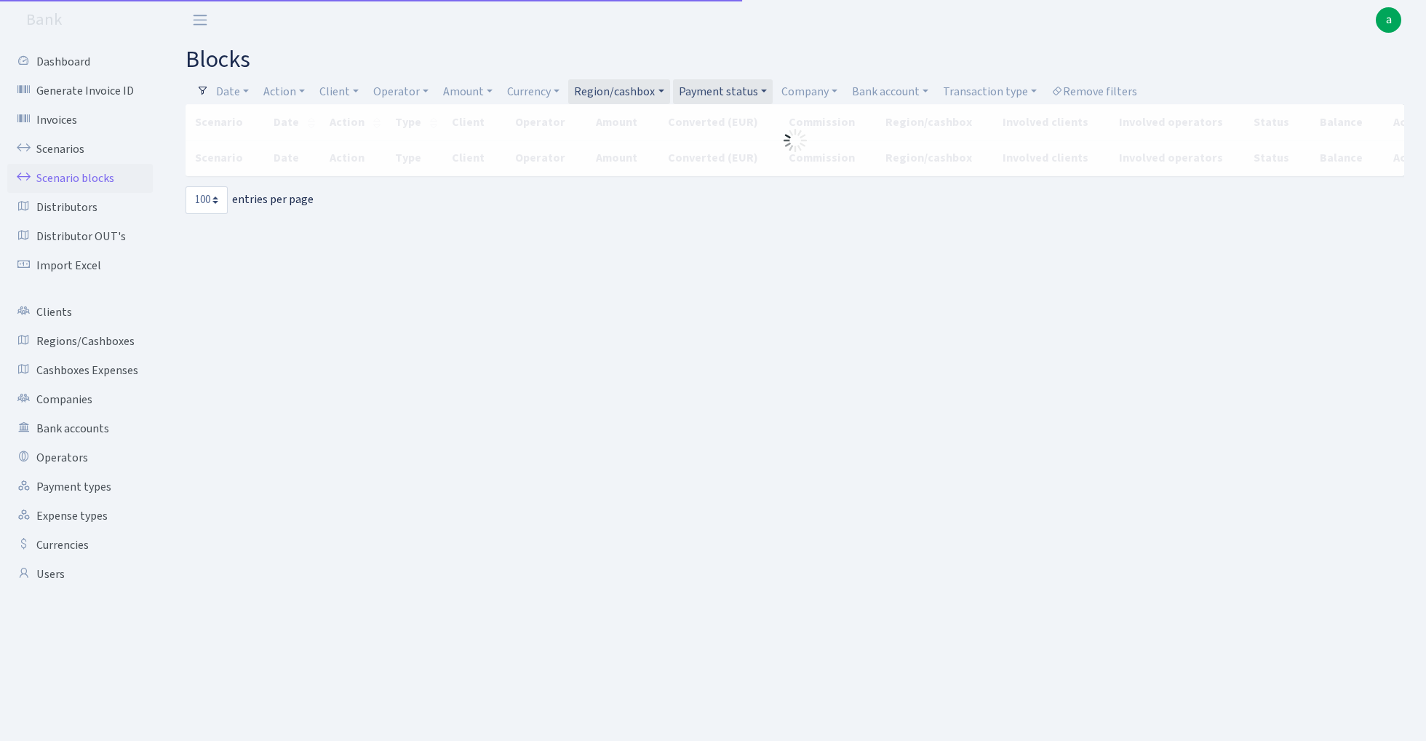
select select "100"
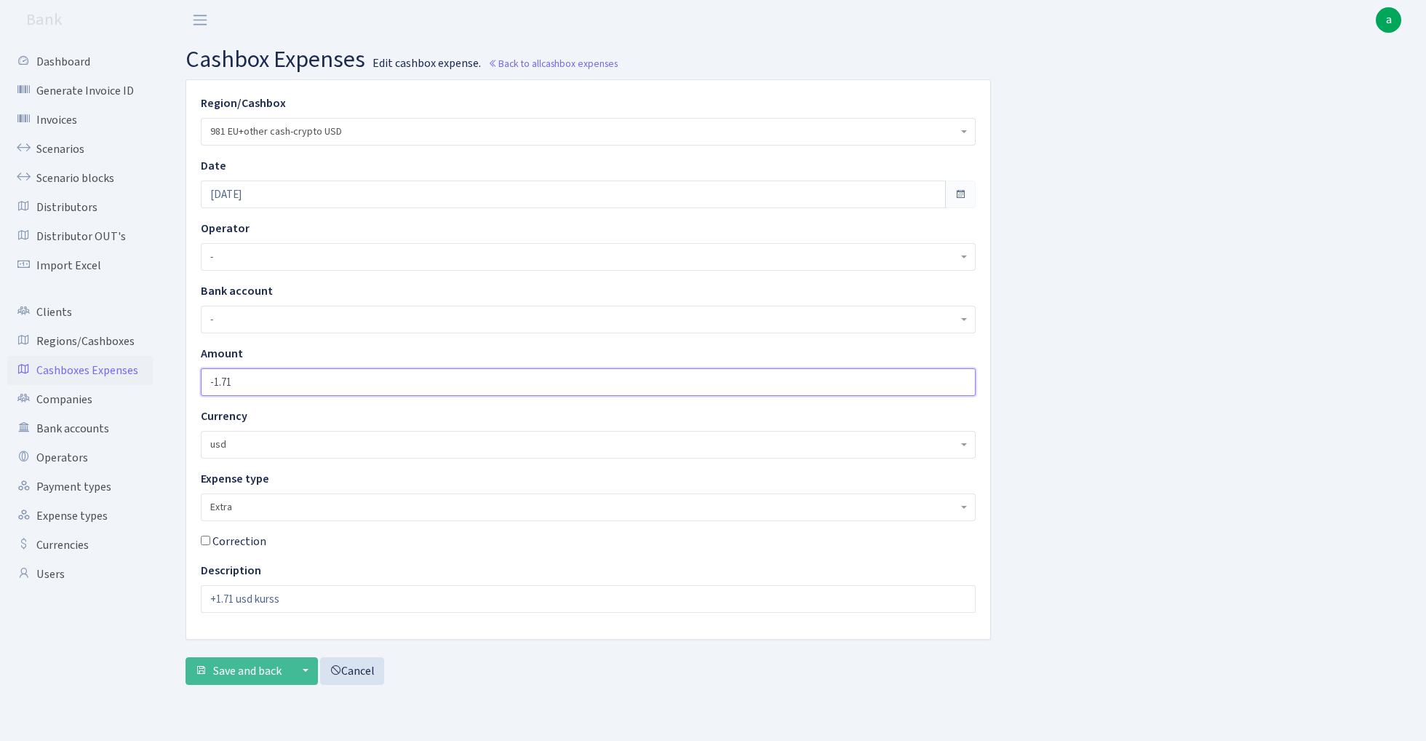
click at [263, 380] on input "-1.71" at bounding box center [588, 382] width 775 height 28
type input "1"
type input "1.04"
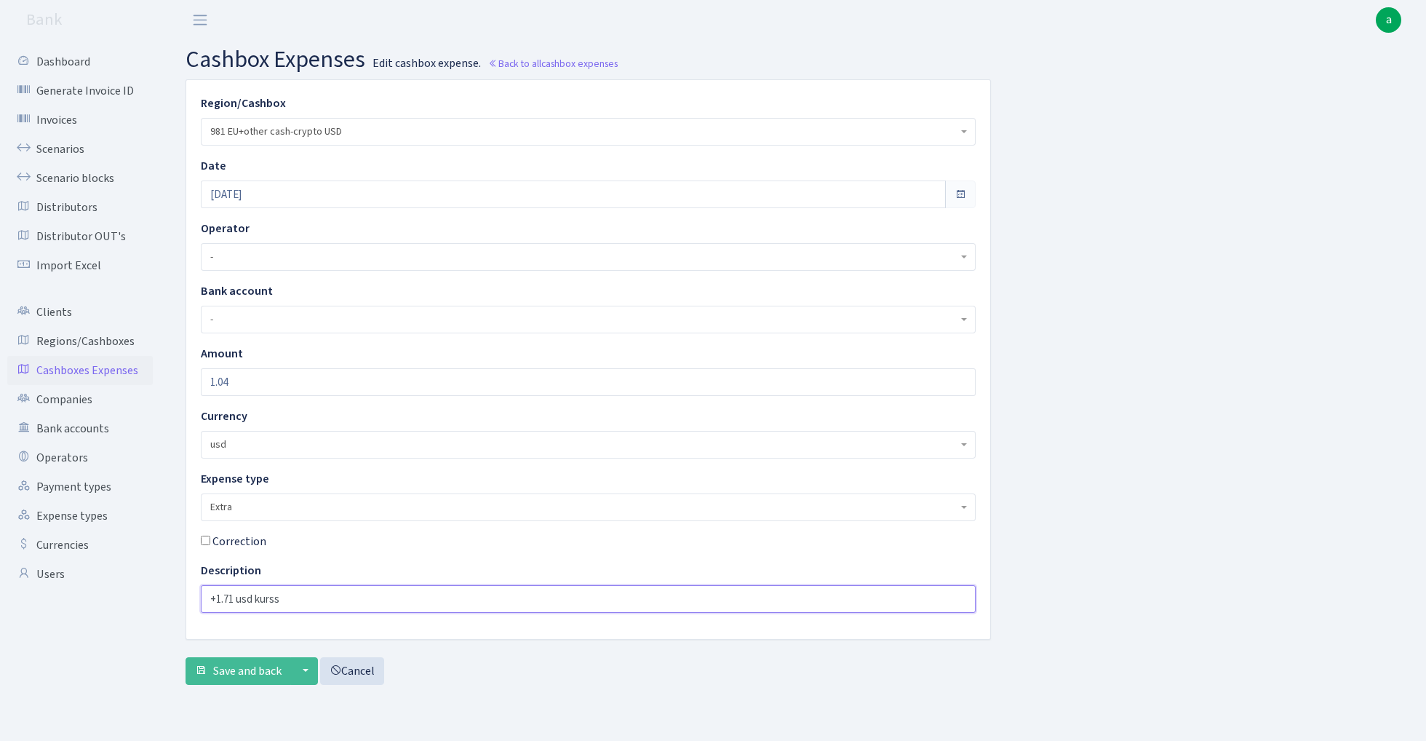
click at [234, 601] on input "+1.71 usd kurss" at bounding box center [588, 599] width 775 height 28
type input "-1.04 usd kurss"
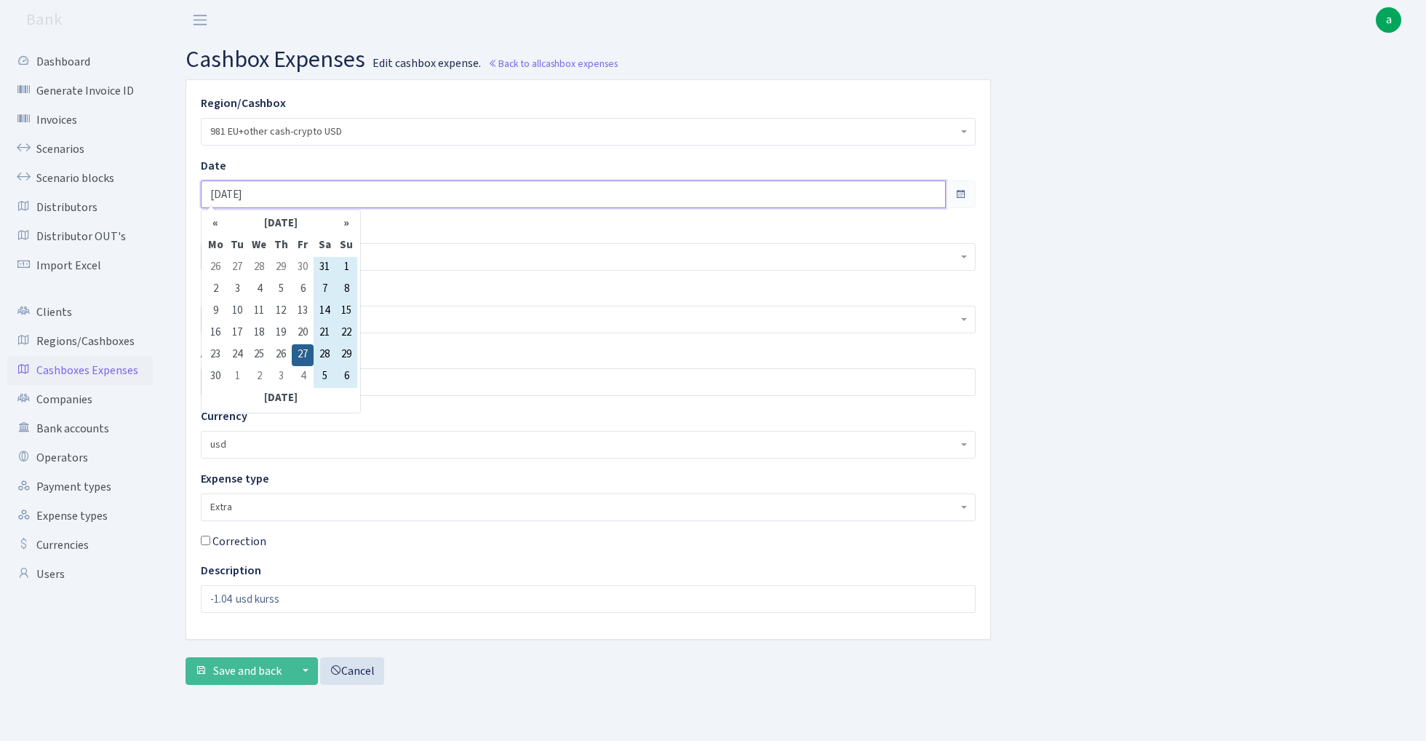
click at [294, 187] on input "[DATE]" at bounding box center [573, 194] width 745 height 28
click at [216, 222] on th "«" at bounding box center [215, 224] width 22 height 22
click at [320, 338] on td "24" at bounding box center [325, 333] width 22 height 22
type input "[DATE]"
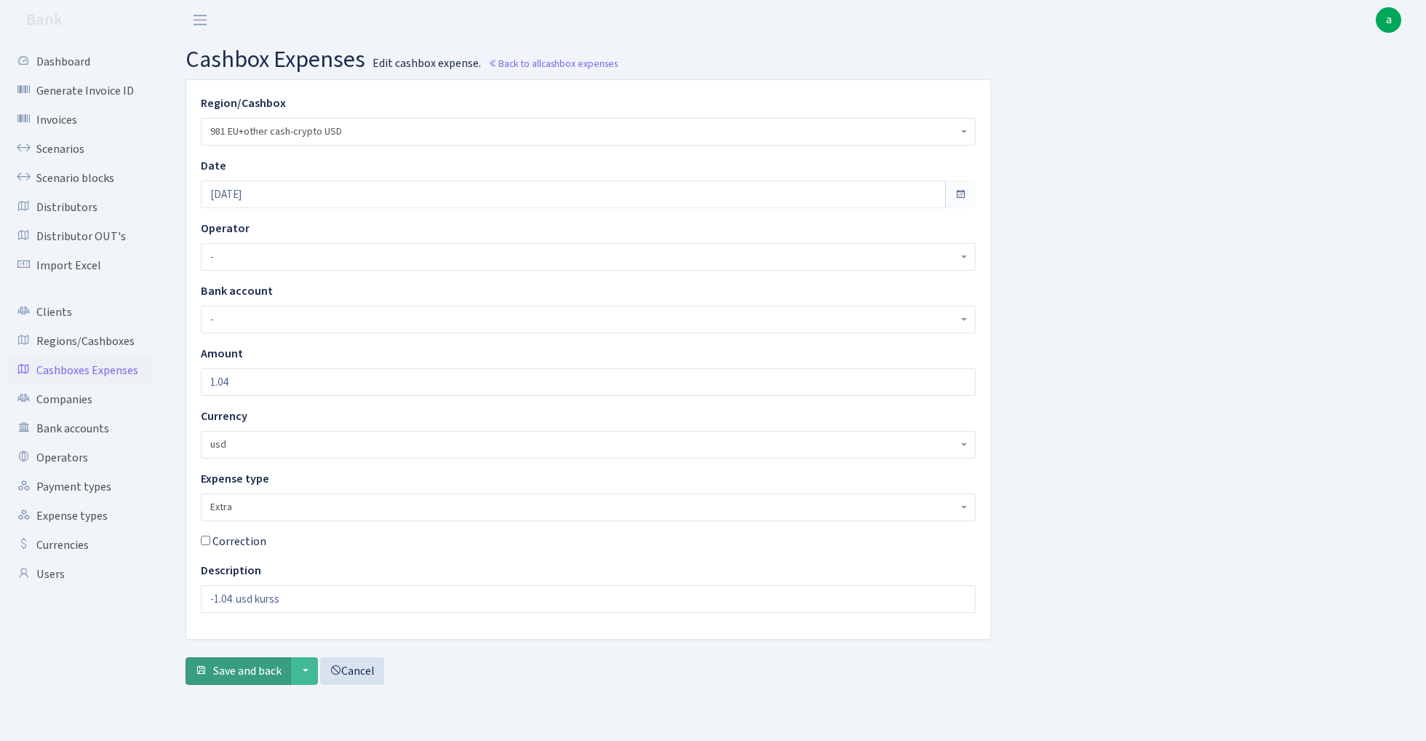
click at [244, 666] on span "Save and back" at bounding box center [247, 671] width 68 height 16
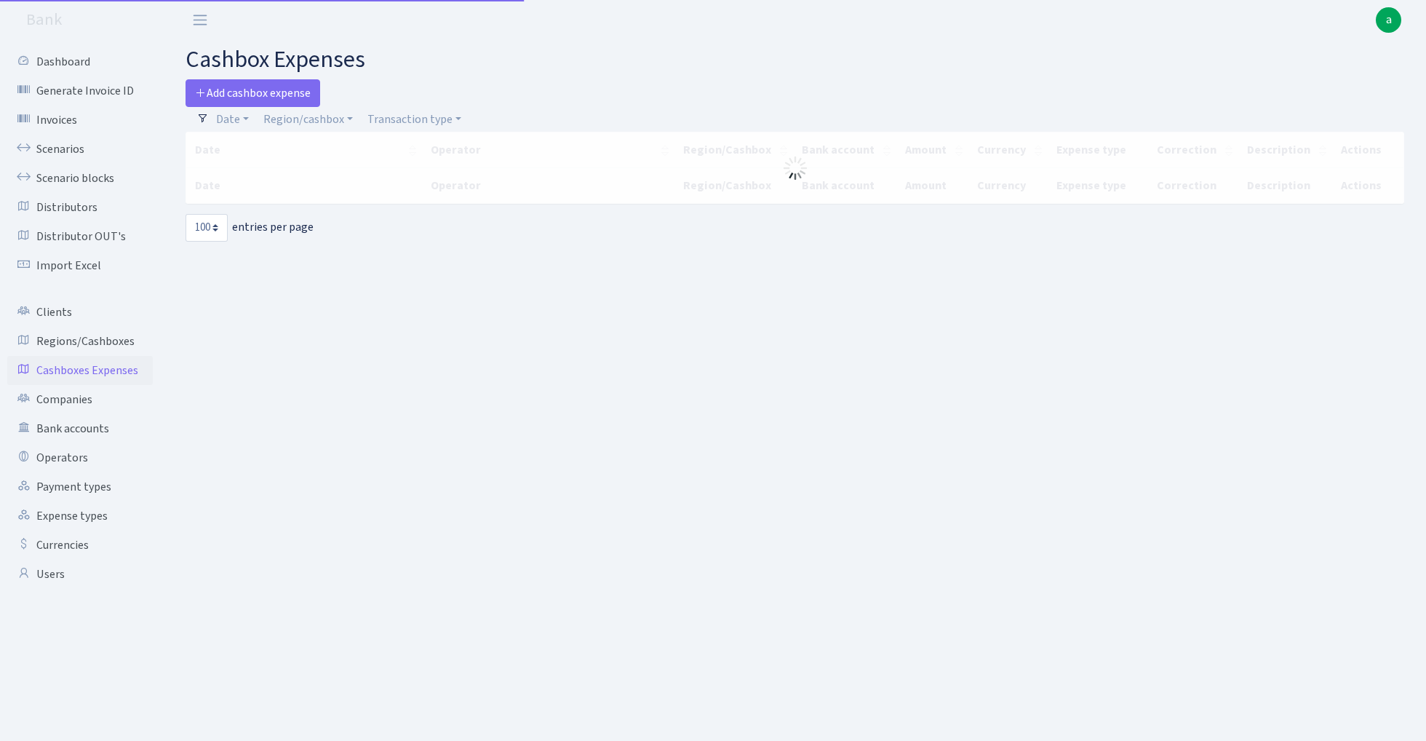
select select "100"
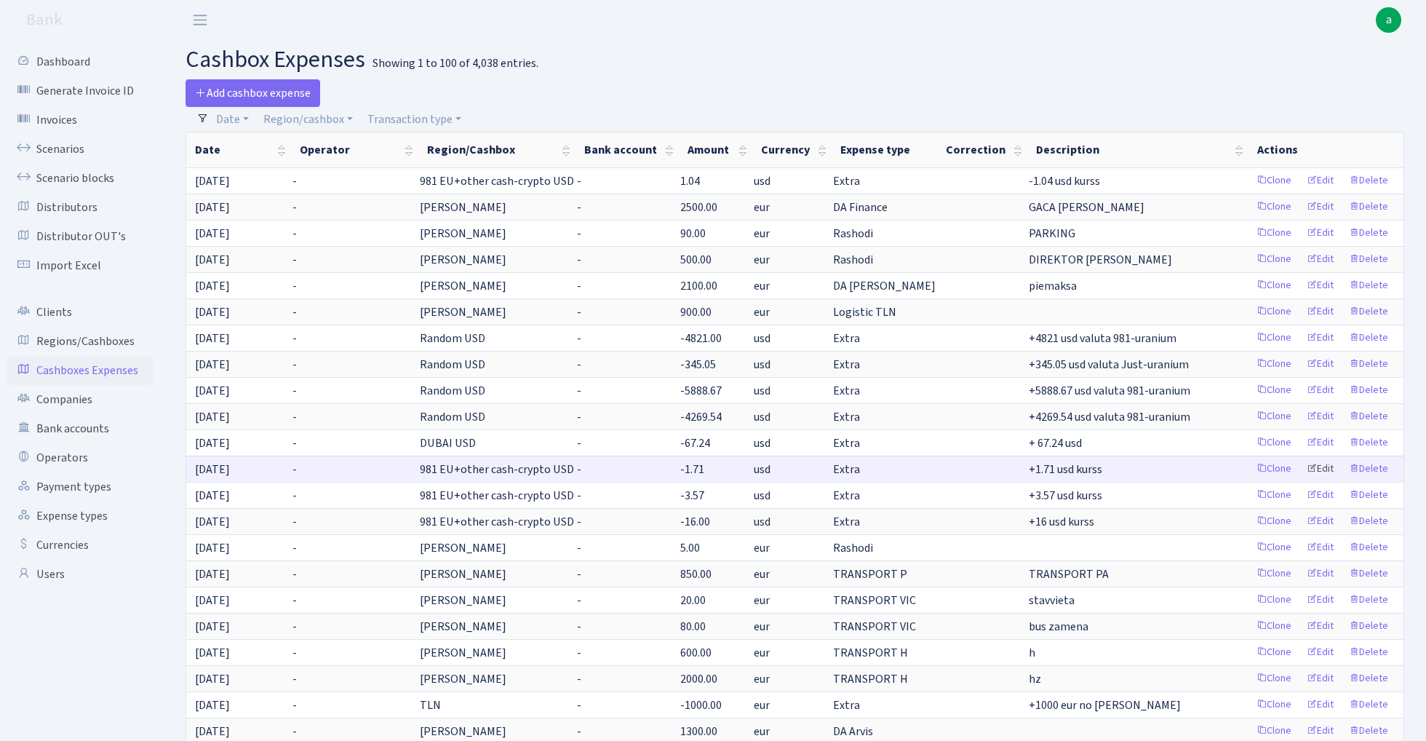
click at [1321, 466] on link "Edit" at bounding box center [1320, 469] width 40 height 23
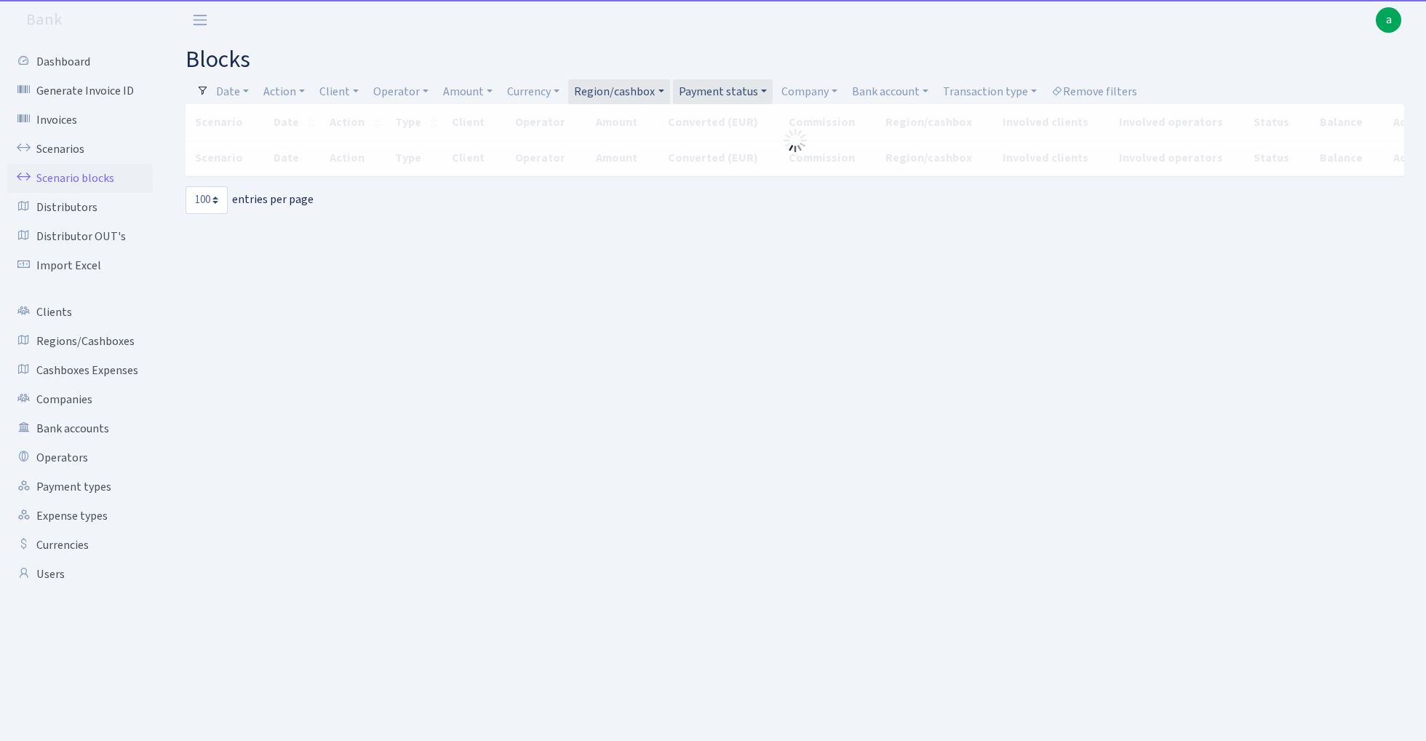
select select "100"
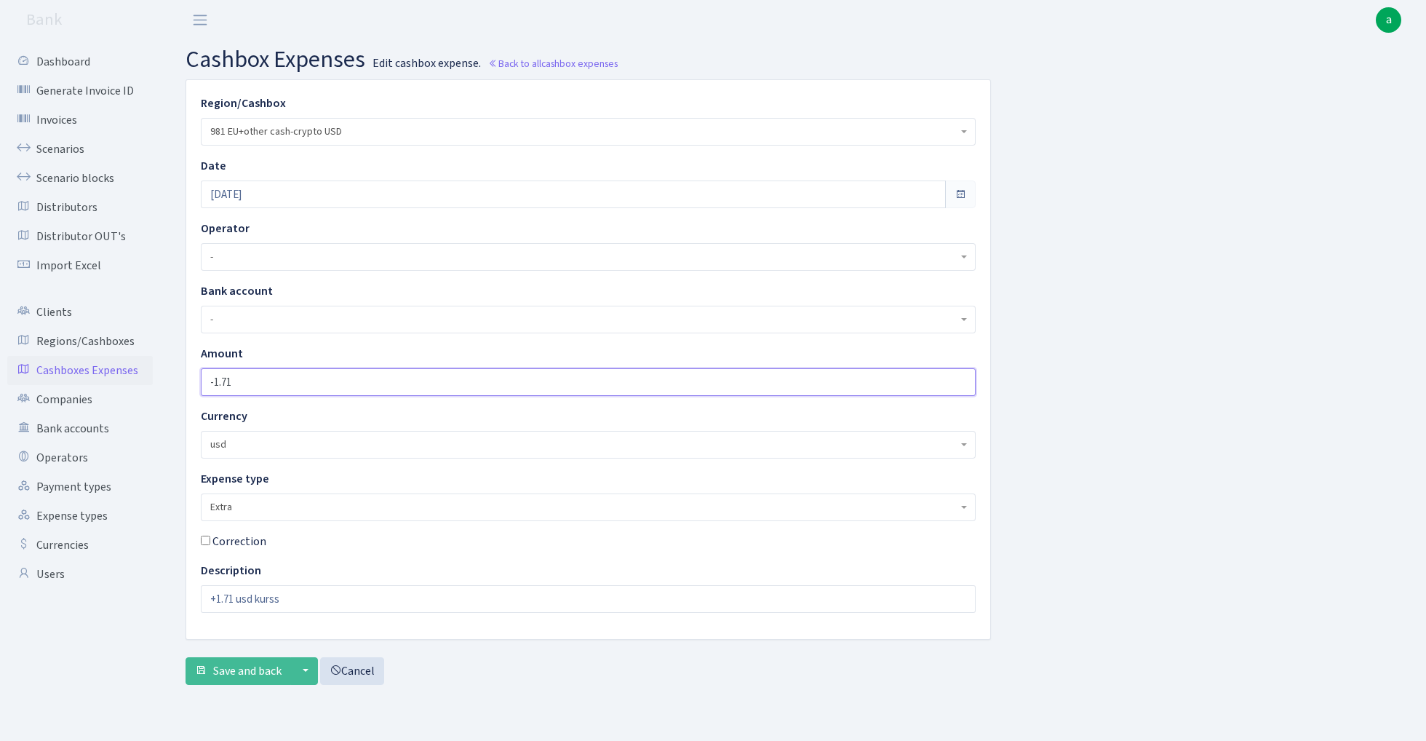
click at [271, 379] on input "-1.71" at bounding box center [588, 382] width 775 height 28
type input "-1"
type input "-0"
type input "-0.67"
drag, startPoint x: 233, startPoint y: 597, endPoint x: 214, endPoint y: 600, distance: 19.1
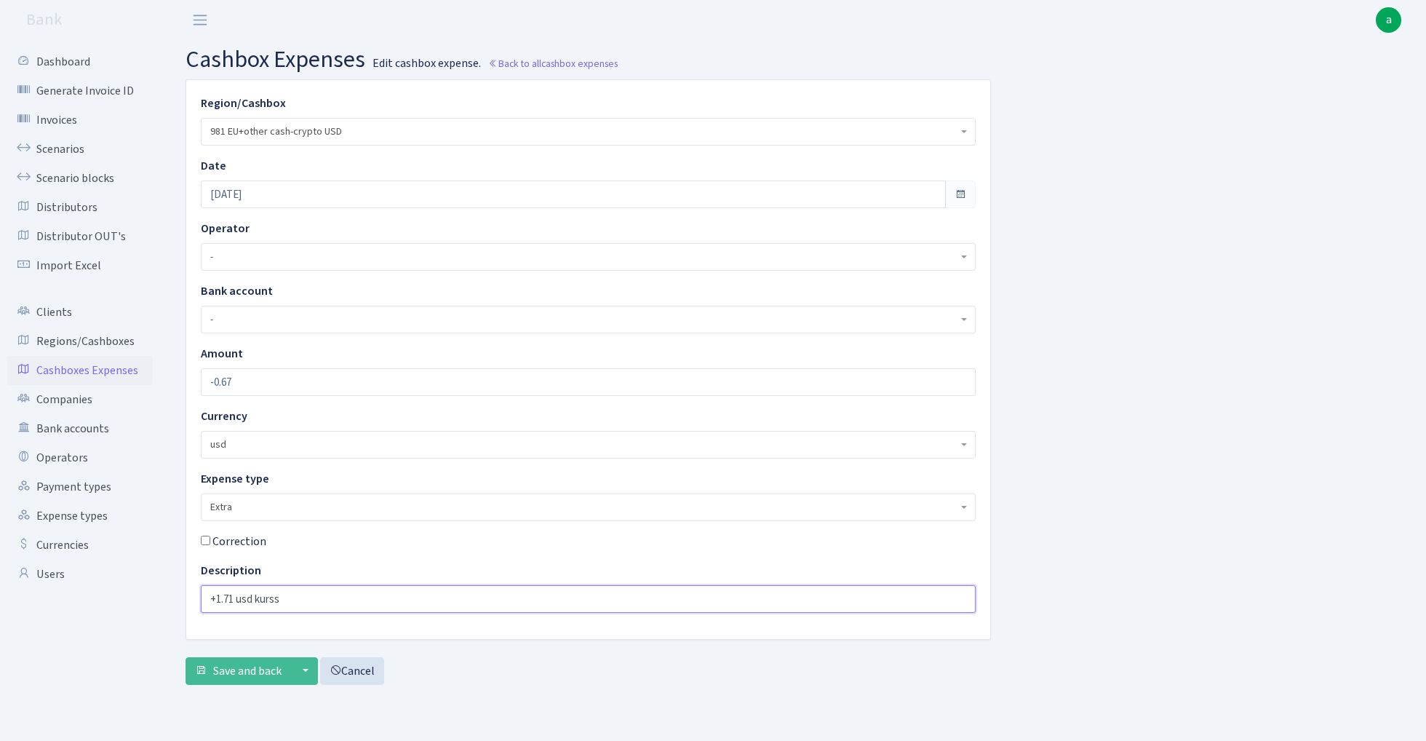
click at [214, 600] on input "+1.71 usd kurss" at bounding box center [588, 599] width 775 height 28
type input "+0.67 usd kurss"
click at [251, 672] on span "Save and back" at bounding box center [247, 671] width 68 height 16
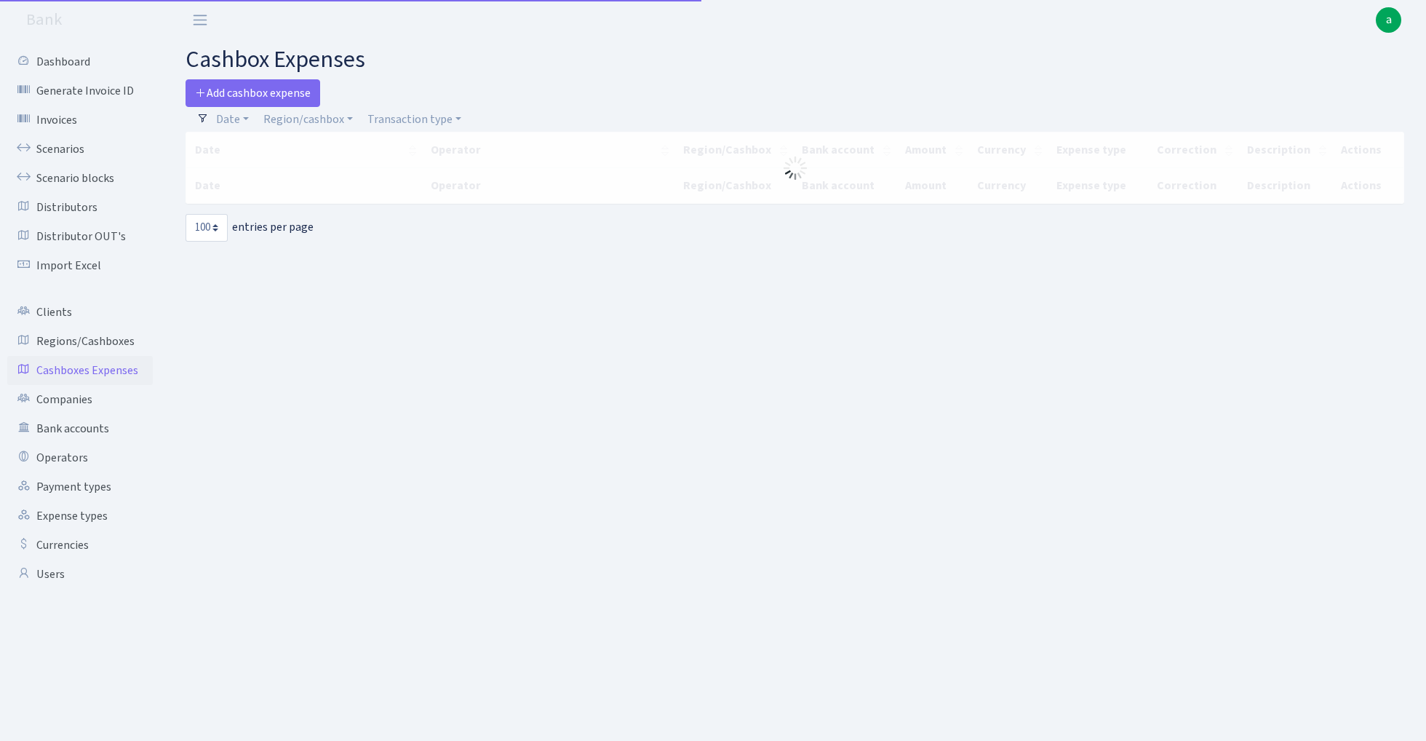
select select "100"
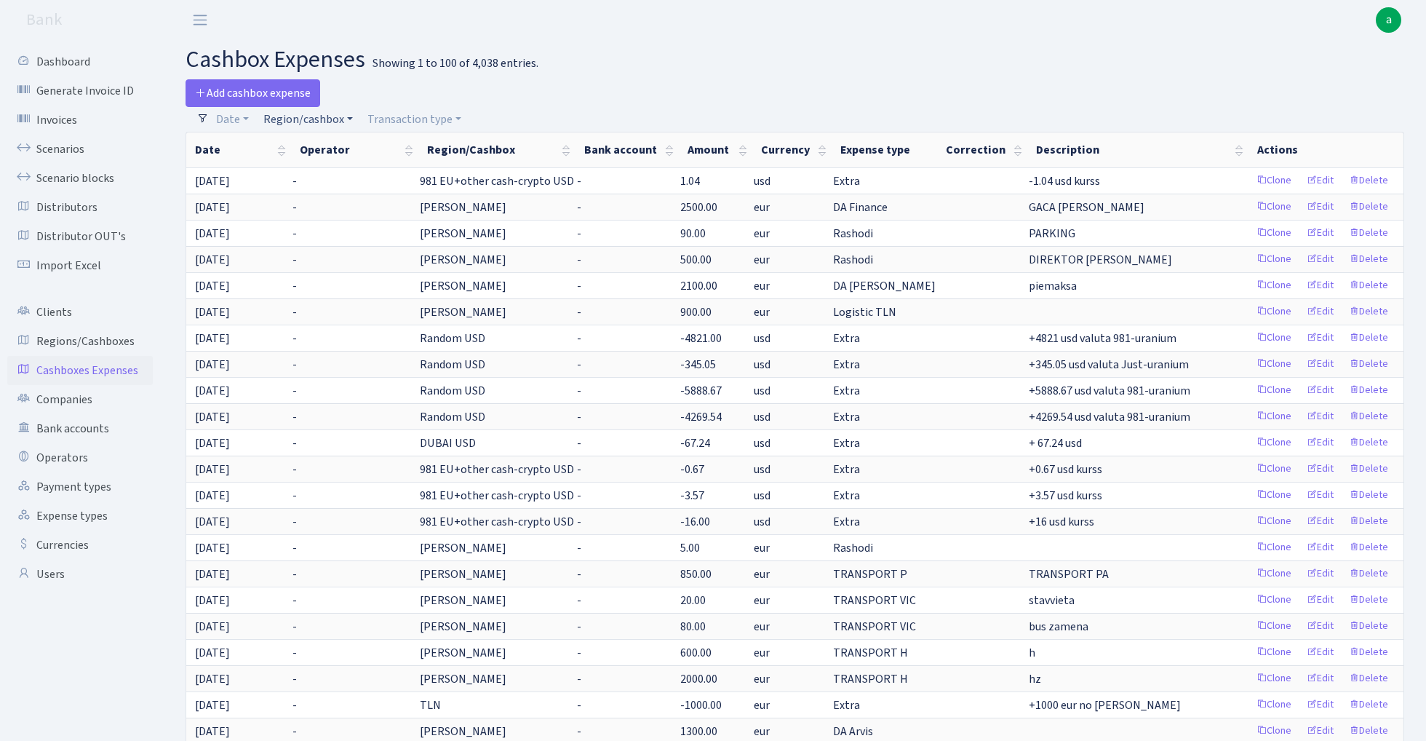
click at [316, 117] on link "Region/cashbox" at bounding box center [308, 119] width 101 height 25
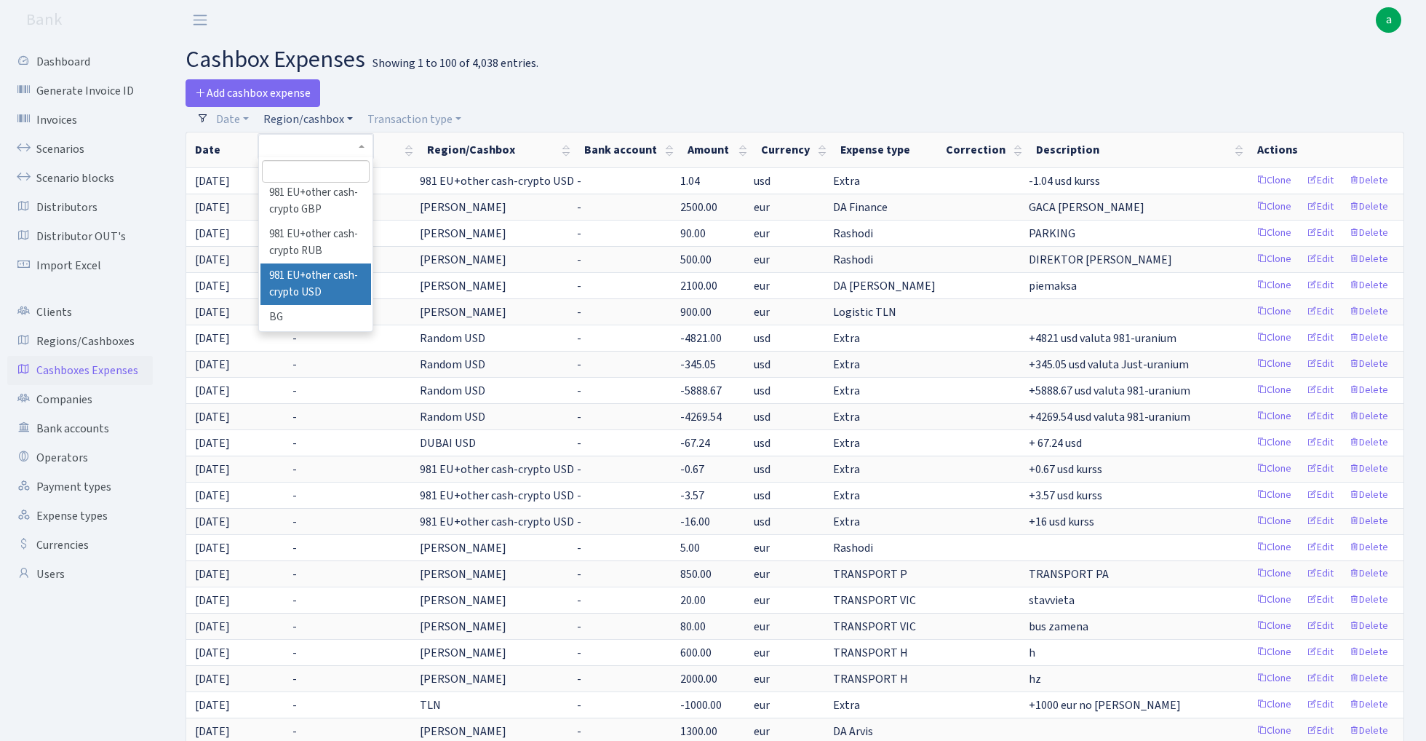
scroll to position [87, 0]
click at [315, 271] on li "981 EU+other cash-crypto USD" at bounding box center [315, 284] width 110 height 41
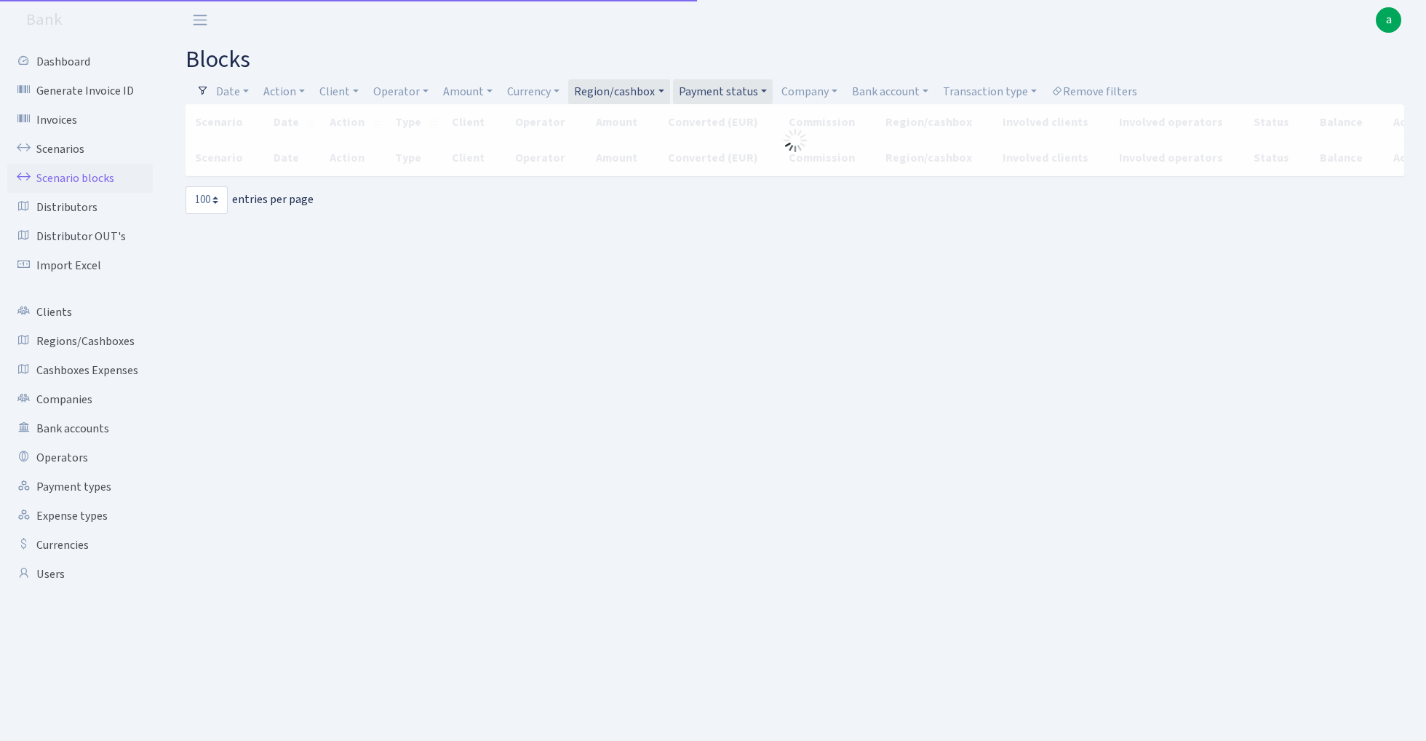
select select "100"
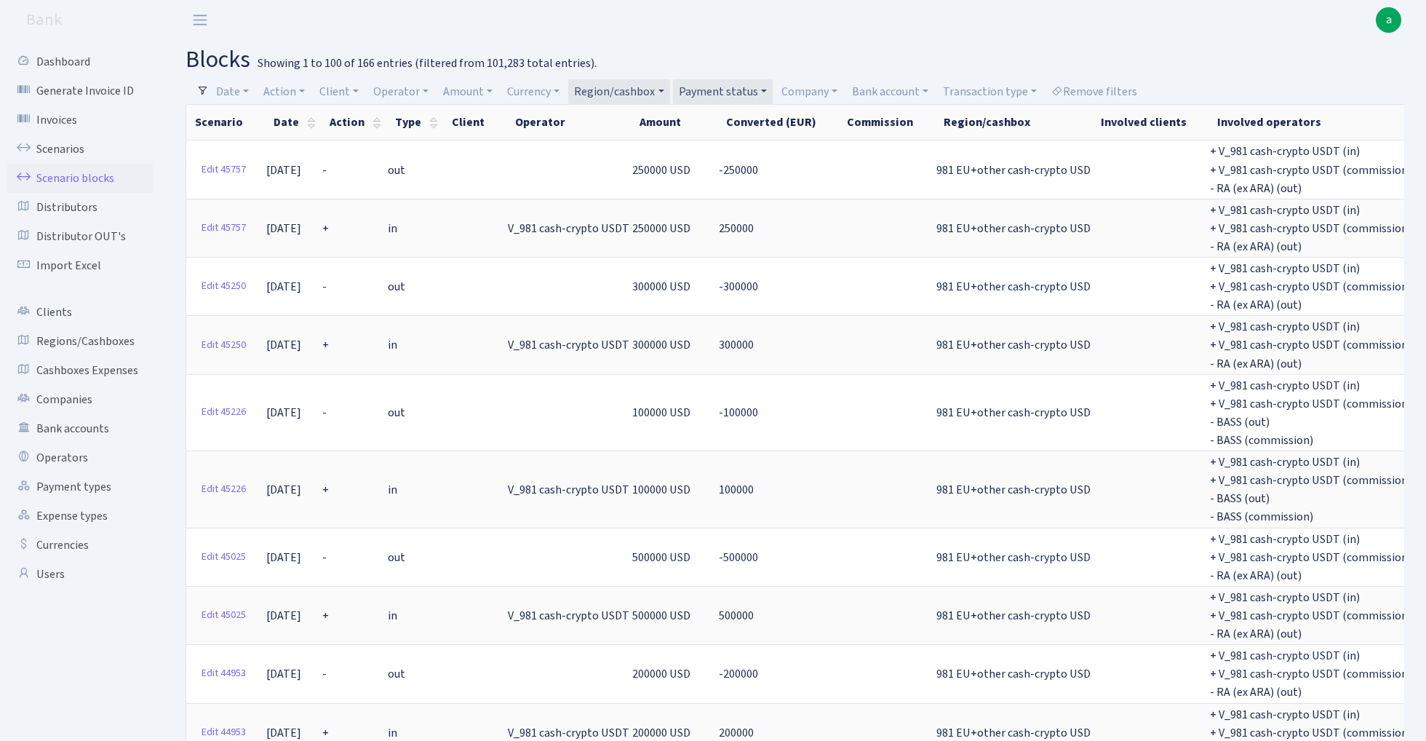
click at [640, 90] on link "Region/cashbox" at bounding box center [618, 91] width 101 height 25
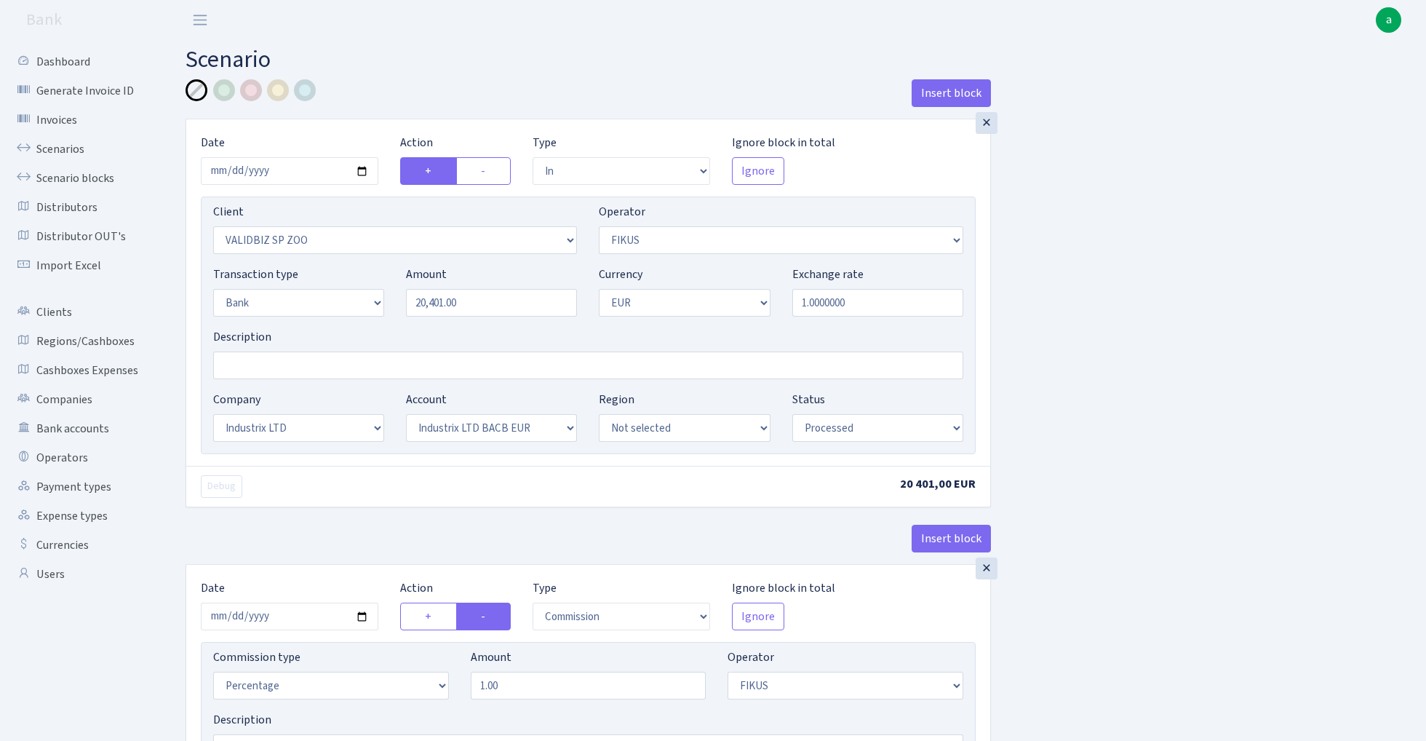
select select "in"
select select "2629"
select select "388"
select select "2"
select select "1"
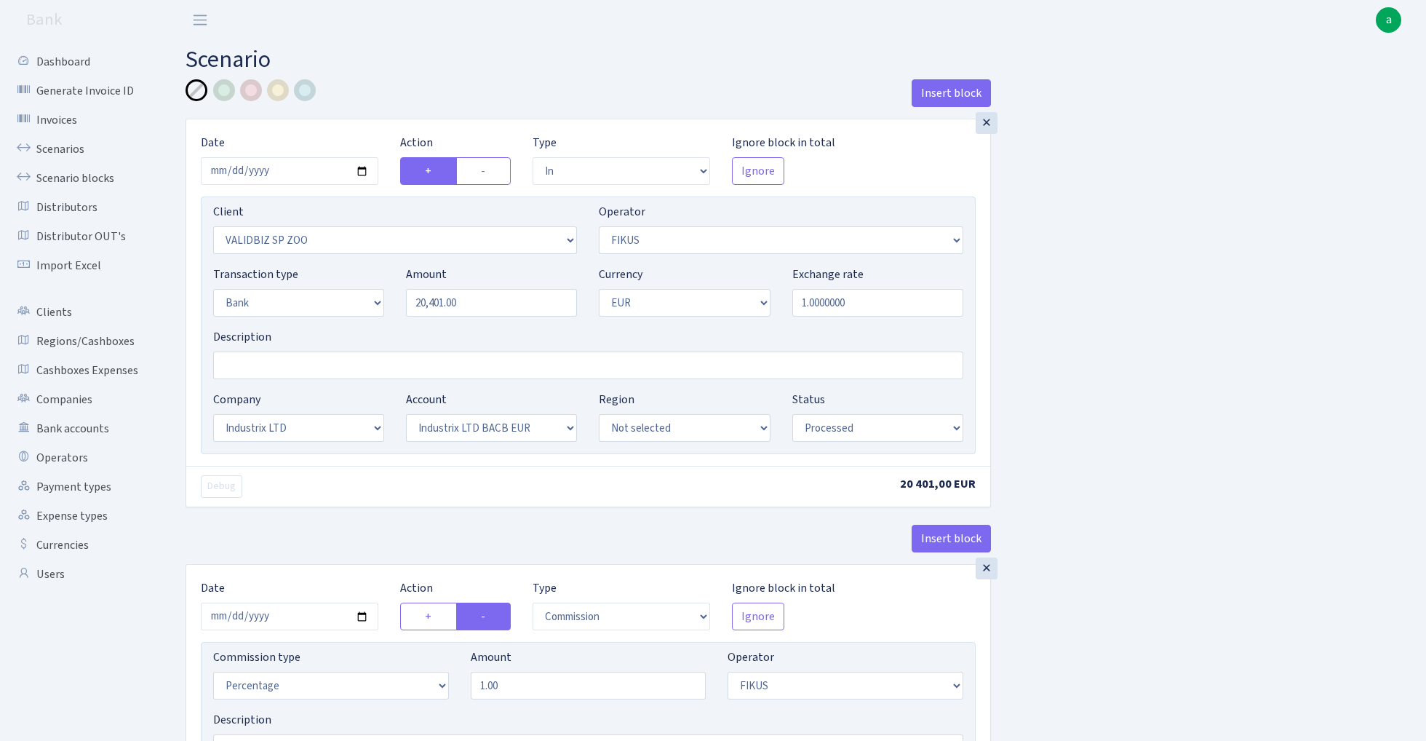
select select "17"
select select "41"
select select "processed"
select select "commission"
select select "388"
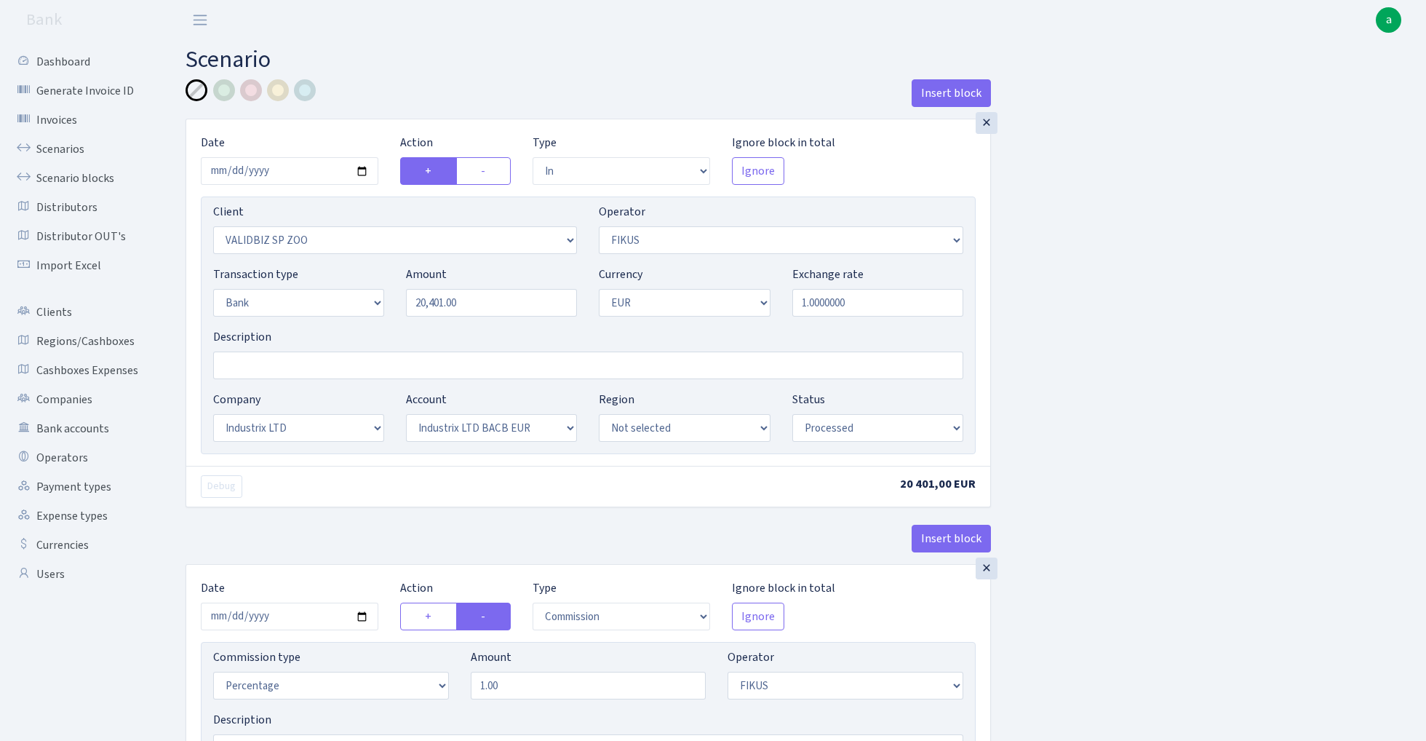
select select "processed"
select select "in"
select select "3334"
select select "11"
select select "2"
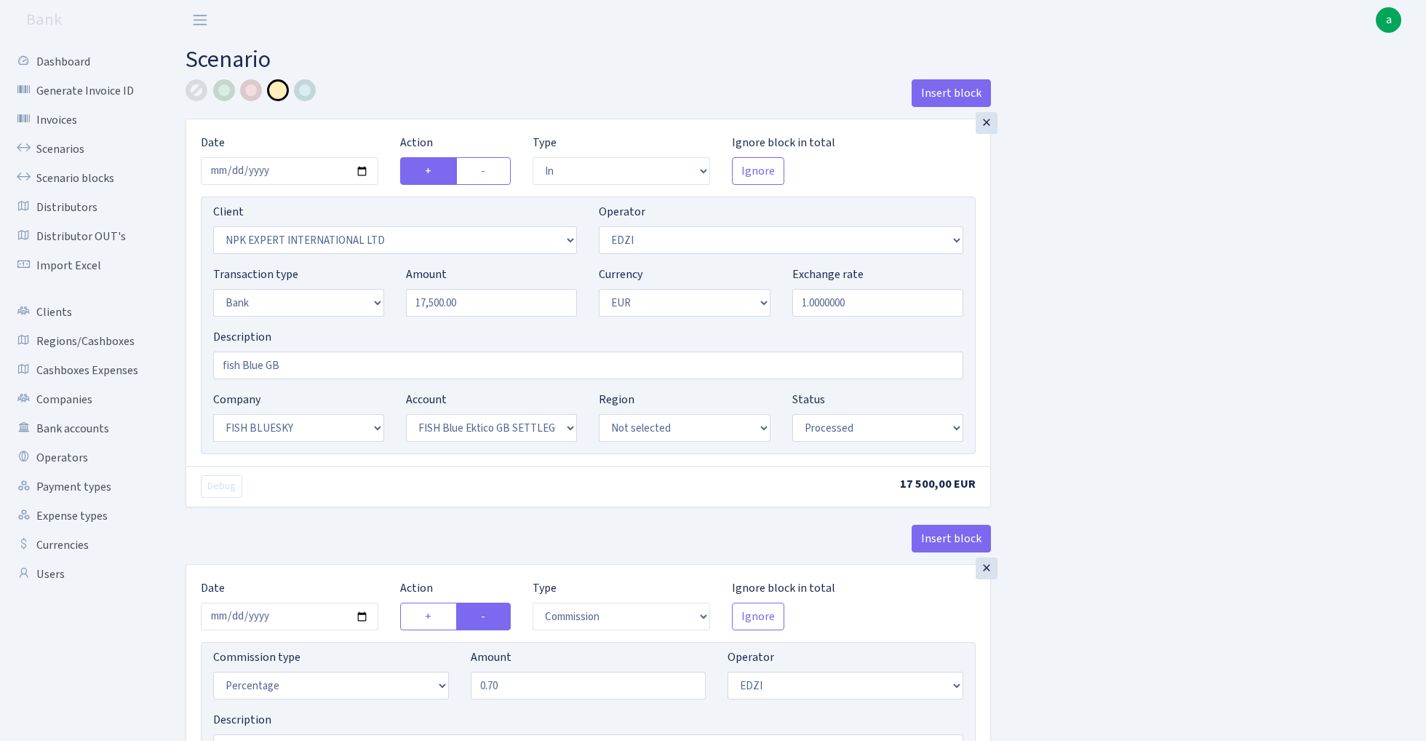
select select "1"
select select "23"
select select "67"
select select "processed"
select select "commission"
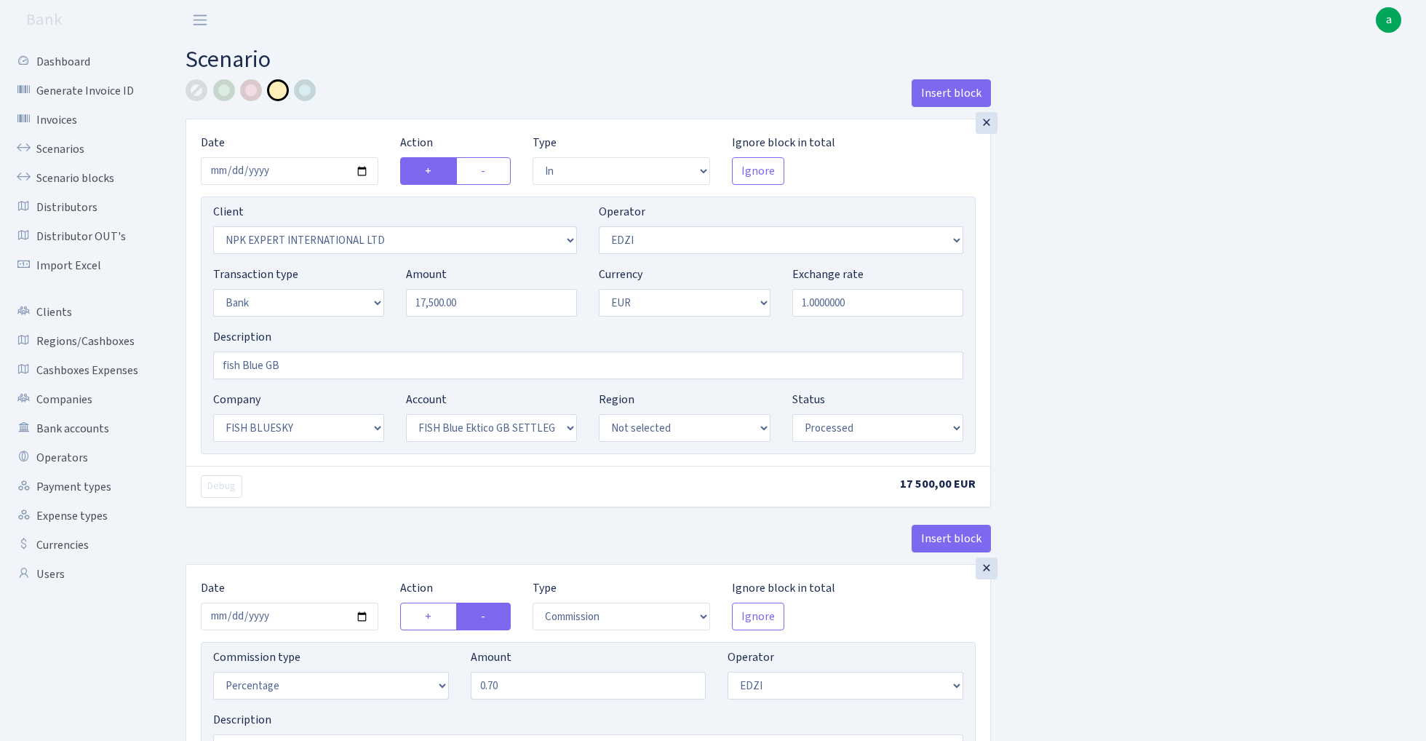
select select "11"
select select "processed"
